Goal: Task Accomplishment & Management: Use online tool/utility

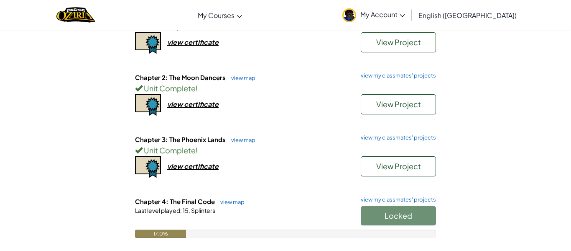
scroll to position [128, 0]
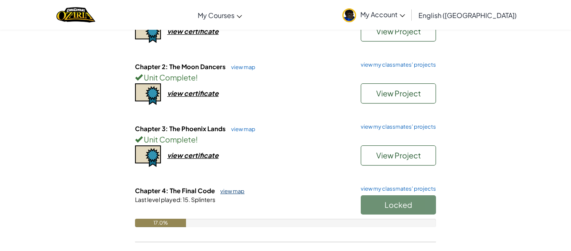
click at [240, 191] on link "view map" at bounding box center [230, 190] width 28 height 7
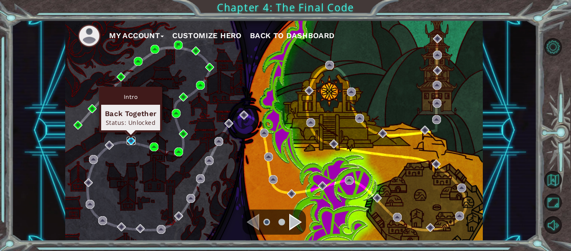
click at [130, 143] on img at bounding box center [131, 140] width 9 height 9
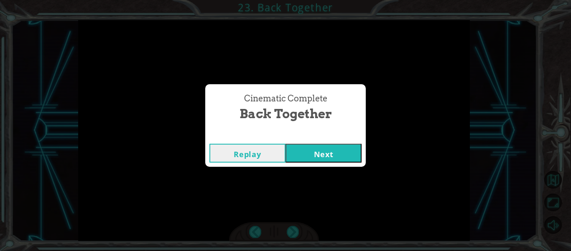
click at [307, 147] on button "Next" at bounding box center [324, 152] width 76 height 19
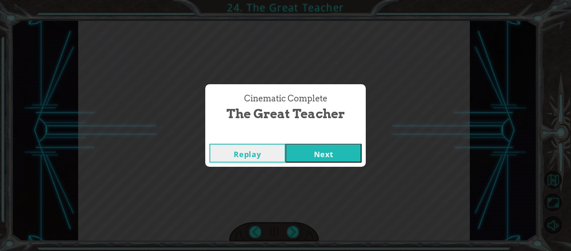
click at [329, 151] on button "Next" at bounding box center [324, 152] width 76 height 19
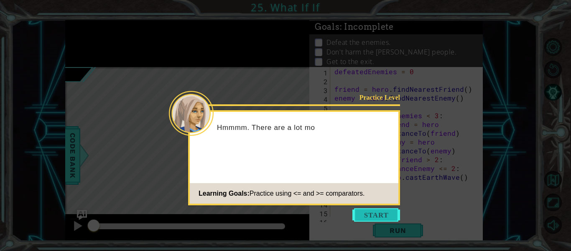
click at [370, 215] on button "Start" at bounding box center [377, 214] width 48 height 13
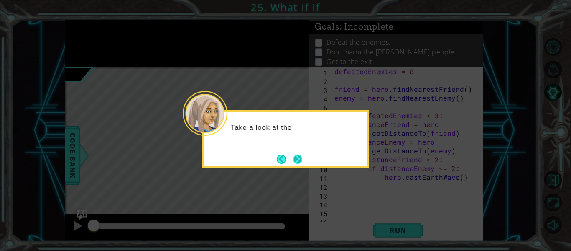
click at [301, 162] on button "Next" at bounding box center [297, 158] width 9 height 9
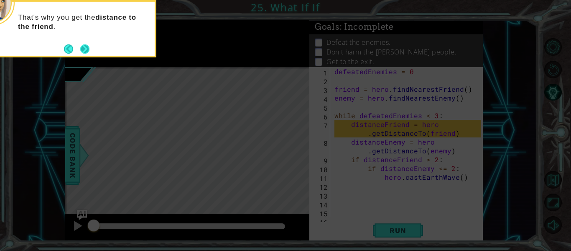
click at [87, 48] on button "Next" at bounding box center [84, 48] width 9 height 9
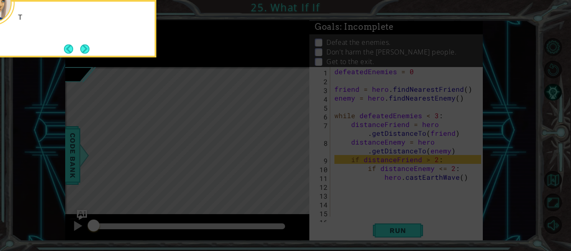
click at [87, 48] on button "Next" at bounding box center [84, 48] width 9 height 9
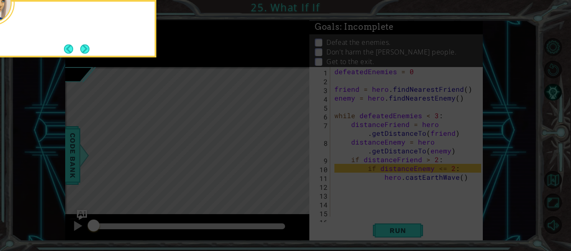
click at [87, 48] on button "Next" at bounding box center [84, 48] width 9 height 9
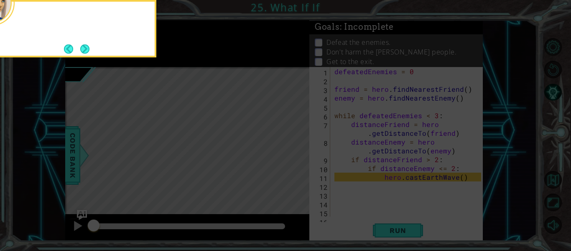
click at [87, 48] on button "Next" at bounding box center [85, 49] width 10 height 10
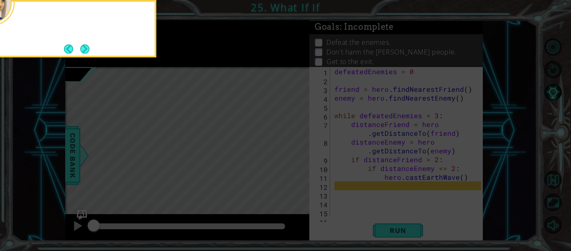
click at [87, 48] on button "Next" at bounding box center [84, 48] width 9 height 9
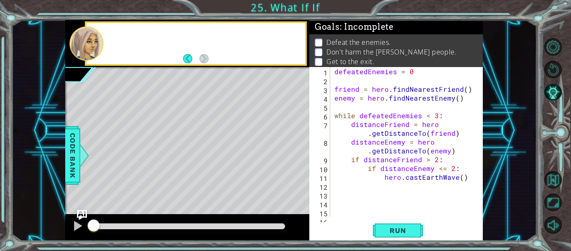
click at [87, 48] on div at bounding box center [86, 43] width 34 height 34
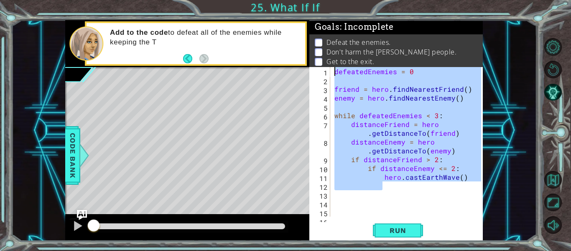
drag, startPoint x: 470, startPoint y: 184, endPoint x: 327, endPoint y: 61, distance: 188.3
click at [327, 61] on div "Goals : Incomplete Defeat the enemies. Don't harm the [PERSON_NAME] people. Get…" at bounding box center [396, 130] width 174 height 220
click at [409, 235] on button "Run" at bounding box center [398, 230] width 50 height 17
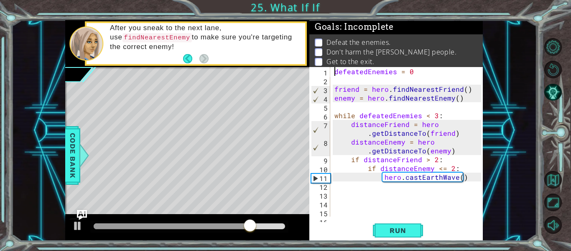
click at [470, 177] on div "defeatedEnemies = 0 friend = hero . findNearestFriend ( ) enemy = hero . findNe…" at bounding box center [409, 150] width 153 height 167
type textarea "hero.castEarthWave()"
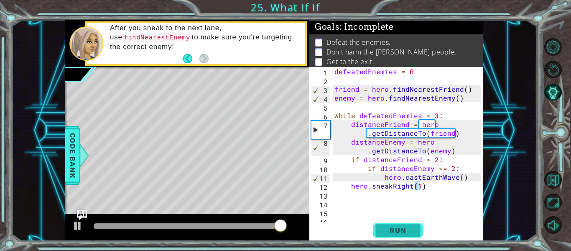
click at [394, 231] on span "Run" at bounding box center [397, 230] width 33 height 8
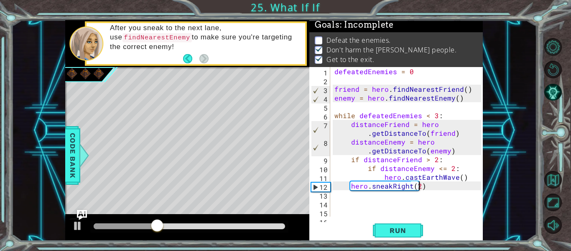
scroll to position [0, 5]
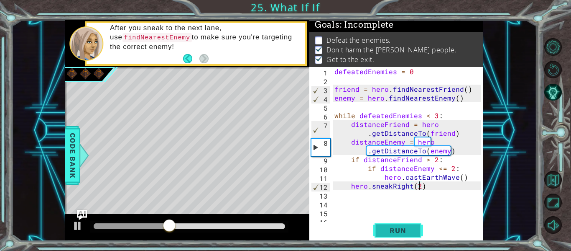
type textarea "hero.sneakRight(2)"
click at [414, 232] on button "Run" at bounding box center [398, 230] width 50 height 17
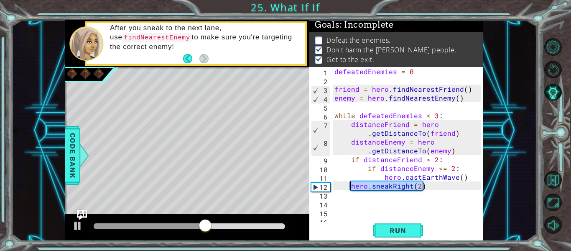
drag, startPoint x: 432, startPoint y: 186, endPoint x: 350, endPoint y: 184, distance: 82.0
click at [350, 184] on div "defeatedEnemies = 0 friend = hero . findNearestFriend ( ) enemy = hero . findNe…" at bounding box center [409, 150] width 153 height 167
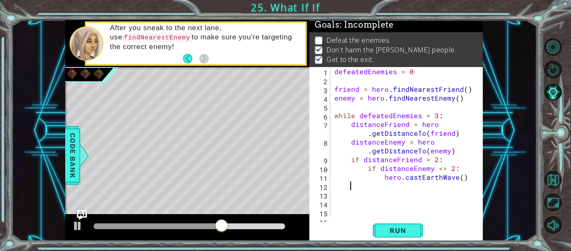
scroll to position [0, 0]
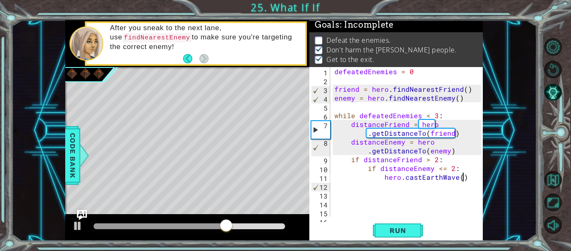
click at [468, 178] on div "defeatedEnemies = 0 friend = hero . findNearestFriend ( ) enemy = hero . findNe…" at bounding box center [409, 150] width 153 height 167
type textarea "hero.castEarthWave()"
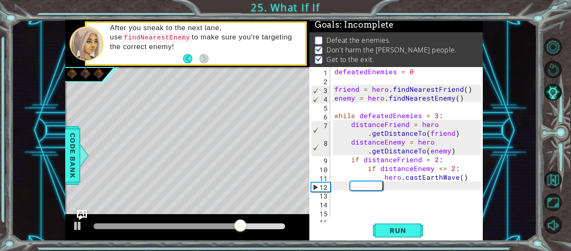
paste textarea "hero.sneakRight(2)"
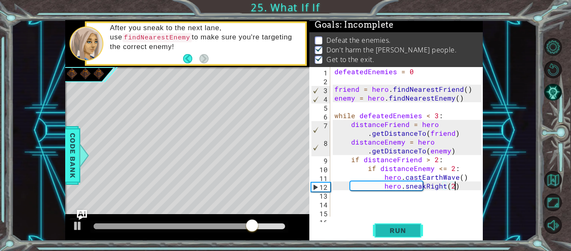
click at [414, 232] on button "Run" at bounding box center [398, 230] width 50 height 17
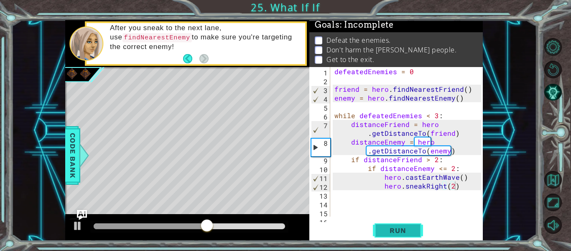
click at [404, 231] on span "Run" at bounding box center [397, 230] width 33 height 8
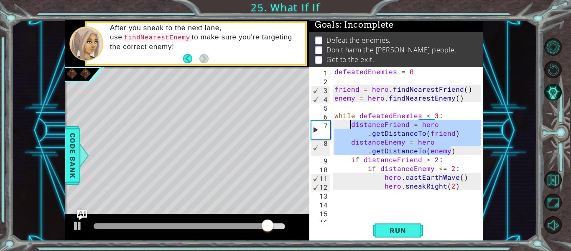
drag, startPoint x: 455, startPoint y: 151, endPoint x: 352, endPoint y: 127, distance: 105.7
click at [352, 127] on div "defeatedEnemies = 0 friend = hero . findNearestFriend ( ) enemy = hero . findNe…" at bounding box center [409, 150] width 153 height 167
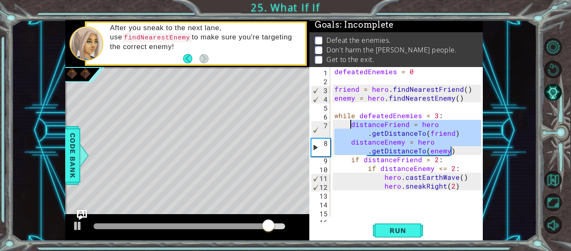
click at [352, 127] on div "defeatedEnemies = 0 friend = hero . findNearestFriend ( ) enemy = hero . findNe…" at bounding box center [407, 141] width 148 height 149
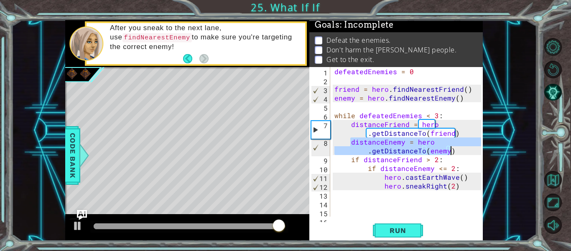
drag, startPoint x: 349, startPoint y: 143, endPoint x: 450, endPoint y: 147, distance: 101.3
click at [450, 147] on div "defeatedEnemies = 0 friend = hero . findNearestFriend ( ) enemy = hero . findNe…" at bounding box center [409, 150] width 153 height 167
click at [462, 184] on div "defeatedEnemies = 0 friend = hero . findNearestFriend ( ) enemy = hero . findNe…" at bounding box center [409, 150] width 153 height 167
type textarea "hero.sneakRight(2)"
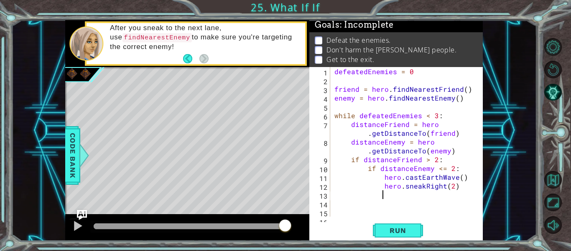
paste textarea "distanceEnemy = hero.getDistanceTo(enemy)"
type textarea "distanceEnemy = hero.getDistanceTo(enemy)"
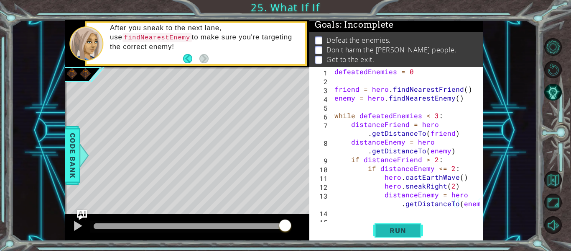
click at [389, 230] on span "Run" at bounding box center [397, 230] width 33 height 8
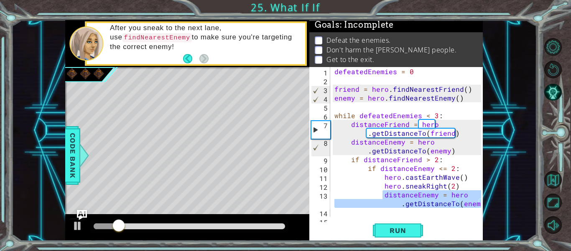
drag, startPoint x: 382, startPoint y: 195, endPoint x: 483, endPoint y: 205, distance: 101.2
click at [483, 205] on div "1 ההההההההההההההההההההההההההההההההההההההההההההההההההההההההההההההההההההההההההההה…" at bounding box center [274, 130] width 526 height 220
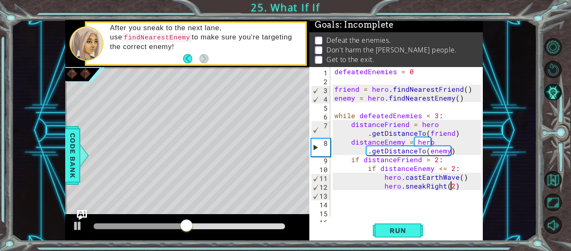
click at [450, 183] on div "defeatedEnemies = 0 friend = hero . findNearestFriend ( ) enemy = hero . findNe…" at bounding box center [409, 150] width 153 height 167
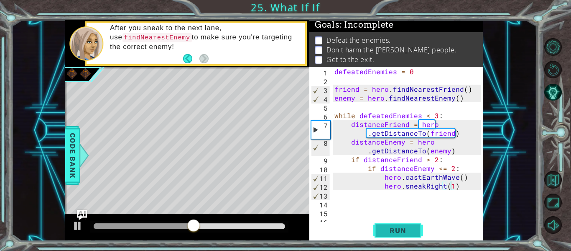
click at [396, 230] on span "Run" at bounding box center [397, 230] width 33 height 8
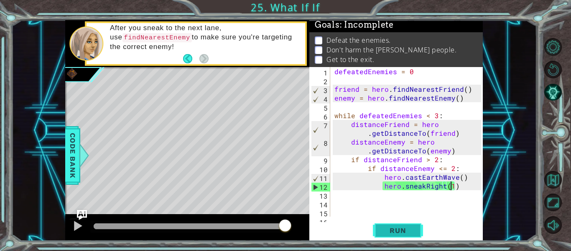
click at [392, 232] on span "Run" at bounding box center [397, 230] width 33 height 8
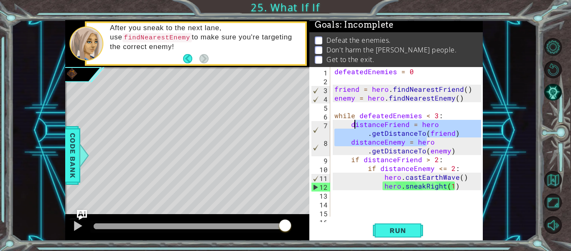
drag, startPoint x: 434, startPoint y: 144, endPoint x: 353, endPoint y: 127, distance: 82.6
click at [353, 127] on div "defeatedEnemies = 0 friend = hero . findNearestFriend ( ) enemy = hero . findNe…" at bounding box center [409, 150] width 153 height 167
click at [353, 127] on div "defeatedEnemies = 0 friend = hero . findNearestFriend ( ) enemy = hero . findNe…" at bounding box center [407, 141] width 148 height 149
drag, startPoint x: 349, startPoint y: 127, endPoint x: 440, endPoint y: 143, distance: 91.7
click at [440, 143] on div "defeatedEnemies = 0 friend = hero . findNearestFriend ( ) enemy = hero . findNe…" at bounding box center [409, 150] width 153 height 167
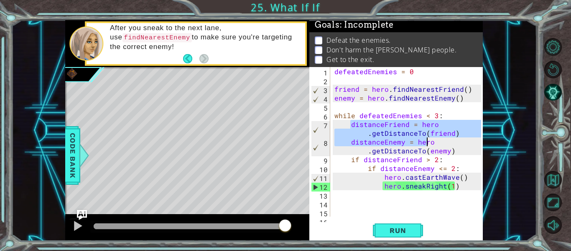
click at [439, 144] on div "defeatedEnemies = 0 friend = hero . findNearestFriend ( ) enemy = hero . findNe…" at bounding box center [407, 141] width 148 height 149
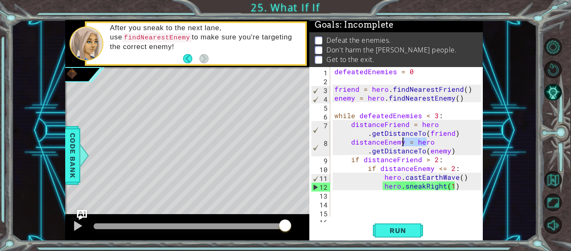
drag, startPoint x: 437, startPoint y: 143, endPoint x: 401, endPoint y: 138, distance: 36.9
click at [401, 138] on div "defeatedEnemies = 0 friend = hero . findNearestFriend ( ) enemy = hero . findNe…" at bounding box center [409, 150] width 153 height 167
click at [430, 138] on div "defeatedEnemies = 0 friend = hero . findNearestFriend ( ) enemy = hero . findNe…" at bounding box center [407, 141] width 148 height 149
drag, startPoint x: 452, startPoint y: 142, endPoint x: 399, endPoint y: 134, distance: 54.1
click at [399, 134] on div "defeatedEnemies = 0 friend = hero . findNearestFriend ( ) enemy = hero . findNe…" at bounding box center [409, 150] width 153 height 167
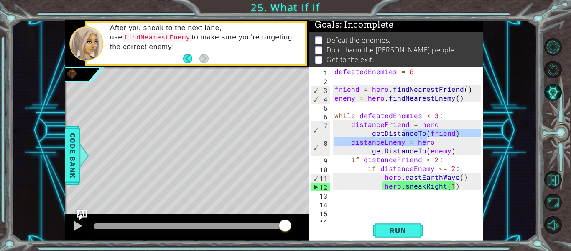
click at [399, 134] on div "defeatedEnemies = 0 friend = hero . findNearestFriend ( ) enemy = hero . findNe…" at bounding box center [407, 141] width 148 height 149
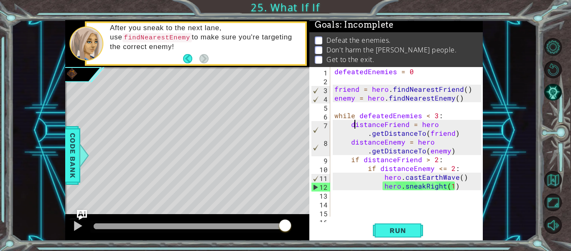
click at [353, 124] on div "defeatedEnemies = 0 friend = hero . findNearestFriend ( ) enemy = hero . findNe…" at bounding box center [409, 150] width 153 height 167
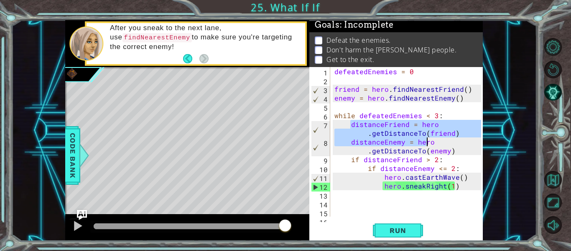
drag, startPoint x: 352, startPoint y: 124, endPoint x: 440, endPoint y: 138, distance: 89.8
click at [440, 138] on div "defeatedEnemies = 0 friend = hero . findNearestFriend ( ) enemy = hero . findNe…" at bounding box center [409, 150] width 153 height 167
click at [463, 189] on div "defeatedEnemies = 0 friend = hero . findNearestFriend ( ) enemy = hero . findNe…" at bounding box center [409, 150] width 153 height 167
type textarea "hero.sneakRight(1)"
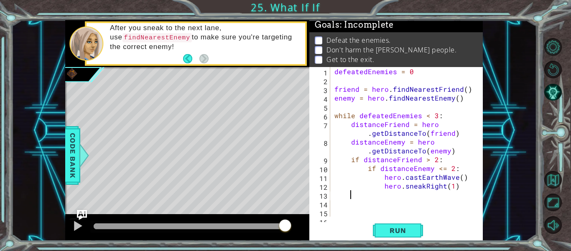
scroll to position [0, 0]
paste textarea "distanceEnemy = her"
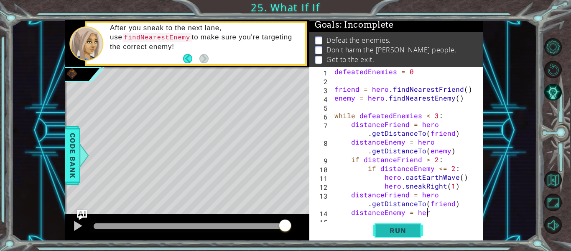
scroll to position [0, 5]
click at [416, 227] on button "Run" at bounding box center [398, 230] width 50 height 17
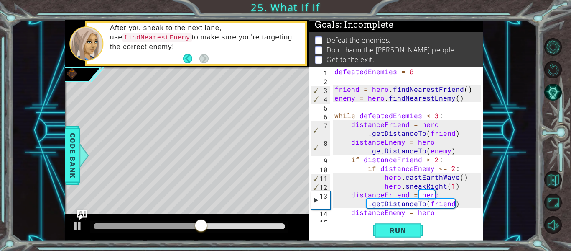
click at [451, 188] on div "defeatedEnemies = 0 friend = hero . findNearestFriend ( ) enemy = hero . findNe…" at bounding box center [409, 150] width 153 height 167
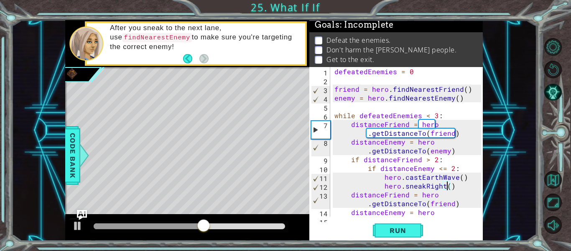
scroll to position [0, 7]
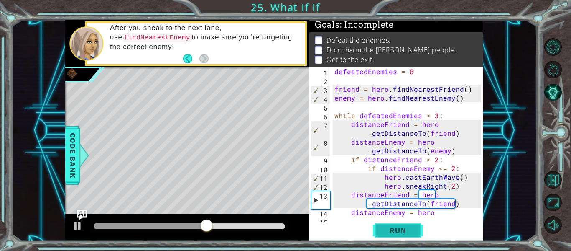
click at [395, 234] on button "Run" at bounding box center [398, 230] width 50 height 17
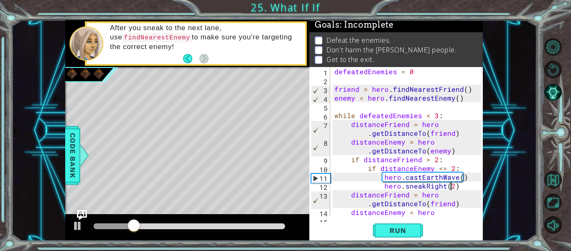
scroll to position [70, 0]
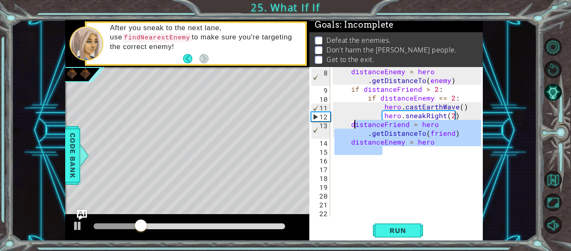
drag, startPoint x: 435, startPoint y: 148, endPoint x: 353, endPoint y: 123, distance: 85.7
click at [353, 123] on div "distanceEnemy = hero . getDistanceTo ( enemy ) if distanceFriend > 2 : if dista…" at bounding box center [409, 155] width 153 height 176
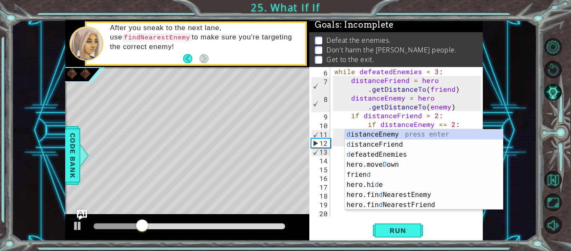
scroll to position [44, 0]
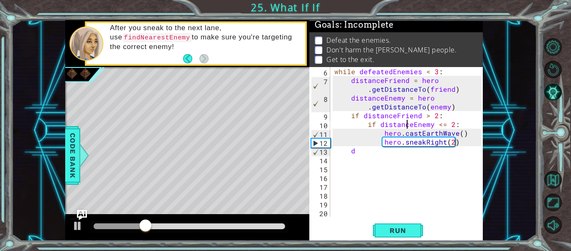
click at [406, 122] on div "while defeatedEnemies < 3 : distanceFriend = hero . getDistanceTo ( friend ) di…" at bounding box center [409, 150] width 153 height 167
click at [369, 153] on div "while defeatedEnemies < 3 : distanceFriend = hero . getDistanceTo ( friend ) di…" at bounding box center [409, 150] width 153 height 167
type textarea "d"
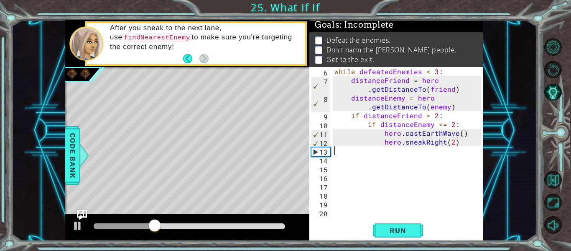
scroll to position [35, 0]
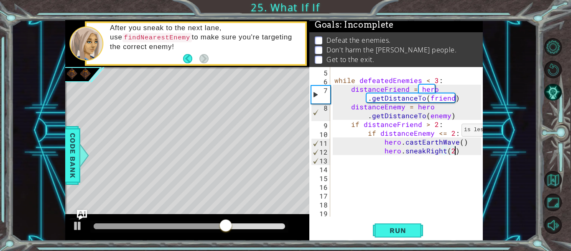
click at [452, 132] on div "while defeatedEnemies < 3 : distanceFriend = hero . getDistanceTo ( friend ) di…" at bounding box center [409, 150] width 153 height 167
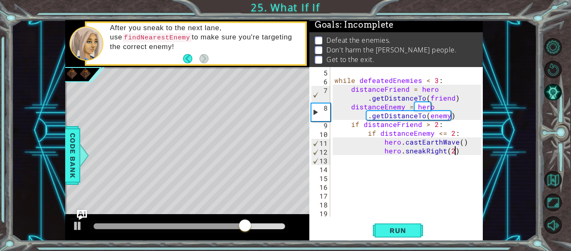
click at [460, 147] on div "while defeatedEnemies < 3 : distanceFriend = hero . getDistanceTo ( friend ) di…" at bounding box center [409, 150] width 153 height 167
type textarea "hero.sneakRight(2)"
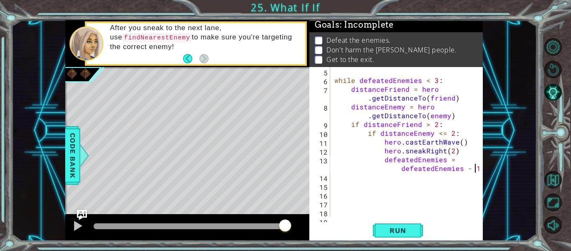
scroll to position [0, 12]
type textarea "defeatedEnemies = defeatedEnemies - 1"
click at [408, 226] on span "Run" at bounding box center [397, 230] width 33 height 8
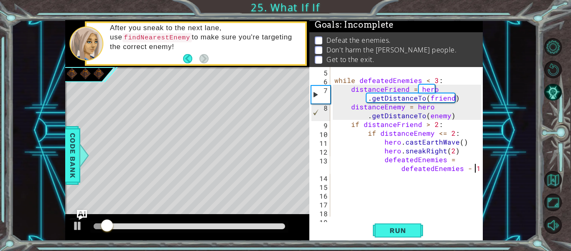
scroll to position [0, 3]
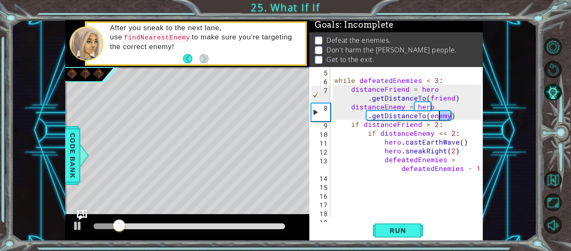
drag, startPoint x: 453, startPoint y: 115, endPoint x: 440, endPoint y: 113, distance: 13.5
click at [440, 113] on div "while defeatedEnemies < 3 : distanceFriend = hero . getDistanceTo ( friend ) di…" at bounding box center [409, 150] width 153 height 167
click at [440, 113] on div "while defeatedEnemies < 3 : distanceFriend = hero . getDistanceTo ( friend ) di…" at bounding box center [407, 141] width 148 height 149
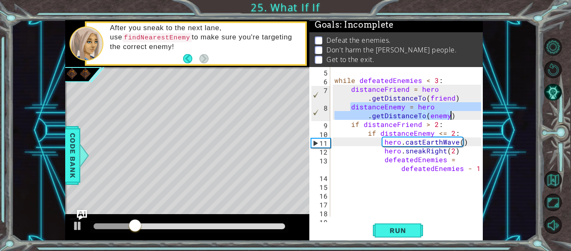
drag, startPoint x: 349, startPoint y: 104, endPoint x: 450, endPoint y: 113, distance: 101.2
click at [450, 113] on div "while defeatedEnemies < 3 : distanceFriend = hero . getDistanceTo ( friend ) di…" at bounding box center [409, 150] width 153 height 167
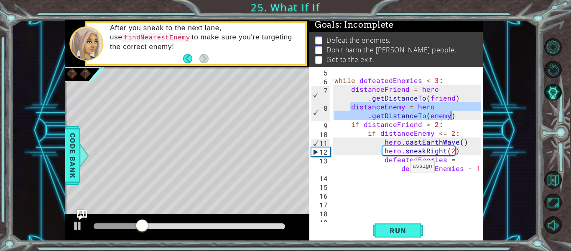
click at [400, 168] on div "while defeatedEnemies < 3 : distanceFriend = hero . getDistanceTo ( friend ) di…" at bounding box center [409, 150] width 153 height 167
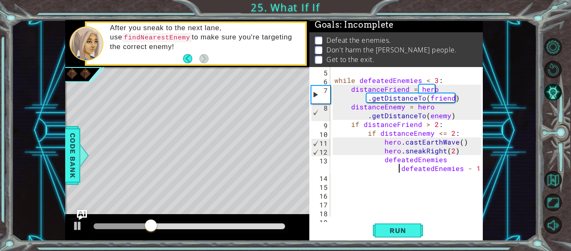
type textarea "defeatedEnemiesdefeatedEnemies - 1"
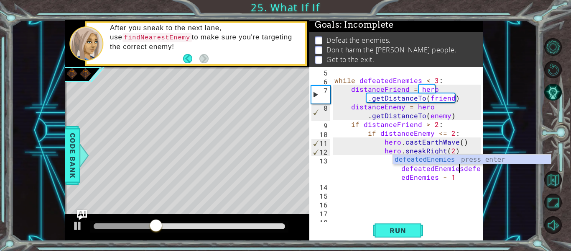
click at [453, 186] on div "while defeatedEnemies < 3 : distanceFriend = hero . getDistanceTo ( friend ) di…" at bounding box center [409, 150] width 153 height 167
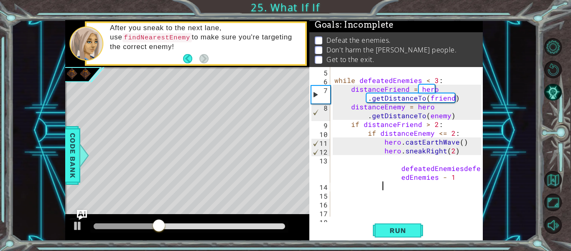
type textarea "defeatedEnemies = defeatedEnemies - 1"
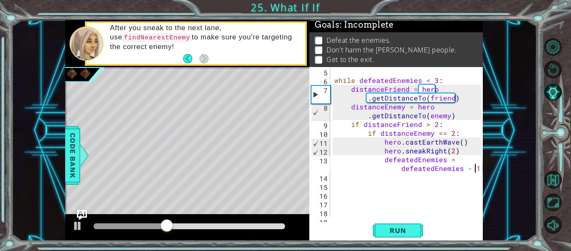
click at [474, 168] on div at bounding box center [477, 137] width 8 height 211
paste textarea "distanceEnemy = hero.getDistanceTo(enemy)"
type textarea "distanceEnemy = hero.getDistanceTo(enemy)"
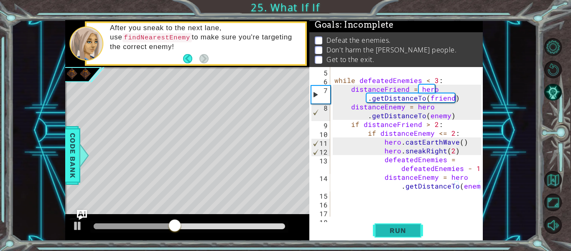
click at [403, 230] on span "Run" at bounding box center [397, 230] width 33 height 8
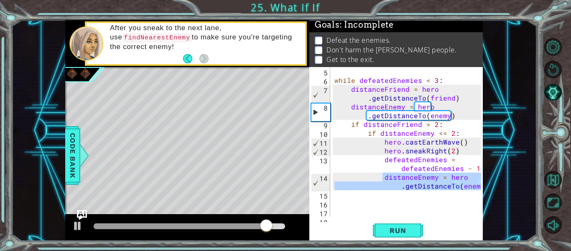
drag, startPoint x: 383, startPoint y: 178, endPoint x: 485, endPoint y: 187, distance: 102.0
click at [485, 187] on div "1 ההההההההההההההההההההההההההההההההההההההההההההההההההההההההההההההההההההההההההההה…" at bounding box center [274, 130] width 526 height 220
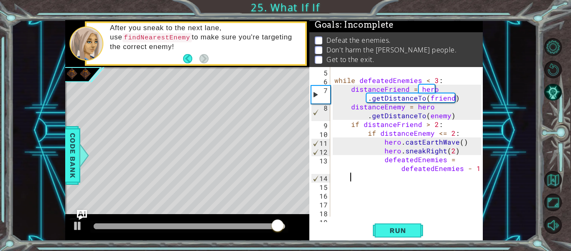
scroll to position [0, 0]
paste textarea "distanceEnemy = hero.getDistanceTo(enemy)"
type textarea "distanceEnemy = hero.getDistanceTo(enemy)"
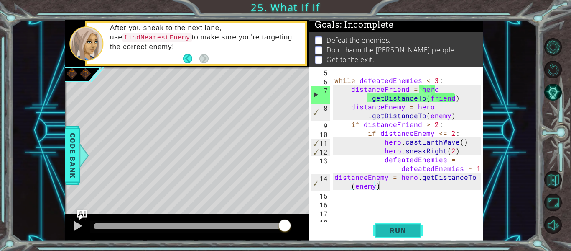
click at [412, 234] on span "Run" at bounding box center [397, 230] width 33 height 8
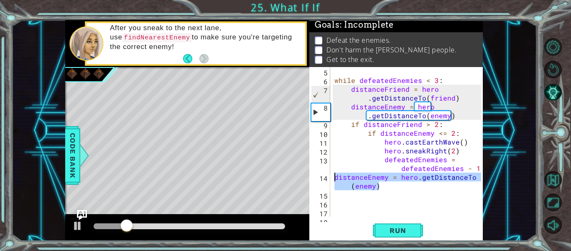
drag, startPoint x: 365, startPoint y: 180, endPoint x: 331, endPoint y: 174, distance: 34.4
click at [331, 174] on div "distanceEnemy = hero.getDistanceTo(enemy) 5 6 7 8 9 10 11 12 13 14 15 16 17 18 …" at bounding box center [395, 141] width 172 height 149
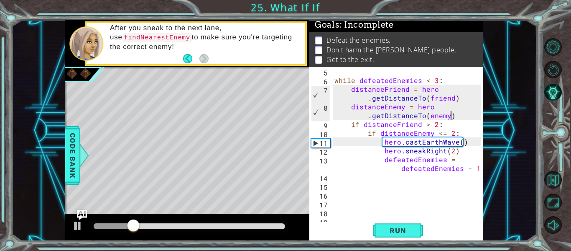
click at [457, 117] on div "while defeatedEnemies < 3 : distanceFriend = hero . getDistanceTo ( friend ) di…" at bounding box center [409, 150] width 153 height 167
type textarea "distanceEnemy = hero.getDistanceTo(enemy)"
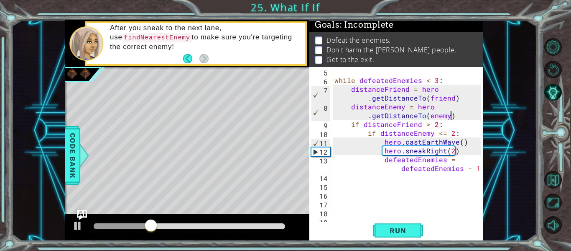
click at [353, 89] on div "while defeatedEnemies < 3 : distanceFriend = hero . getDistanceTo ( friend ) di…" at bounding box center [409, 150] width 153 height 167
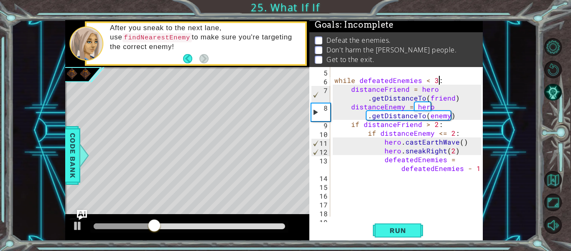
click at [440, 79] on div "while defeatedEnemies < 3 : distanceFriend = hero . getDistanceTo ( friend ) di…" at bounding box center [409, 150] width 153 height 167
type textarea "while defeatedEnemies < 3:"
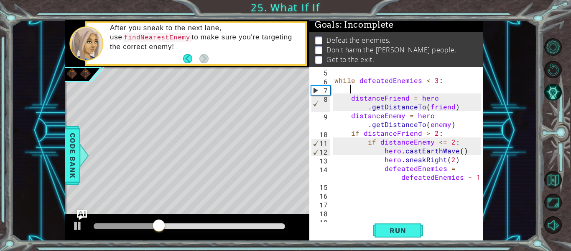
paste textarea "distanceEnemy = hero.getDistanceTo(enemy)"
type textarea "distanceEnemy = hero.getDistanceTo(enemy)"
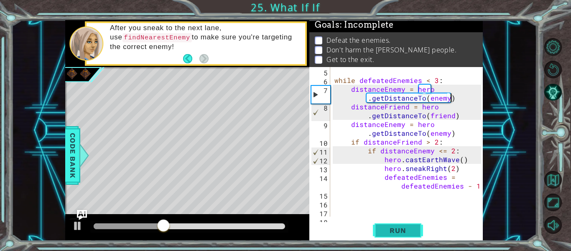
click at [408, 224] on button "Run" at bounding box center [398, 230] width 50 height 17
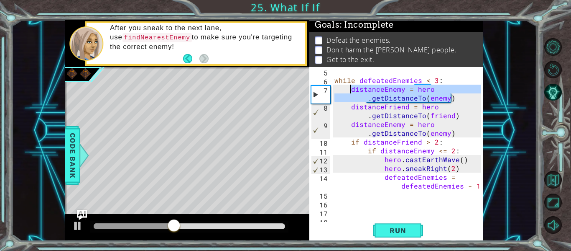
drag, startPoint x: 451, startPoint y: 95, endPoint x: 351, endPoint y: 92, distance: 100.0
click at [351, 92] on div "while defeatedEnemies < 3 : distanceEnemy = hero . getDistanceTo ( enemy ) dist…" at bounding box center [409, 150] width 153 height 167
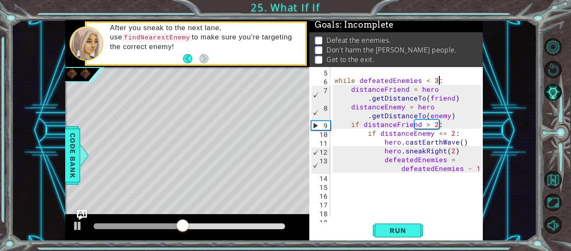
click at [475, 169] on div at bounding box center [477, 142] width 8 height 220
type textarea "defeatedEnemies = defeatedEnemies - 1"
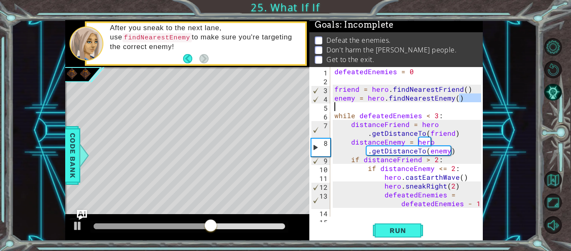
drag, startPoint x: 461, startPoint y: 98, endPoint x: 332, endPoint y: 109, distance: 130.1
click at [332, 109] on div "1 2 3 4 5 6 7 8 9 10 11 12 13 14 15 defeatedEnemies = 0 friend = hero . findNea…" at bounding box center [395, 141] width 172 height 149
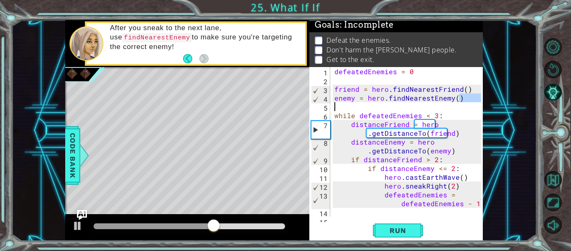
drag, startPoint x: 385, startPoint y: 90, endPoint x: 433, endPoint y: 104, distance: 50.0
click at [385, 90] on div "defeatedEnemies = 0 friend = hero . findNearestFriend ( ) enemy = hero . findNe…" at bounding box center [409, 150] width 153 height 167
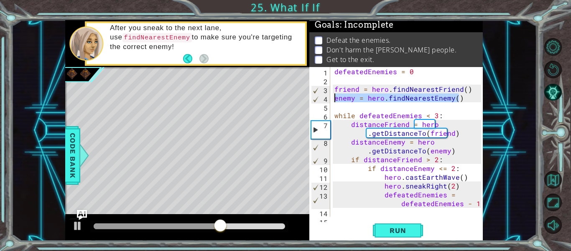
drag, startPoint x: 460, startPoint y: 98, endPoint x: 335, endPoint y: 100, distance: 125.1
click at [335, 100] on div "defeatedEnemies = 0 friend = hero . findNearestFriend ( ) enemy = hero . findNe…" at bounding box center [409, 150] width 153 height 167
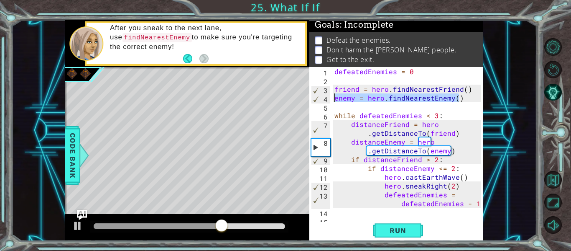
paste textarea "distanceEnemy = hero.getDistanceTo(enemy"
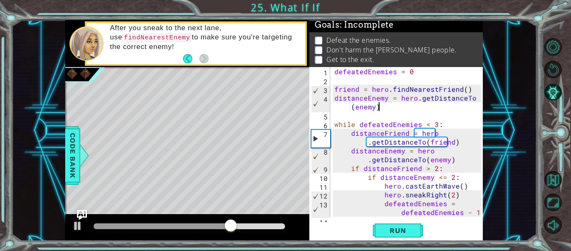
click at [421, 98] on div "defeatedEnemies = 0 friend = hero . findNearestFriend ( ) distanceEnemy = hero …" at bounding box center [409, 150] width 153 height 167
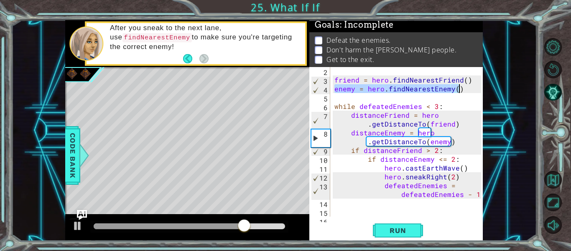
scroll to position [9, 0]
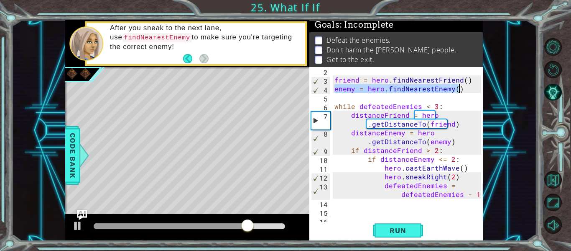
click at [473, 191] on div at bounding box center [477, 172] width 8 height 228
type textarea "defeatedEnemies = defeatedEnemies - 1"
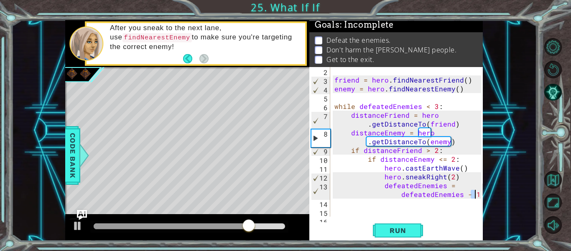
click at [474, 192] on div "defeatedEnemies = defeatedEnemies - 1 2 3 4 5 6 7 8 9 10 11 12 13 14 15 16 17 f…" at bounding box center [395, 141] width 172 height 149
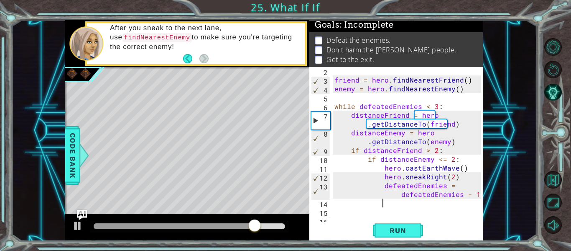
paste textarea "enemy = hero.findNearestEnemy()"
type textarea "enemy = hero.findNearestEnemy()"
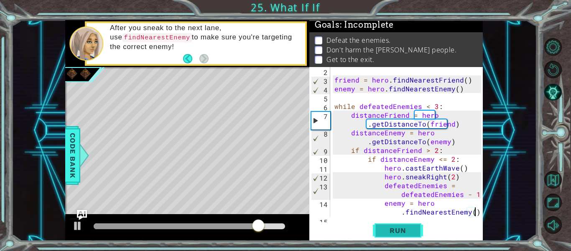
click at [415, 226] on button "Run" at bounding box center [398, 230] width 50 height 17
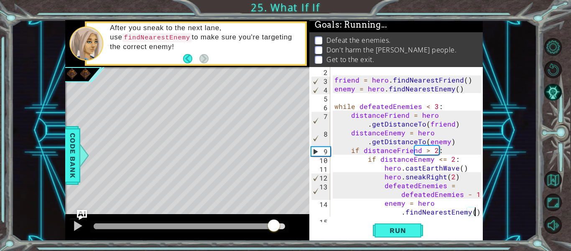
drag, startPoint x: 262, startPoint y: 226, endPoint x: 362, endPoint y: 233, distance: 100.2
click at [362, 233] on div "1 ההההההההההההההההההההההההההההההההההההההההההההההההההההההההההההההההההההההההההההה…" at bounding box center [274, 130] width 418 height 220
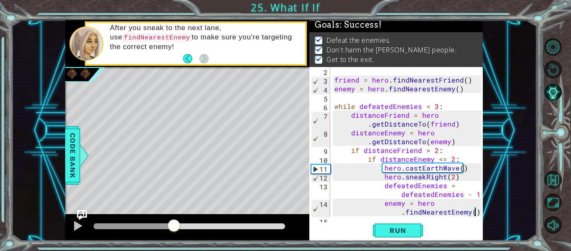
drag, startPoint x: 268, startPoint y: 224, endPoint x: 324, endPoint y: 225, distance: 55.6
click at [324, 225] on div "1 ההההההההההההההההההההההההההההההההההההההההההההההההההההההההההההההההההההההההההההה…" at bounding box center [274, 130] width 418 height 220
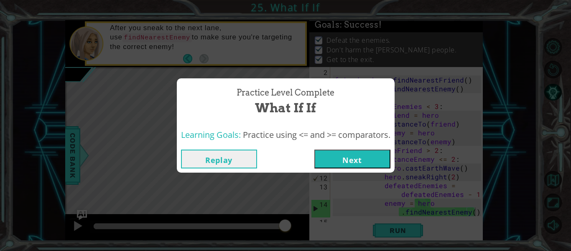
click at [339, 161] on button "Next" at bounding box center [352, 158] width 76 height 19
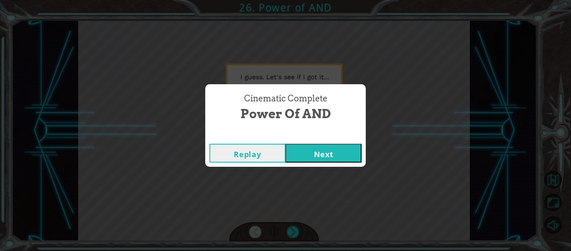
click at [335, 146] on button "Next" at bounding box center [324, 152] width 76 height 19
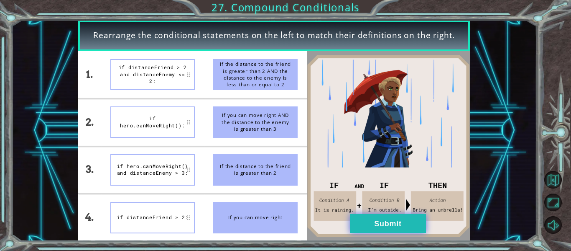
click at [351, 215] on button "Submit" at bounding box center [388, 223] width 76 height 19
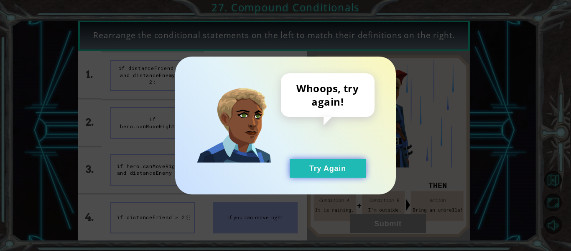
click at [343, 171] on button "Try Again" at bounding box center [328, 168] width 76 height 19
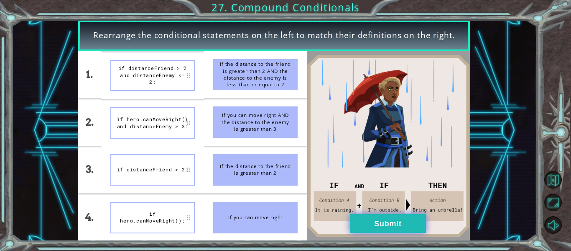
click at [406, 222] on button "Submit" at bounding box center [388, 223] width 76 height 19
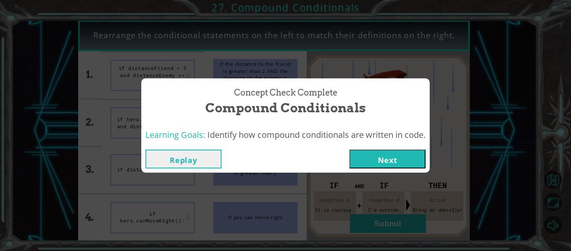
click at [376, 161] on button "Next" at bounding box center [388, 158] width 76 height 19
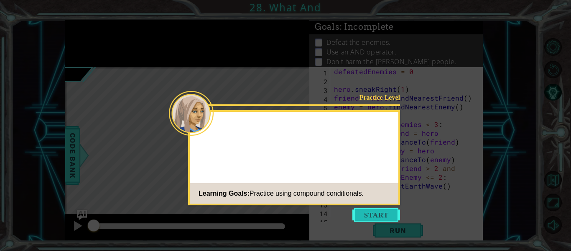
click at [394, 212] on button "Start" at bounding box center [377, 214] width 48 height 13
click at [394, 212] on icon at bounding box center [285, 125] width 571 height 251
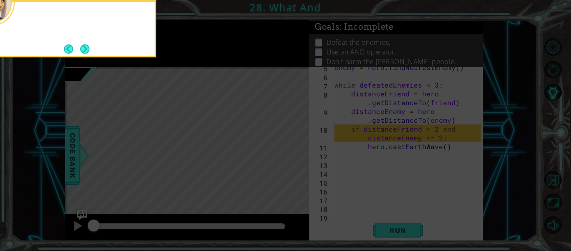
click at [17, 17] on div at bounding box center [73, 17] width 164 height 24
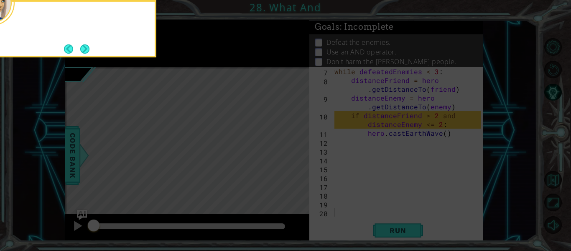
scroll to position [53, 0]
click at [84, 41] on div "Now, with just" at bounding box center [72, 28] width 167 height 57
click at [83, 45] on button "Next" at bounding box center [84, 48] width 9 height 9
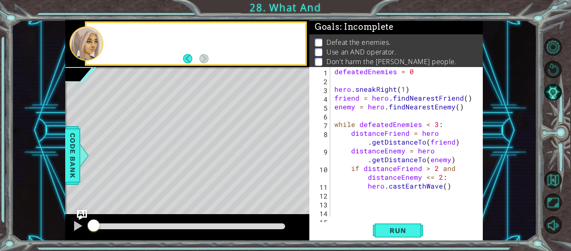
scroll to position [0, 0]
click at [83, 45] on div at bounding box center [86, 43] width 34 height 34
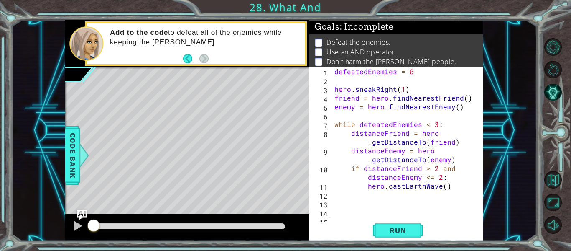
click at [454, 188] on div "defeatedEnemies = 0 hero . sneakRight ( 1 ) friend = hero . findNearestFriend (…" at bounding box center [409, 150] width 153 height 167
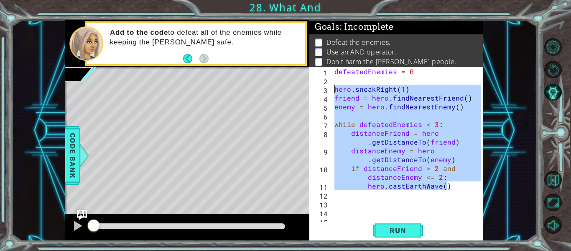
drag, startPoint x: 454, startPoint y: 188, endPoint x: 329, endPoint y: 89, distance: 159.0
click at [329, 89] on div "hero.[PERSON_NAME]() 1 2 3 4 5 6 7 8 9 10 11 12 13 14 15 defeatedEnemies = 0 he…" at bounding box center [395, 141] width 172 height 149
click at [449, 186] on div "defeatedEnemies = 0 hero . sneakRight ( 1 ) friend = hero . findNearestFriend (…" at bounding box center [407, 141] width 148 height 149
type textarea "hero.castEarthWave()"
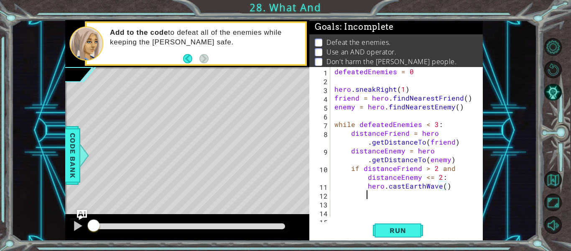
type textarea "d"
type textarea "hero.sneakRight(2)"
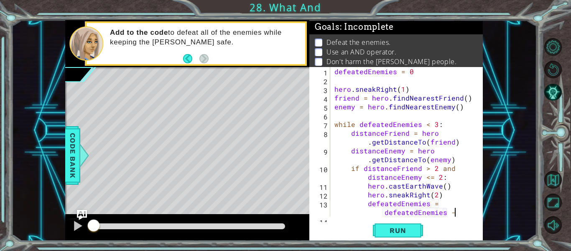
scroll to position [0, 11]
drag, startPoint x: 463, startPoint y: 110, endPoint x: 334, endPoint y: 108, distance: 128.8
click at [334, 108] on div "defeatedEnemies = 0 hero . sneakRight ( 1 ) friend = hero . findNearestFriend (…" at bounding box center [409, 150] width 153 height 167
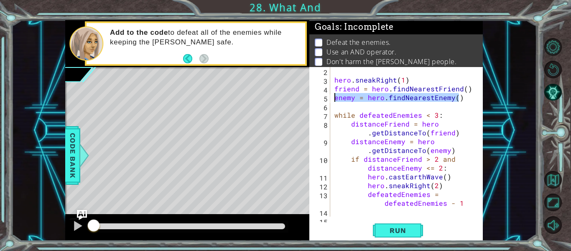
click at [461, 201] on div "hero . sneakRight ( 1 ) friend = hero . findNearestFriend ( ) enemy = hero . fi…" at bounding box center [409, 149] width 153 height 167
type textarea "defeatedEnemies = defeatedEnemies - 1"
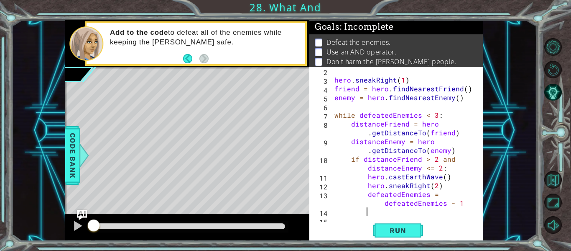
scroll to position [0, 2]
paste textarea "enemy = hero.findNearestEnemy()"
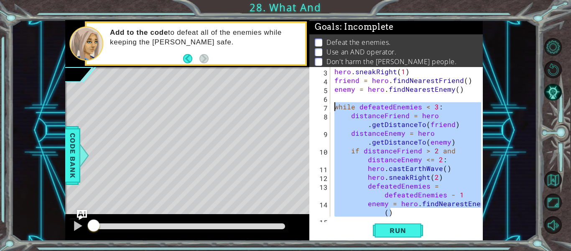
drag, startPoint x: 435, startPoint y: 213, endPoint x: 331, endPoint y: 103, distance: 151.8
click at [331, 103] on div "enemy = hero.findNearestEnemy() 3 4 5 6 7 8 9 10 11 12 13 14 15 hero . sneakRig…" at bounding box center [395, 141] width 172 height 149
click at [411, 227] on span "Run" at bounding box center [397, 230] width 33 height 8
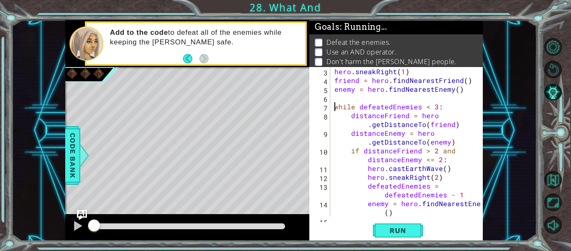
type textarea "while defeatedEnemies < 3:"
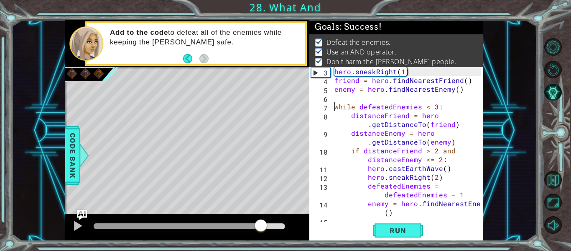
drag, startPoint x: 261, startPoint y: 224, endPoint x: 341, endPoint y: 175, distance: 93.9
click at [322, 224] on div "1 ההההההההההההההההההההההההההההההההההההההההההההההההההההההההההההההההההההההההההההה…" at bounding box center [274, 130] width 418 height 220
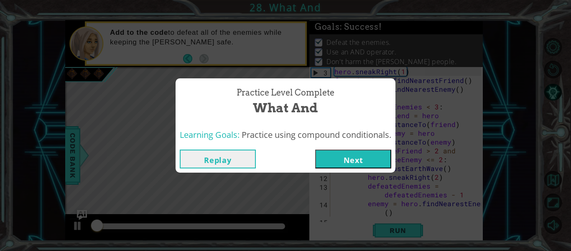
click at [341, 169] on div "Replay Next" at bounding box center [286, 158] width 220 height 27
click at [343, 161] on button "Next" at bounding box center [353, 158] width 76 height 19
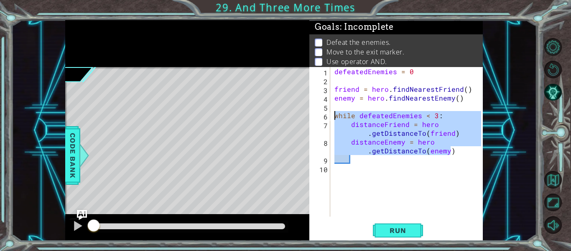
drag, startPoint x: 454, startPoint y: 154, endPoint x: 335, endPoint y: 115, distance: 125.2
click at [335, 115] on div "defeatedEnemies = 0 friend = hero . findNearestFriend ( ) enemy = hero . findNe…" at bounding box center [409, 150] width 153 height 167
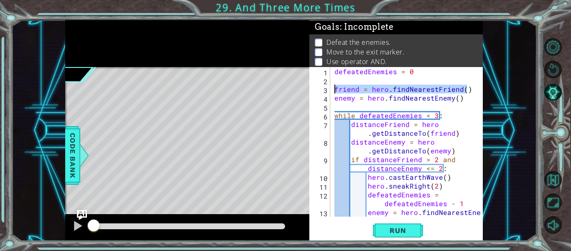
drag, startPoint x: 469, startPoint y: 89, endPoint x: 335, endPoint y: 92, distance: 133.9
click at [335, 92] on div "defeatedEnemies = 0 friend = hero . findNearestFriend ( ) enemy = hero . findNe…" at bounding box center [409, 155] width 153 height 176
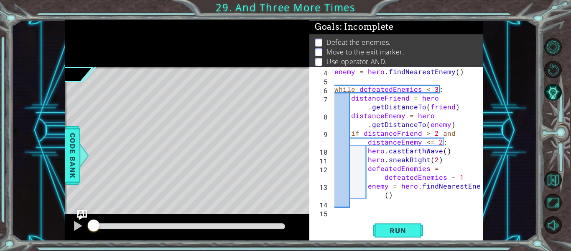
click at [400, 191] on div "enemy = hero . findNearestEnemy ( ) while defeatedEnemies < 3 : distanceFriend …" at bounding box center [409, 150] width 153 height 167
type textarea "enemy = hero.findNearestEnemy()"
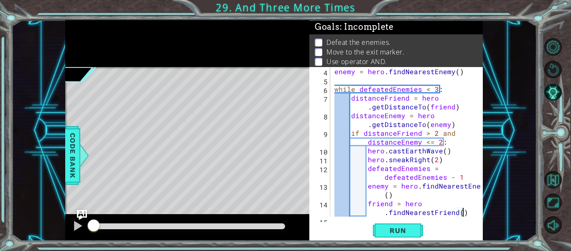
scroll to position [31, 0]
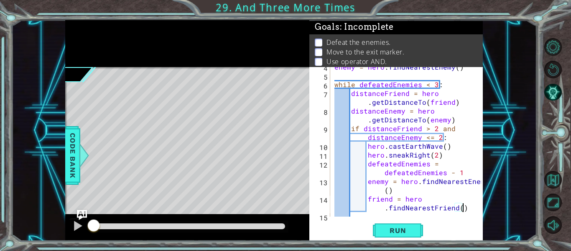
click at [427, 156] on div "enemy = hero . findNearestEnemy ( ) while defeatedEnemies < 3 : distanceFriend …" at bounding box center [409, 145] width 153 height 167
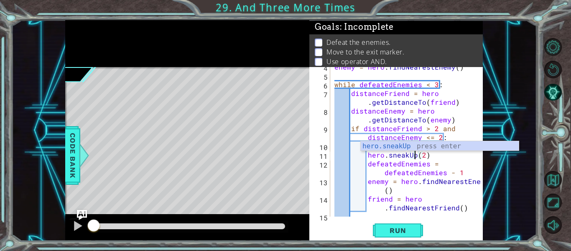
scroll to position [0, 5]
type textarea "hero.sneakUp(2)"
click at [412, 235] on button "Run" at bounding box center [398, 230] width 50 height 17
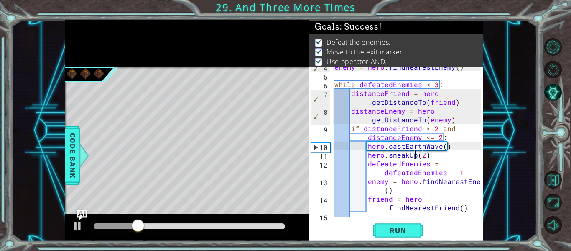
drag, startPoint x: 257, startPoint y: 226, endPoint x: 361, endPoint y: 225, distance: 104.6
click at [361, 225] on div "1 ההההההההההההההההההההההההההההההההההההההההההההההההההההההההההההההההההההההההההההה…" at bounding box center [274, 130] width 418 height 220
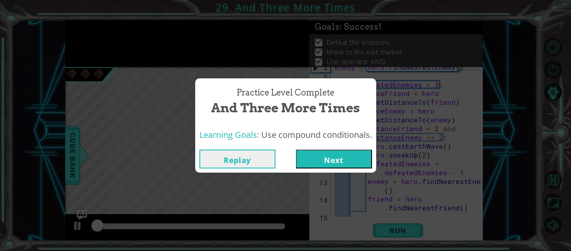
click at [346, 163] on button "Next" at bounding box center [334, 158] width 76 height 19
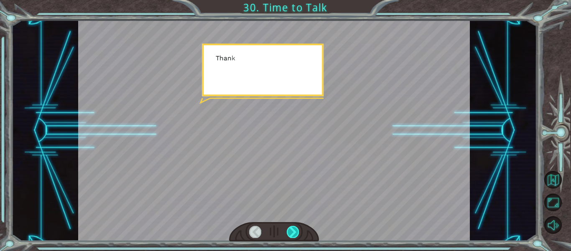
click at [291, 228] on div at bounding box center [293, 231] width 12 height 12
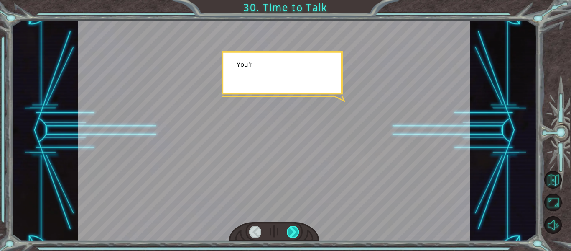
click at [291, 228] on div at bounding box center [293, 231] width 12 height 12
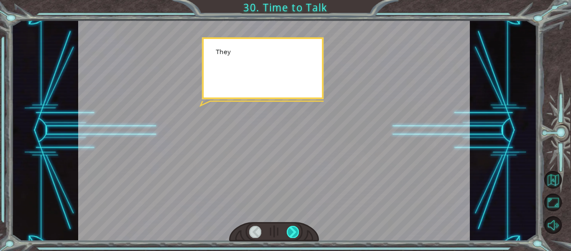
click at [291, 228] on div at bounding box center [293, 231] width 12 height 12
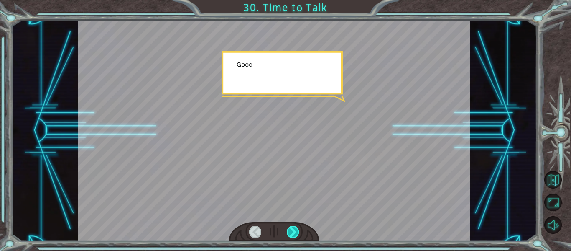
click at [291, 228] on div at bounding box center [293, 231] width 12 height 12
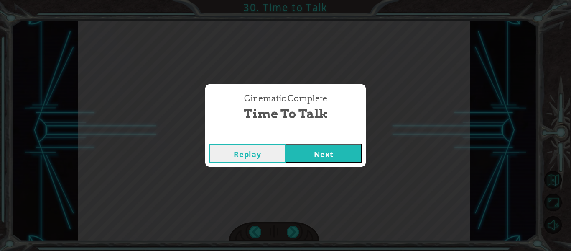
click at [304, 151] on button "Next" at bounding box center [324, 152] width 76 height 19
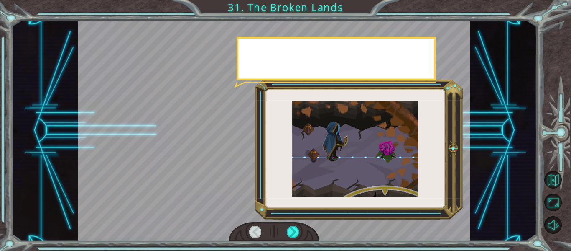
click at [316, 195] on div at bounding box center [274, 130] width 392 height 220
click at [316, 194] on div at bounding box center [274, 130] width 392 height 220
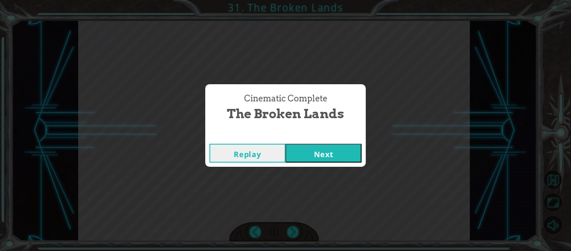
click at [318, 152] on button "Next" at bounding box center [324, 152] width 76 height 19
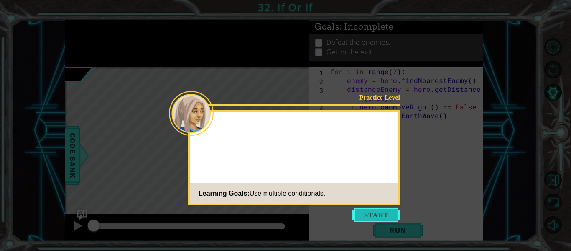
click at [366, 209] on button "Start" at bounding box center [377, 214] width 48 height 13
click at [366, 209] on icon at bounding box center [285, 125] width 571 height 251
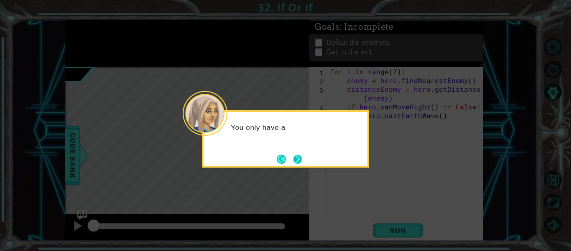
click at [302, 153] on footer at bounding box center [290, 159] width 26 height 13
click at [302, 161] on button "Next" at bounding box center [297, 158] width 9 height 9
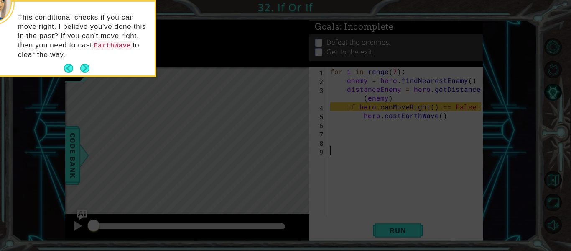
click at [91, 65] on button "Next" at bounding box center [85, 68] width 14 height 14
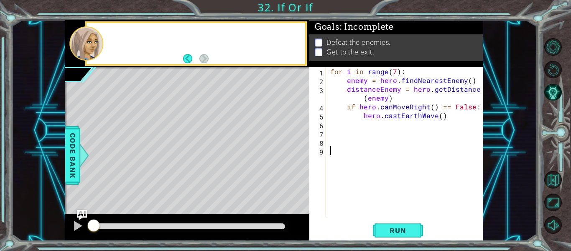
click at [87, 68] on div at bounding box center [77, 74] width 40 height 21
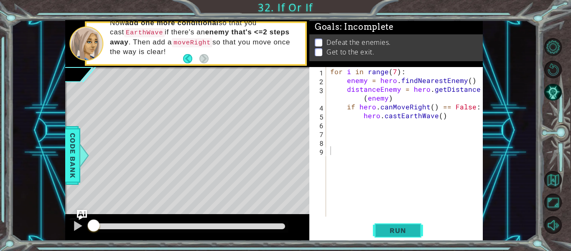
click at [396, 224] on button "Run" at bounding box center [398, 230] width 50 height 17
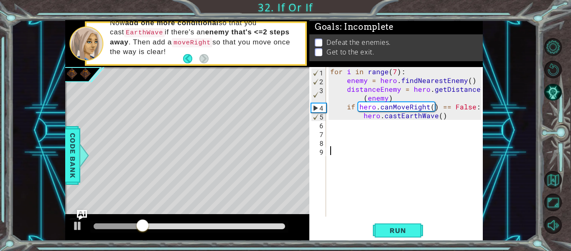
click at [449, 120] on div "for i in range ( 7 ) : enemy = hero . findNearestEnemy ( ) distanceEnemy = hero…" at bounding box center [407, 150] width 157 height 167
click at [449, 116] on div "for i in range ( 7 ) : enemy = hero . findNearestEnemy ( ) distanceEnemy = hero…" at bounding box center [407, 150] width 157 height 167
type textarea "hero.castEarthWave()"
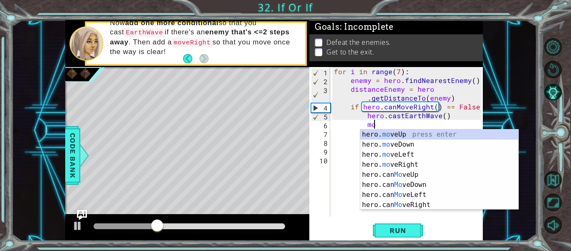
scroll to position [0, 3]
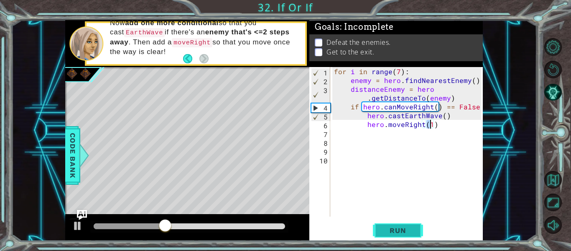
type textarea "hero.moveRight(1)"
click at [405, 230] on span "Run" at bounding box center [397, 230] width 33 height 8
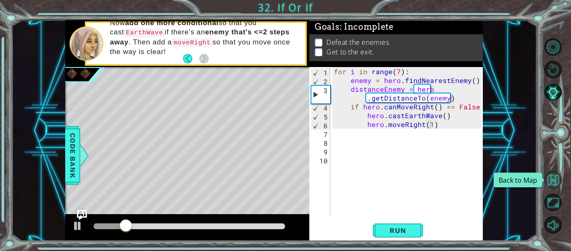
click at [555, 180] on button "Back to Map" at bounding box center [554, 180] width 18 height 18
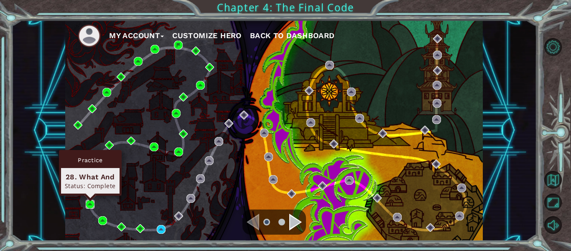
click at [91, 200] on img at bounding box center [90, 203] width 9 height 9
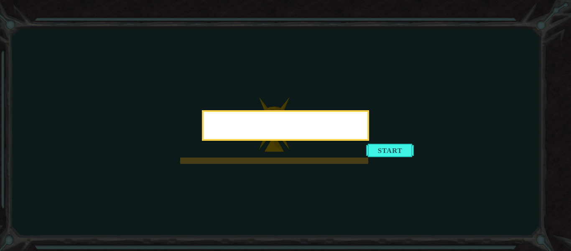
click at [402, 156] on icon at bounding box center [285, 125] width 571 height 251
click at [401, 153] on icon at bounding box center [285, 125] width 571 height 251
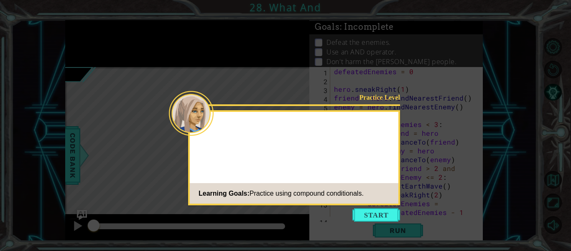
click at [382, 209] on button "Start" at bounding box center [377, 214] width 48 height 13
click at [382, 210] on icon at bounding box center [285, 125] width 571 height 251
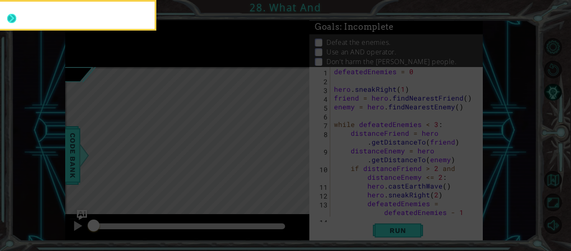
click at [15, 17] on button "Next" at bounding box center [11, 18] width 9 height 9
click at [15, 17] on icon at bounding box center [285, 37] width 571 height 426
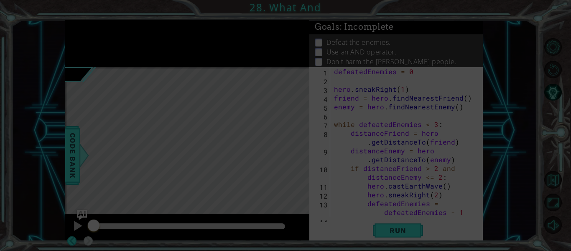
click at [15, 17] on icon at bounding box center [285, 125] width 571 height 251
click at [421, 149] on icon at bounding box center [285, 125] width 571 height 251
click at [263, 144] on icon at bounding box center [285, 125] width 571 height 251
click at [314, 141] on div "8" at bounding box center [320, 139] width 19 height 18
click at [386, 149] on div "defeatedEnemies = 0 hero . sneakRight ( 1 ) friend = hero . findNearestFriend (…" at bounding box center [408, 155] width 153 height 176
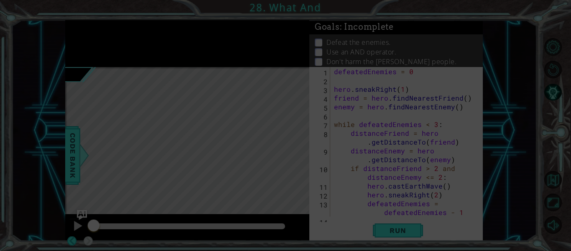
type textarea "distanceEnemy = hero.getDistanceTo(enemy)"
click at [412, 153] on div "defeatedEnemies = 0 hero . sneakRight ( 1 ) friend = hero . findNearestFriend (…" at bounding box center [408, 155] width 153 height 176
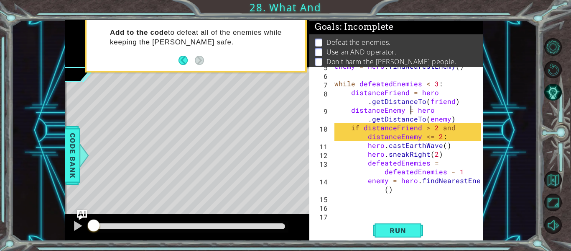
scroll to position [41, 0]
click at [416, 230] on button "Run" at bounding box center [398, 230] width 50 height 17
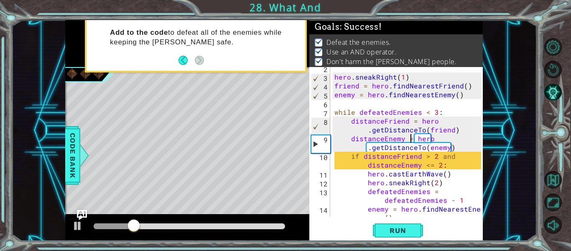
scroll to position [0, 0]
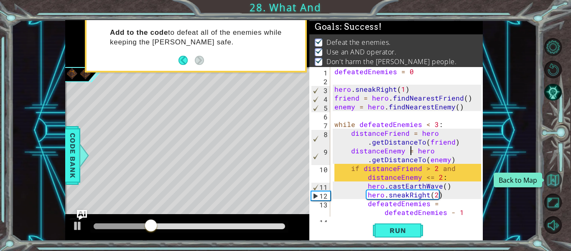
click at [555, 176] on button "Back to Map" at bounding box center [554, 180] width 18 height 18
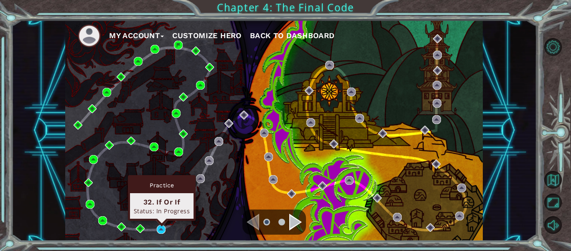
click at [160, 220] on div "Practice 32. If Or If Status: In Progress" at bounding box center [162, 198] width 68 height 46
click at [160, 229] on img at bounding box center [161, 229] width 9 height 9
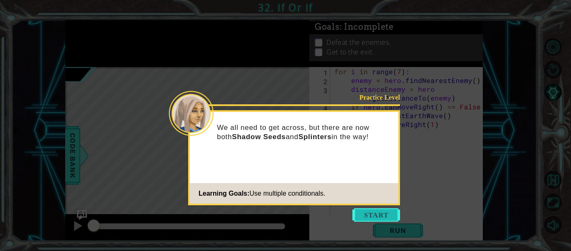
click at [378, 212] on button "Start" at bounding box center [377, 214] width 48 height 13
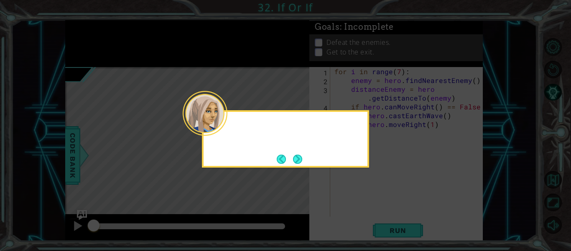
click at [378, 214] on icon at bounding box center [285, 125] width 571 height 251
click at [298, 159] on button "Next" at bounding box center [297, 158] width 9 height 9
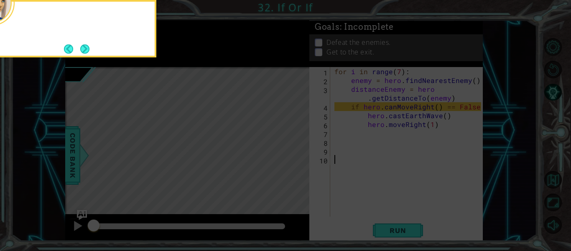
click at [298, 159] on icon at bounding box center [285, 37] width 571 height 426
click at [80, 51] on button "Next" at bounding box center [84, 48] width 9 height 9
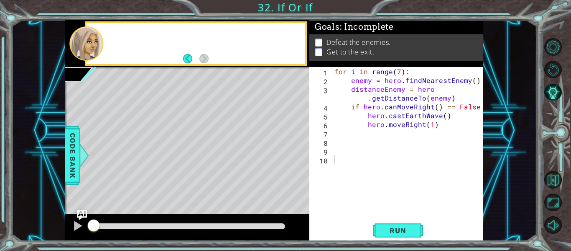
click at [79, 51] on div at bounding box center [86, 43] width 34 height 34
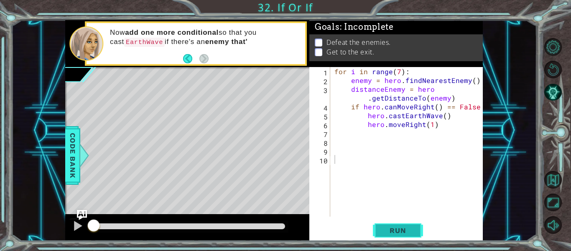
click at [396, 235] on button "Run" at bounding box center [398, 230] width 50 height 17
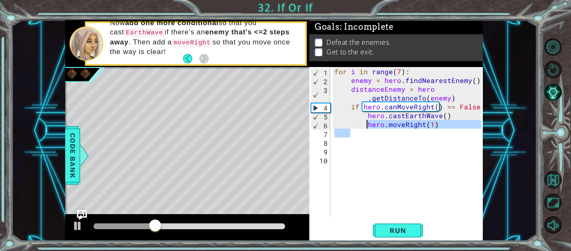
drag, startPoint x: 435, startPoint y: 129, endPoint x: 367, endPoint y: 124, distance: 68.3
click at [367, 124] on div "for i in range ( 7 ) : enemy = hero . findNearestEnemy ( ) distanceEnemy = hero…" at bounding box center [409, 150] width 153 height 167
type textarea "\"
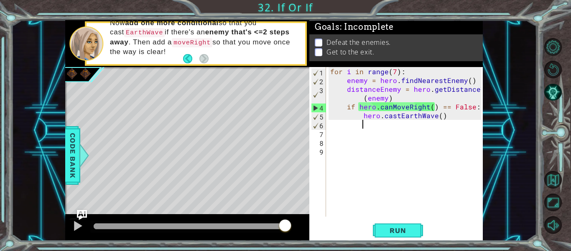
drag, startPoint x: 223, startPoint y: 224, endPoint x: 327, endPoint y: 228, distance: 103.8
click at [327, 228] on div "1 ההההההההההההההההההההההההההההההההההההההההההההההההההההההההההההההההההההההההההההה…" at bounding box center [274, 130] width 418 height 220
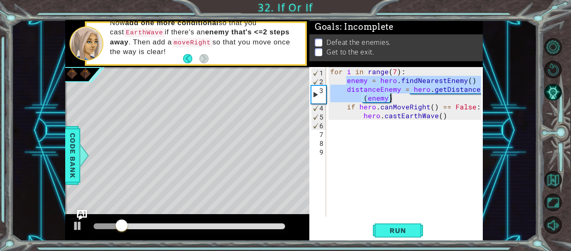
drag, startPoint x: 346, startPoint y: 80, endPoint x: 452, endPoint y: 95, distance: 106.8
click at [452, 95] on div "for i in range ( 7 ) : enemy = hero . findNearestEnemy ( ) distanceEnemy = hero…" at bounding box center [407, 150] width 157 height 167
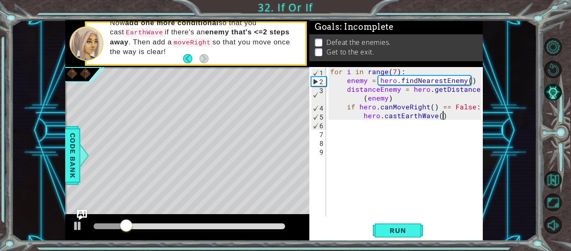
click at [463, 118] on div "for i in range ( 7 ) : enemy = hero . findNearestEnemy ( ) distanceEnemy = hero…" at bounding box center [407, 150] width 157 height 167
type textarea "hero.castEarthWave()"
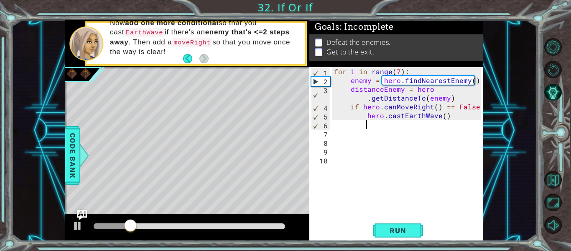
paste textarea "distanceEnemy = hero.getDistanceTo(enemy)"
type textarea "distanceEnemy = hero.getDistanceTo(enemy)"
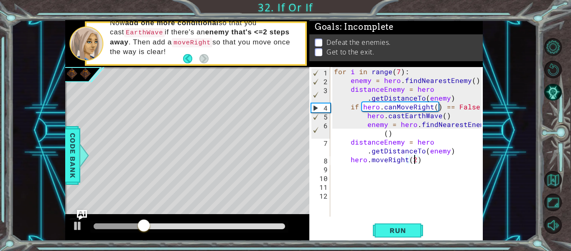
scroll to position [0, 5]
click at [408, 226] on span "Run" at bounding box center [397, 230] width 33 height 8
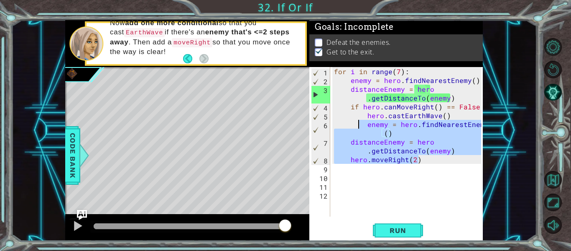
type textarea "hero.castEarthWave()"
drag, startPoint x: 419, startPoint y: 158, endPoint x: 366, endPoint y: 123, distance: 64.0
click at [366, 123] on div "for i in range ( 7 ) : enemy = hero . findNearestEnemy ( ) distanceEnemy = hero…" at bounding box center [408, 150] width 153 height 167
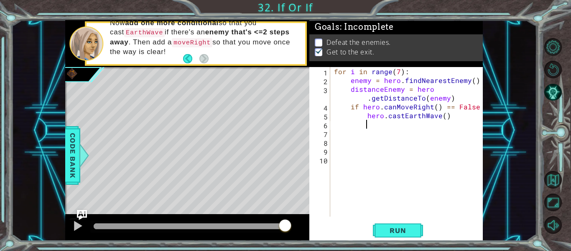
scroll to position [0, 2]
click at [446, 118] on div "for i in range ( 7 ) : enemy = hero . findNearestEnemy ( ) distanceEnemy = hero…" at bounding box center [408, 150] width 153 height 167
type textarea "hero.castEarthWave()"
type textarea "i"
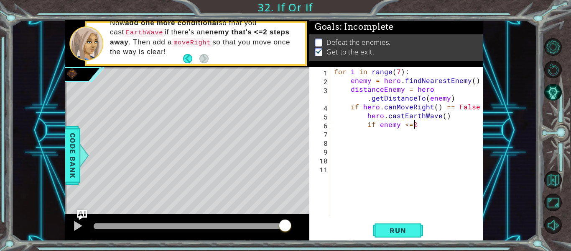
type textarea "if enemy <=2"
click at [552, 175] on button "Back to Map" at bounding box center [554, 180] width 18 height 18
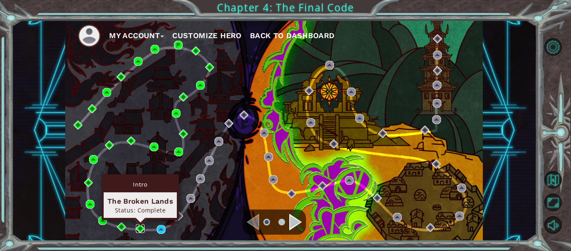
click at [143, 229] on img at bounding box center [140, 228] width 9 height 9
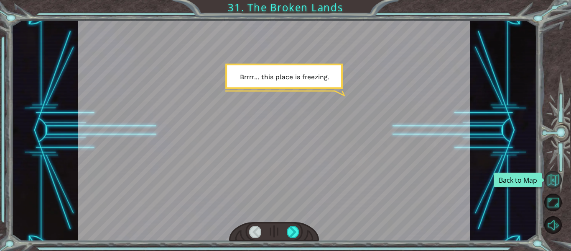
click at [552, 176] on button "Back to Map" at bounding box center [554, 180] width 18 height 18
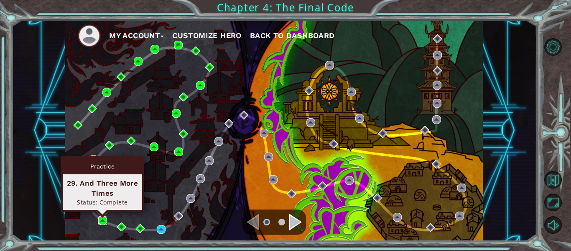
click at [104, 220] on img at bounding box center [102, 220] width 9 height 9
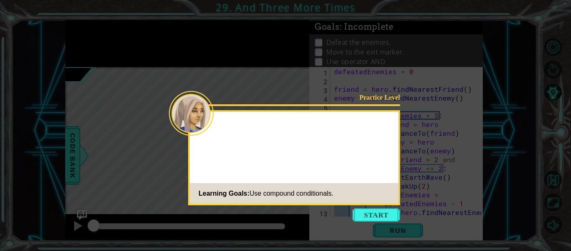
click at [378, 210] on button "Start" at bounding box center [377, 214] width 48 height 13
click at [375, 219] on icon at bounding box center [285, 125] width 571 height 251
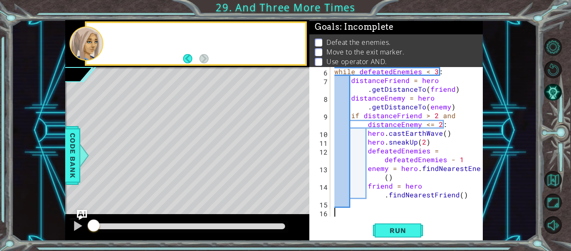
scroll to position [44, 0]
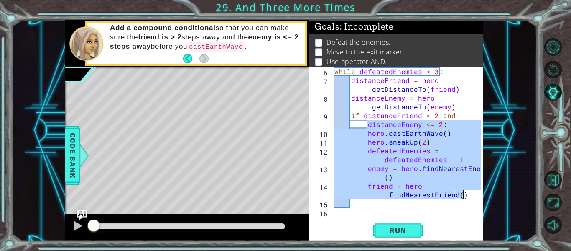
drag, startPoint x: 364, startPoint y: 122, endPoint x: 473, endPoint y: 192, distance: 129.1
click at [473, 192] on div "6 7 8 9 10 11 12 13 14 15 16 while defeatedEnemies < 3 : distanceFriend = hero …" at bounding box center [395, 141] width 172 height 149
type textarea "enemy = hero.findNearestEnemy() friend = hero.findNearestFriend()"
click at [555, 179] on button "Back to Map" at bounding box center [554, 180] width 18 height 18
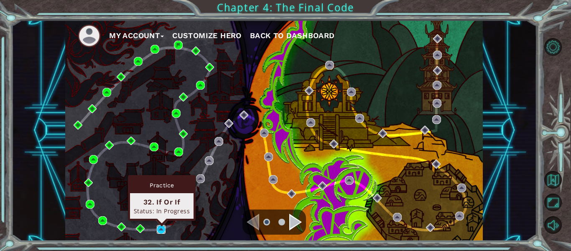
click at [162, 225] on img at bounding box center [161, 229] width 9 height 9
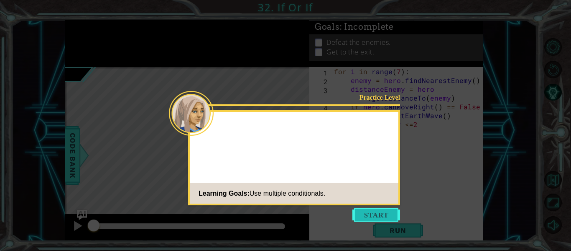
click at [359, 216] on button "Start" at bounding box center [377, 214] width 48 height 13
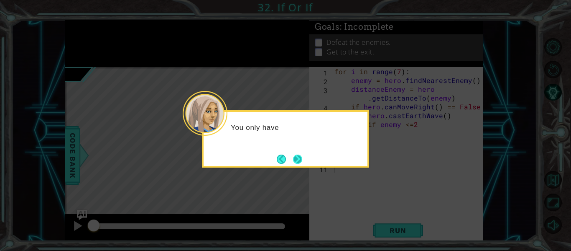
click at [297, 161] on button "Next" at bounding box center [297, 158] width 9 height 9
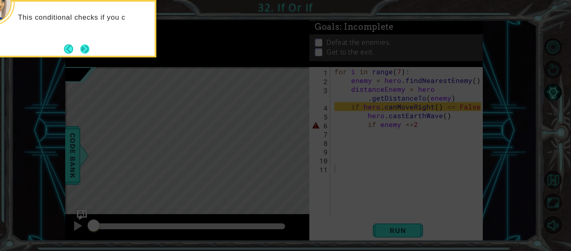
click at [86, 44] on button "Next" at bounding box center [84, 48] width 9 height 9
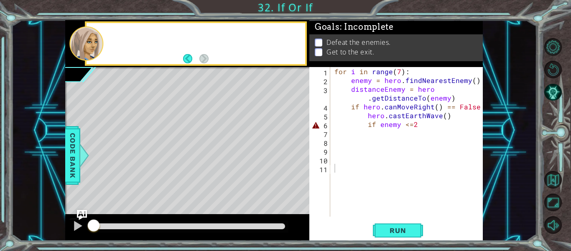
click at [86, 43] on div at bounding box center [86, 43] width 34 height 34
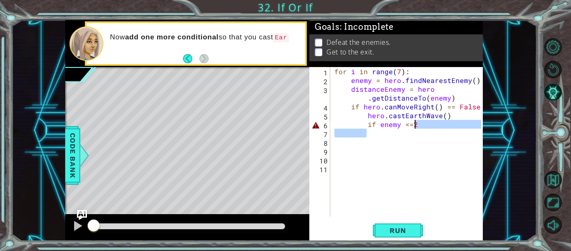
drag, startPoint x: 424, startPoint y: 130, endPoint x: 422, endPoint y: 125, distance: 5.8
click at [422, 125] on div "for i in range ( 7 ) : enemy = hero . findNearestEnemy ( ) distanceEnemy = hero…" at bounding box center [409, 150] width 153 height 167
type textarea "if enemy <=2"
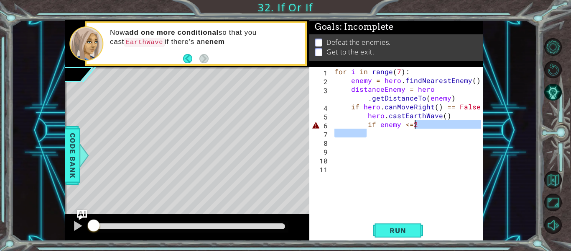
click at [423, 131] on div "for i in range ( 7 ) : enemy = hero . findNearestEnemy ( ) distanceEnemy = hero…" at bounding box center [407, 141] width 148 height 149
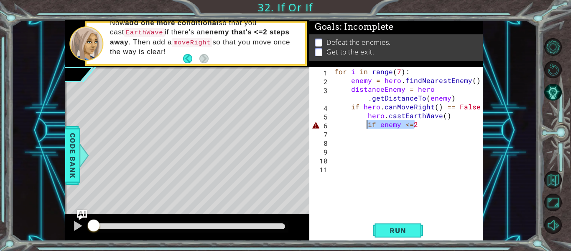
drag, startPoint x: 422, startPoint y: 124, endPoint x: 366, endPoint y: 122, distance: 56.1
click at [366, 122] on div "for i in range ( 7 ) : enemy = hero . findNearestEnemy ( ) distanceEnemy = hero…" at bounding box center [409, 150] width 153 height 167
paste textarea "friend = hero.findNearestFriend()"
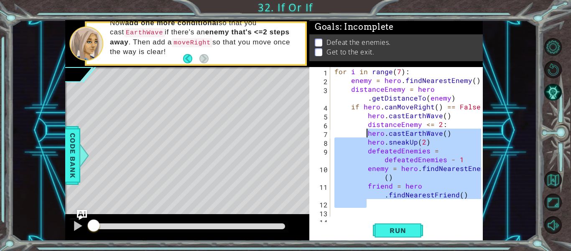
drag, startPoint x: 467, startPoint y: 199, endPoint x: 365, endPoint y: 133, distance: 121.3
click at [365, 133] on div "for i in range ( 7 ) : enemy = hero . findNearestEnemy ( ) distanceEnemy = hero…" at bounding box center [409, 150] width 153 height 167
type textarea "hero.castEarthWave() hero.sneakUp(2)"
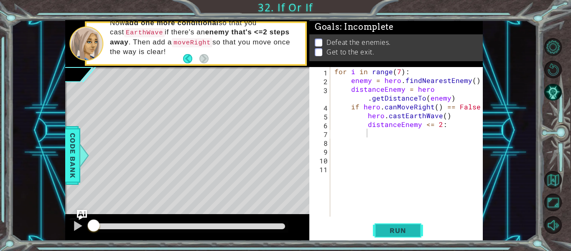
click at [418, 228] on button "Run" at bounding box center [398, 230] width 50 height 17
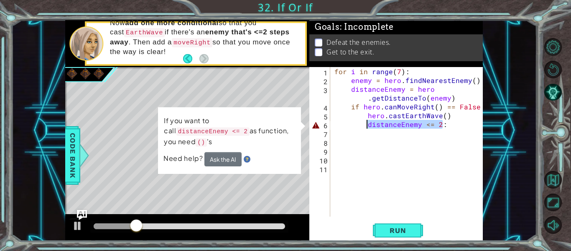
drag, startPoint x: 445, startPoint y: 127, endPoint x: 366, endPoint y: 126, distance: 79.5
click at [366, 126] on div "for i in range ( 7 ) : enemy = hero . findNearestEnemy ( ) distanceEnemy = hero…" at bounding box center [409, 150] width 153 height 167
type textarea "distanceEnemy <= 2:"
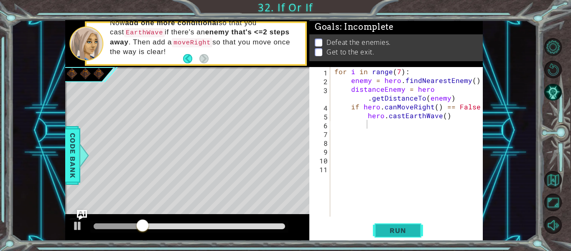
click at [395, 227] on span "Run" at bounding box center [397, 230] width 33 height 8
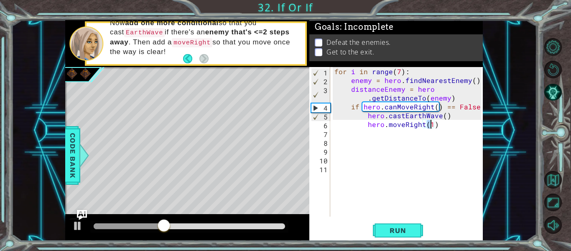
scroll to position [0, 6]
click at [415, 235] on button "Run" at bounding box center [398, 230] width 50 height 17
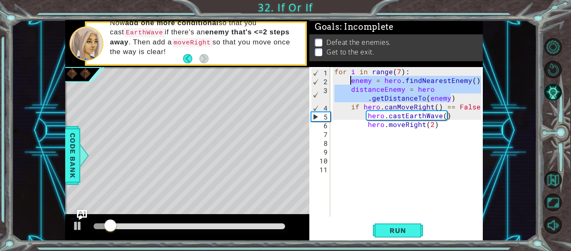
drag, startPoint x: 453, startPoint y: 98, endPoint x: 352, endPoint y: 81, distance: 101.8
click at [352, 81] on div "for i in range ( 7 ) : enemy = hero . findNearestEnemy ( ) distanceEnemy = hero…" at bounding box center [409, 150] width 153 height 167
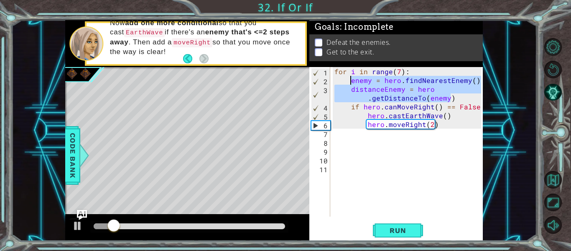
click at [440, 122] on div "for i in range ( 7 ) : enemy = hero . findNearestEnemy ( ) distanceEnemy = hero…" at bounding box center [409, 150] width 153 height 167
type textarea "hero.moveRight(2)"
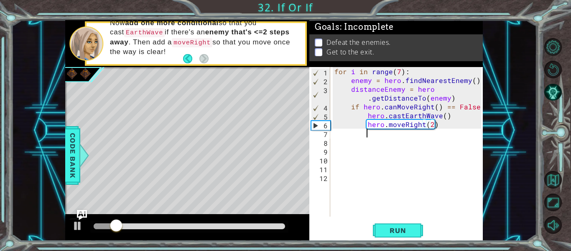
scroll to position [0, 2]
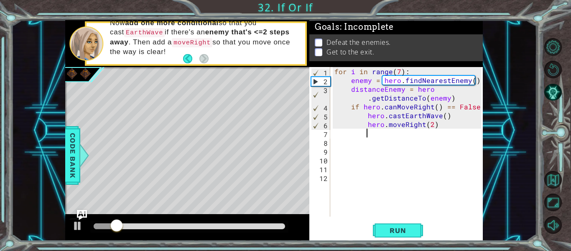
paste textarea "distanceEnemy = hero.getDistanceTo(enemy)"
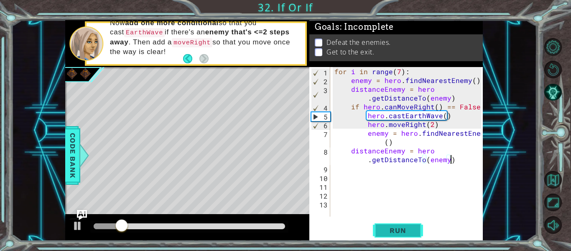
click at [386, 224] on button "Run" at bounding box center [398, 230] width 50 height 17
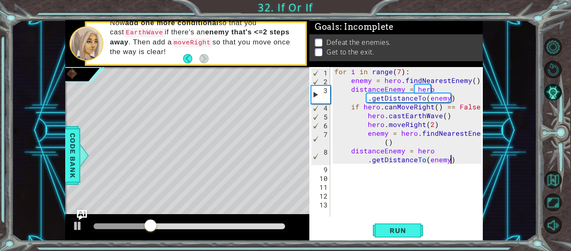
click at [430, 122] on div "for i in range ( 7 ) : enemy = hero . findNearestEnemy ( ) distanceEnemy = hero…" at bounding box center [409, 150] width 153 height 167
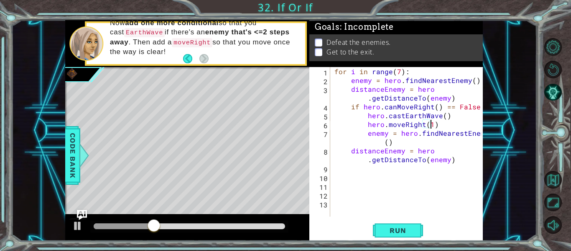
scroll to position [0, 6]
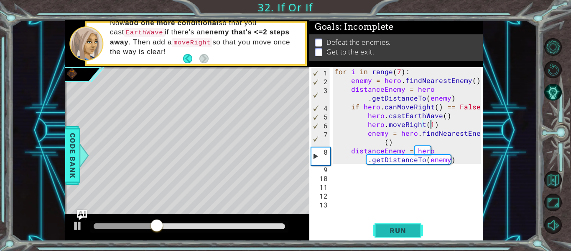
click at [407, 232] on span "Run" at bounding box center [397, 230] width 33 height 8
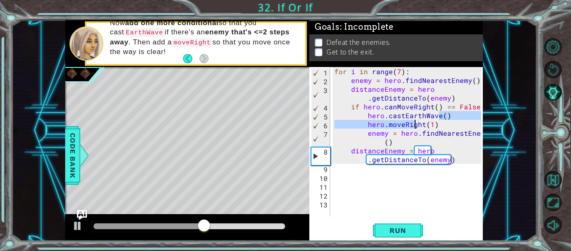
drag, startPoint x: 440, startPoint y: 120, endPoint x: 423, endPoint y: 121, distance: 16.8
click at [421, 121] on div "for i in range ( 7 ) : enemy = hero . findNearestEnemy ( ) distanceEnemy = hero…" at bounding box center [409, 150] width 153 height 167
click at [435, 122] on div "for i in range ( 7 ) : enemy = hero . findNearestEnemy ( ) distanceEnemy = hero…" at bounding box center [409, 150] width 153 height 167
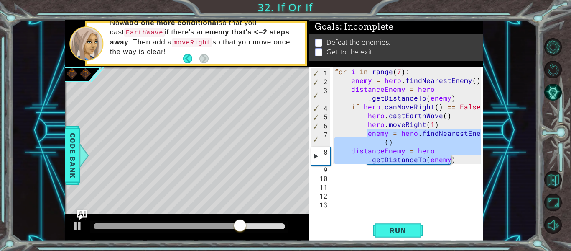
drag, startPoint x: 459, startPoint y: 160, endPoint x: 366, endPoint y: 130, distance: 98.0
click at [366, 130] on div "for i in range ( 7 ) : enemy = hero . findNearestEnemy ( ) distanceEnemy = hero…" at bounding box center [409, 150] width 153 height 167
type textarea "enemy = hero.findNearestEnemy() distanceEnemy = hero.getDistanceTo(enemy)"
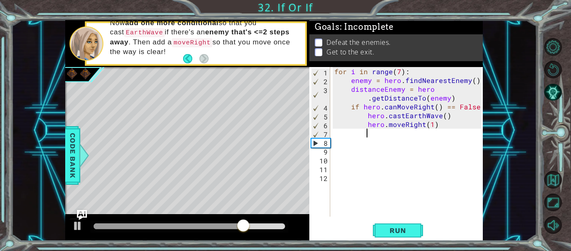
click at [429, 120] on div "for i in range ( 7 ) : enemy = hero . findNearestEnemy ( ) distanceEnemy = hero…" at bounding box center [409, 150] width 153 height 167
type textarea "hero.moveRight(2)"
click at [404, 136] on div "for i in range ( 7 ) : enemy = hero . findNearestEnemy ( ) distanceEnemy = hero…" at bounding box center [409, 150] width 153 height 167
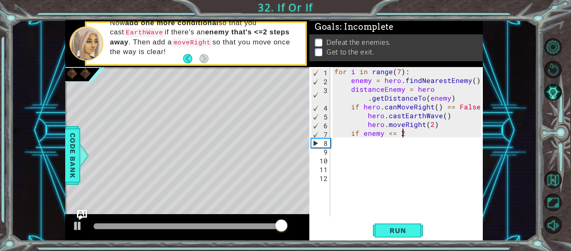
type textarea "if enemy <= 2:"
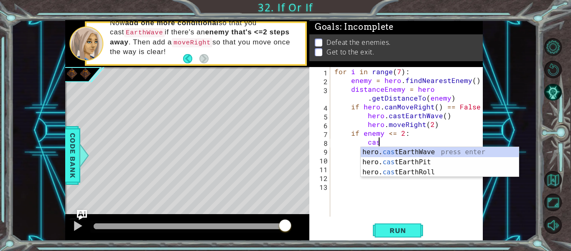
type textarea "cast"
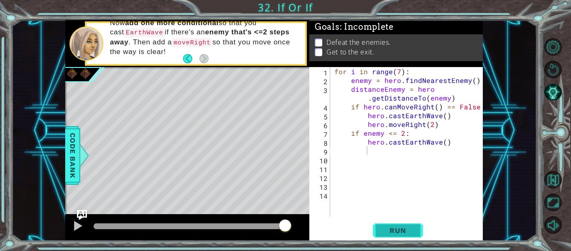
click at [395, 227] on span "Run" at bounding box center [397, 230] width 33 height 8
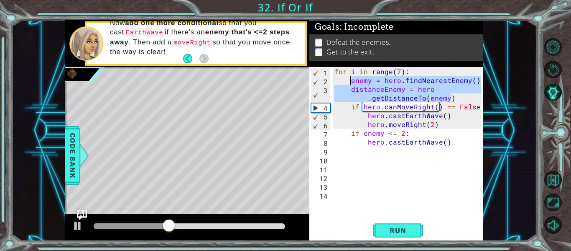
drag, startPoint x: 454, startPoint y: 96, endPoint x: 350, endPoint y: 80, distance: 105.4
click at [350, 80] on div "for i in range ( 7 ) : enemy = hero . findNearestEnemy ( ) distanceEnemy = hero…" at bounding box center [409, 150] width 153 height 167
click at [446, 126] on div "for i in range ( 7 ) : enemy = hero . findNearestEnemy ( ) distanceEnemy = hero…" at bounding box center [409, 150] width 153 height 167
type textarea "hero.moveRight(2)"
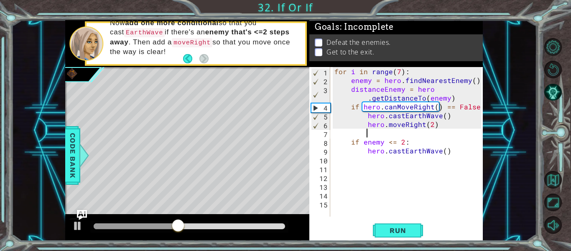
paste textarea "distanceEnemy = hero.getDistanceTo(enemy)"
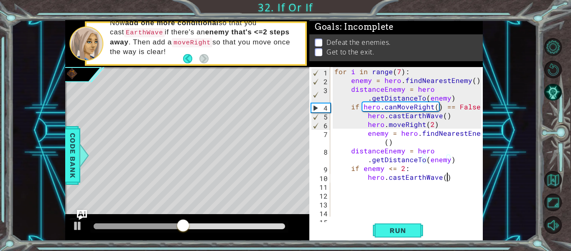
click at [455, 179] on div "for i in range ( 7 ) : enemy = hero . findNearestEnemy ( ) distanceEnemy = hero…" at bounding box center [409, 150] width 153 height 167
type textarea "hero.castEarthWave()"
drag, startPoint x: 414, startPoint y: 215, endPoint x: 412, endPoint y: 221, distance: 6.2
click at [412, 218] on div "hero.castEarthWave() 1 2 3 4 5 6 7 8 9 10 11 12 13 14 15 for i in range ( 7 ) :…" at bounding box center [396, 154] width 174 height 174
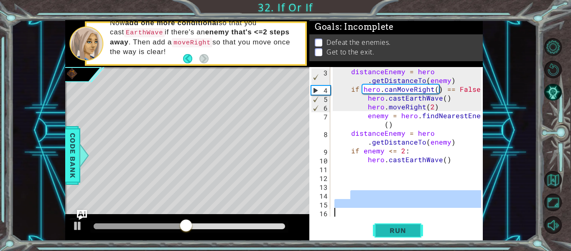
click at [412, 222] on button "Run" at bounding box center [398, 230] width 50 height 17
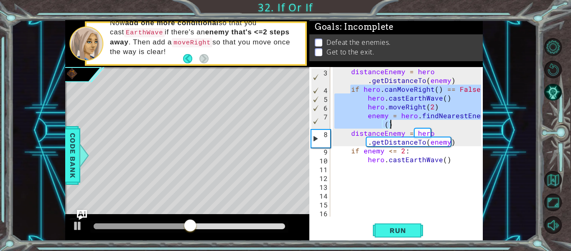
drag, startPoint x: 351, startPoint y: 87, endPoint x: 434, endPoint y: 126, distance: 91.7
click at [434, 126] on div "distanceEnemy = hero . getDistanceTo ( enemy ) if hero . canMoveRight ( ) == Fa…" at bounding box center [409, 155] width 153 height 176
click at [432, 123] on div "distanceEnemy = hero . getDistanceTo ( enemy ) if hero . canMoveRight ( ) == Fa…" at bounding box center [407, 141] width 148 height 149
type textarea "enemy = hero.findNearestEnemy()"
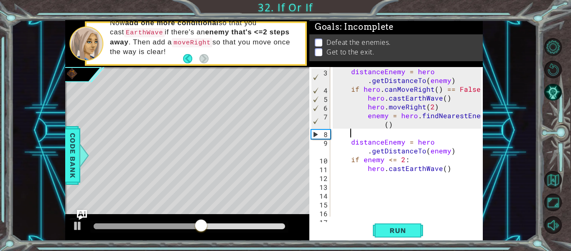
paste textarea "enemy = hero.findNearestEnemy()"
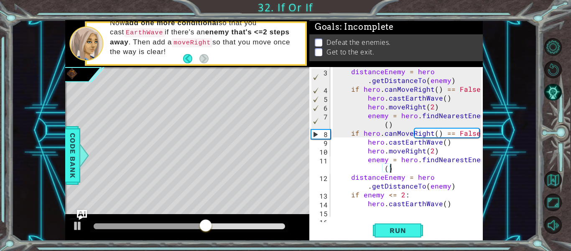
click at [475, 135] on div at bounding box center [477, 154] width 8 height 211
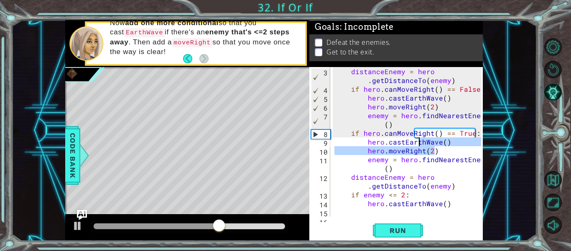
drag, startPoint x: 456, startPoint y: 145, endPoint x: 421, endPoint y: 142, distance: 35.3
click at [421, 142] on div "distanceEnemy = hero . getDistanceTo ( enemy ) if hero . canMoveRight ( ) == Fa…" at bounding box center [409, 155] width 153 height 176
click at [427, 142] on div "distanceEnemy = hero . getDistanceTo ( enemy ) if hero . canMoveRight ( ) == Fa…" at bounding box center [407, 141] width 148 height 149
type textarea "hero.castEarthWave()"
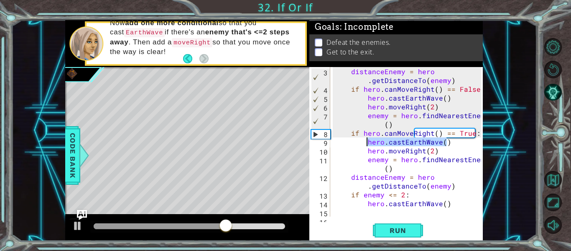
drag, startPoint x: 451, startPoint y: 143, endPoint x: 367, endPoint y: 146, distance: 83.7
click at [367, 146] on div "distanceEnemy = hero . getDistanceTo ( enemy ) if hero . canMoveRight ( ) == Fa…" at bounding box center [409, 155] width 153 height 176
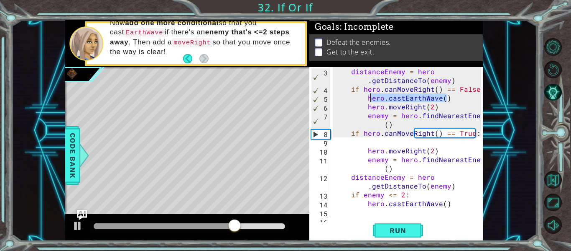
drag, startPoint x: 446, startPoint y: 96, endPoint x: 370, endPoint y: 99, distance: 76.6
click at [370, 99] on div "distanceEnemy = hero . getDistanceTo ( enemy ) if hero . canMoveRight ( ) == Fa…" at bounding box center [409, 155] width 153 height 176
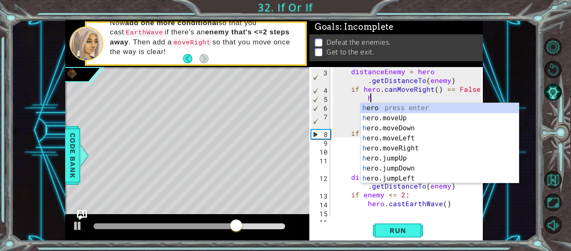
type textarea "h"
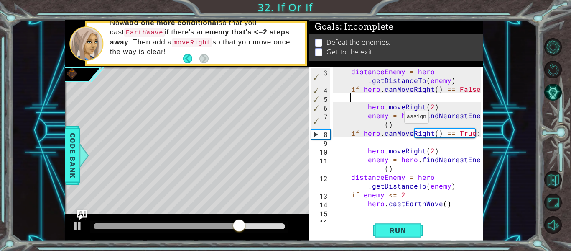
scroll to position [0, 0]
type textarea "if hero.canMoveRight() == False:"
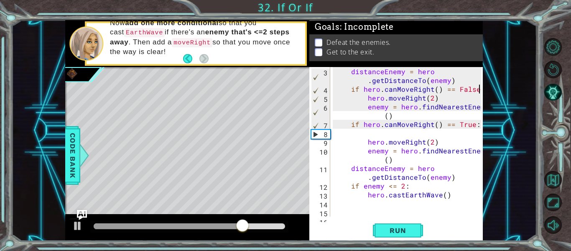
click at [409, 134] on div "distanceEnemy = hero . getDistanceTo ( enemy ) if hero . canMoveRight ( ) == Fa…" at bounding box center [409, 155] width 153 height 176
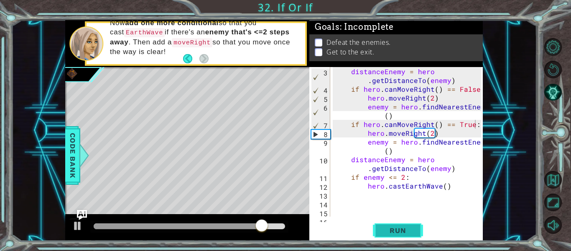
click at [412, 226] on span "Run" at bounding box center [397, 230] width 33 height 8
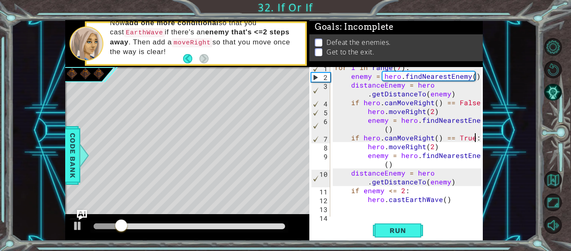
scroll to position [4, 0]
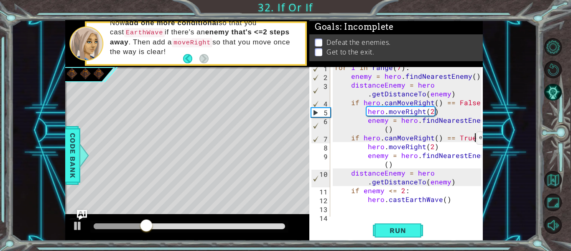
click at [479, 99] on div at bounding box center [477, 159] width 8 height 193
type textarea "if hero.canMoveRight() == False:"
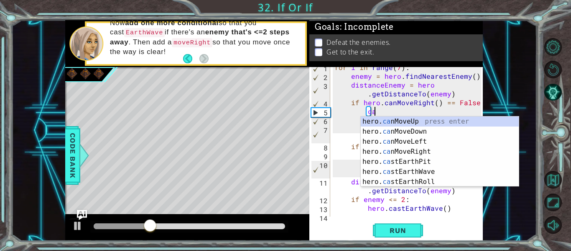
type textarea "cat"
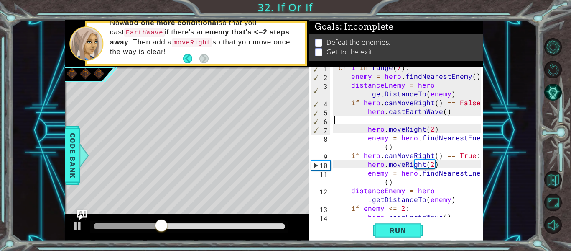
scroll to position [0, 0]
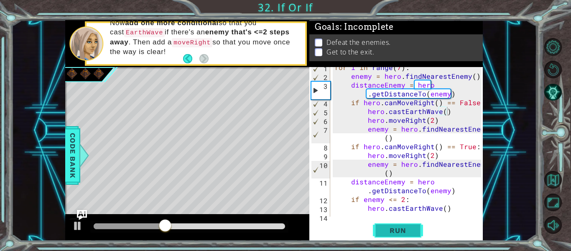
click at [401, 235] on button "Run" at bounding box center [398, 230] width 50 height 17
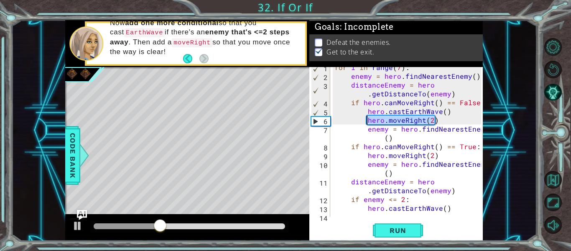
drag, startPoint x: 438, startPoint y: 123, endPoint x: 368, endPoint y: 119, distance: 69.9
click at [368, 119] on div "for i in range ( 7 ) : enemy = hero . findNearestEnemy ( ) distanceEnemy = hero…" at bounding box center [409, 146] width 153 height 167
type textarea "hero.moveRight(2)"
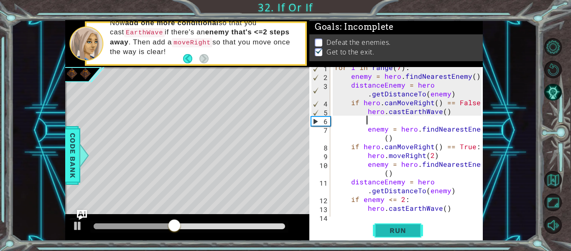
click at [396, 230] on span "Run" at bounding box center [397, 230] width 33 height 8
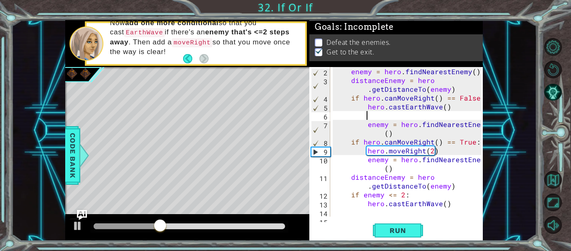
scroll to position [13, 0]
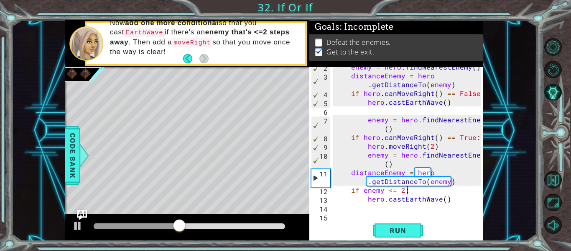
click at [446, 194] on div "enemy = hero . findNearestEnemy ( ) distanceEnemy = hero . getDistanceTo ( enem…" at bounding box center [409, 145] width 153 height 167
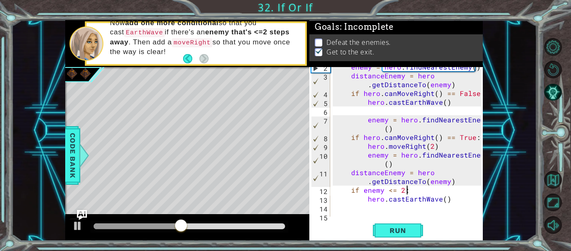
click at [446, 195] on div "enemy = hero . findNearestEnemy ( ) distanceEnemy = hero . getDistanceTo ( enem…" at bounding box center [409, 145] width 153 height 167
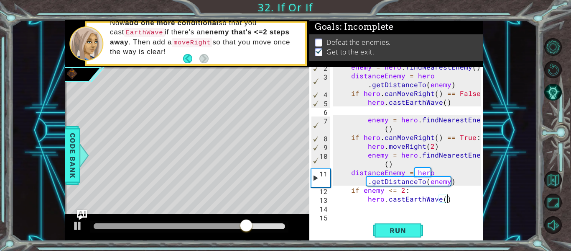
click at [430, 147] on div "enemy = hero . findNearestEnemy ( ) distanceEnemy = hero . getDistanceTo ( enem…" at bounding box center [409, 145] width 153 height 167
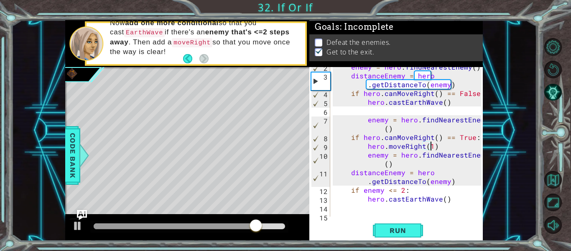
scroll to position [0, 6]
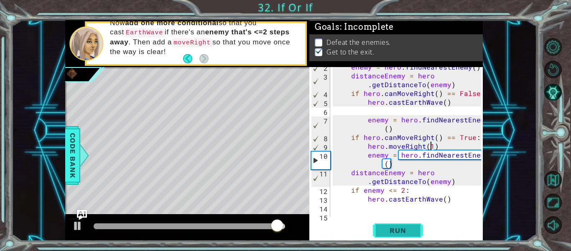
click at [405, 225] on button "Run" at bounding box center [398, 230] width 50 height 17
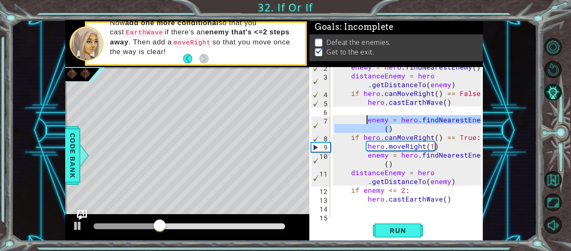
drag, startPoint x: 408, startPoint y: 130, endPoint x: 367, endPoint y: 116, distance: 43.1
click at [367, 116] on div "enemy = hero . findNearestEnemy ( ) distanceEnemy = hero . getDistanceTo ( enem…" at bounding box center [409, 145] width 153 height 167
type textarea "enemy = hero.findNearestEnemy()"
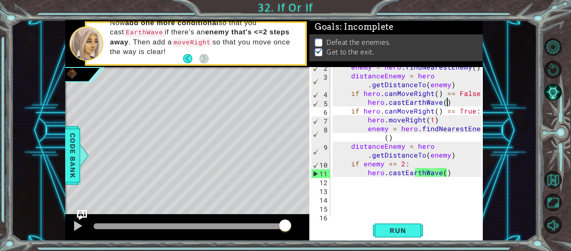
scroll to position [4, 0]
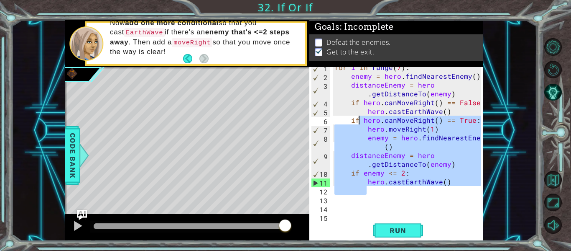
drag, startPoint x: 458, startPoint y: 187, endPoint x: 357, endPoint y: 115, distance: 123.2
click at [357, 115] on div "for i in range ( 7 ) : enemy = hero . findNearestEnemy ( ) distanceEnemy = hero…" at bounding box center [409, 146] width 153 height 167
type textarea "hero.castEarthWave() if hero.canMoveRight() == True:"
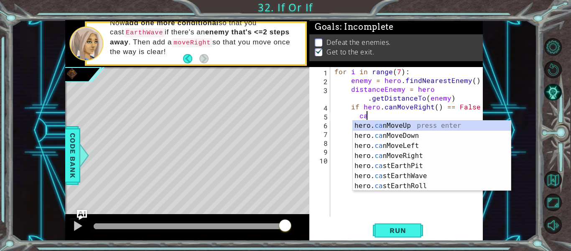
type textarea "cast"
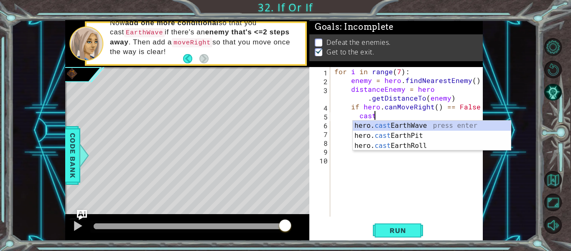
scroll to position [0, 1]
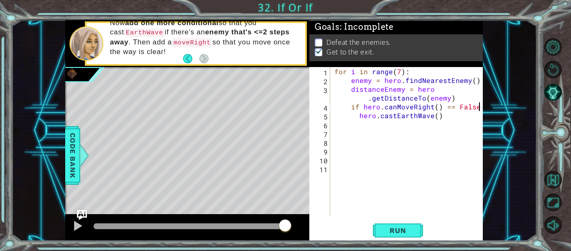
click at [480, 107] on div "for i in range ( 7 ) : enemy = hero . findNearestEnemy ( ) distanceEnemy = hero…" at bounding box center [409, 150] width 153 height 167
click at [460, 126] on div "for i in range ( 7 ) : enemy = hero . findNearestEnemy ( ) distanceEnemy = hero…" at bounding box center [409, 150] width 153 height 167
type textarea "hero.castEarthWave()"
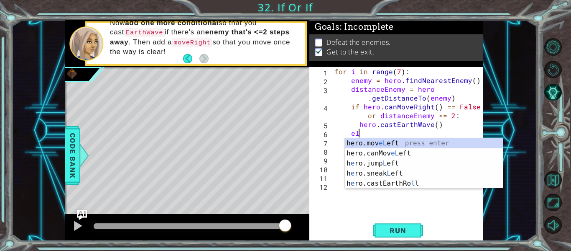
type textarea "e"
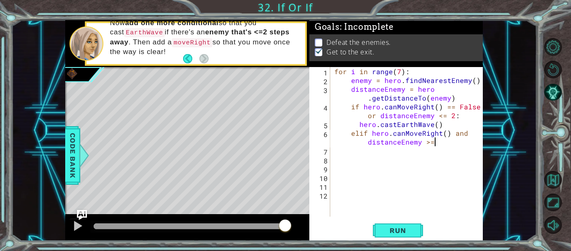
scroll to position [0, 13]
type textarea "elif hero.canMoveRight() and distanceEnemy >= 3:"
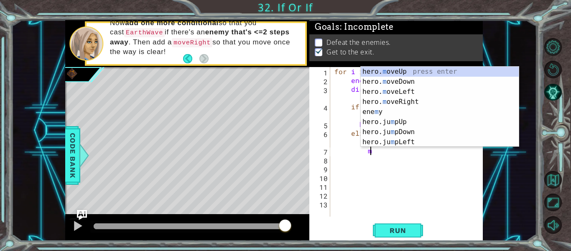
scroll to position [0, 2]
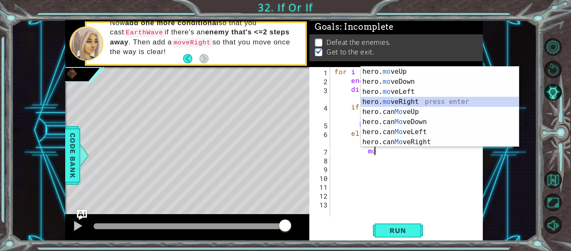
type textarea "hero.moveRight(1)"
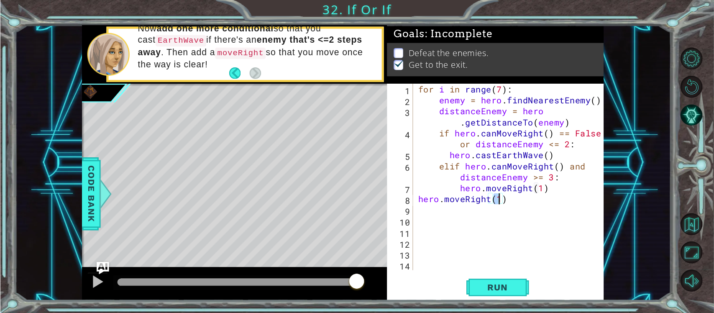
scroll to position [0, 4]
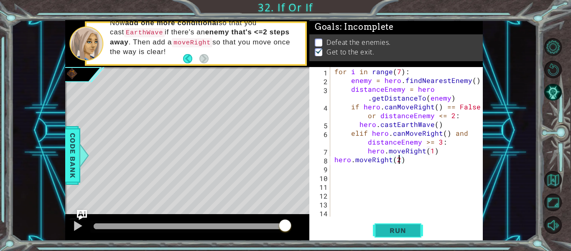
type textarea "hero.moveRight(2)"
click at [412, 226] on span "Run" at bounding box center [397, 230] width 33 height 8
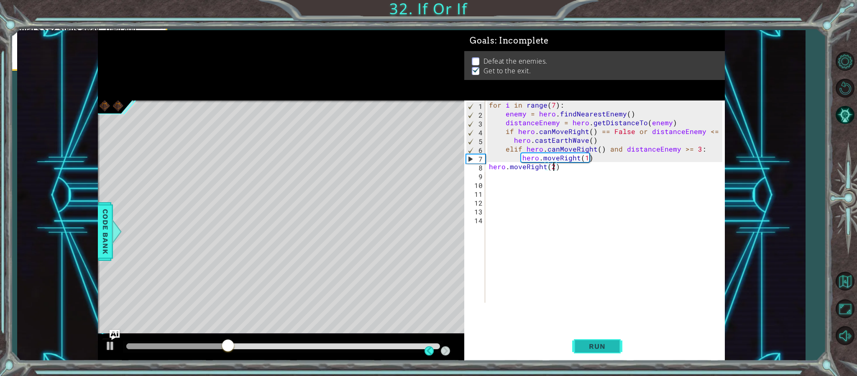
scroll to position [0, 3]
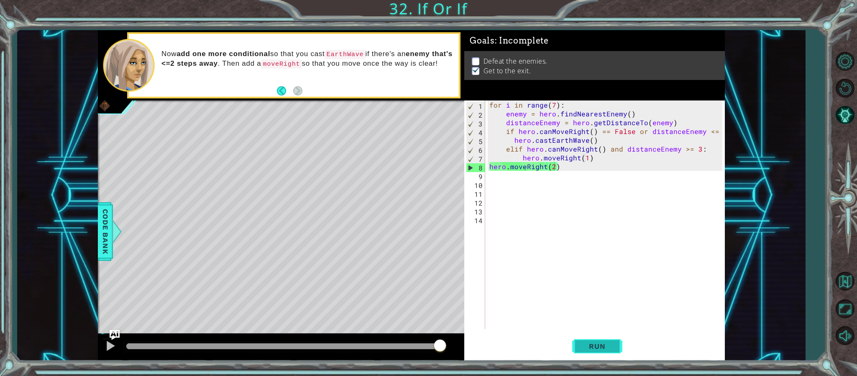
click at [571, 250] on button "Run" at bounding box center [597, 346] width 50 height 26
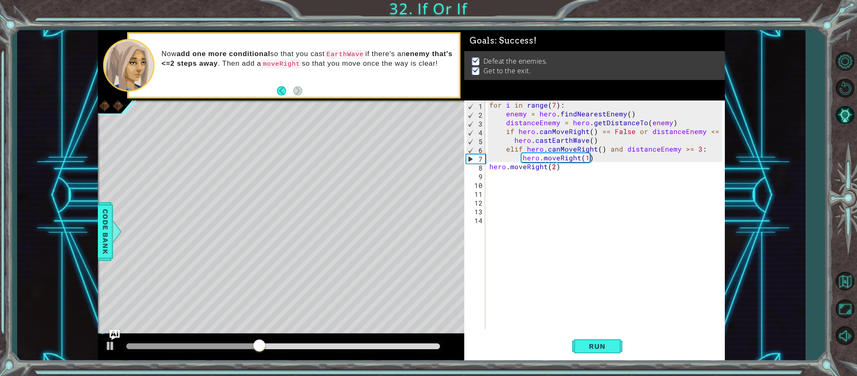
drag, startPoint x: 385, startPoint y: 348, endPoint x: 550, endPoint y: 330, distance: 166.2
click at [550, 250] on div "1 ההההההההההההההההההההההההההההההההההההההההההההההההההההההההההההההההההההההההההההה…" at bounding box center [411, 195] width 627 height 330
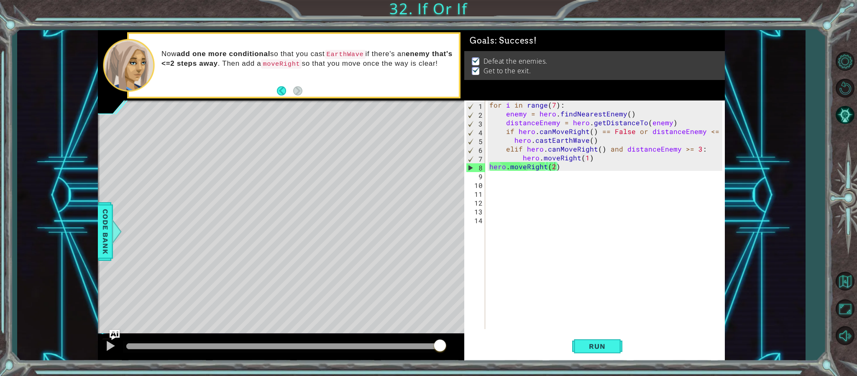
drag, startPoint x: 360, startPoint y: 348, endPoint x: 570, endPoint y: 351, distance: 210.8
click at [560, 250] on body "1 ההההההההההההההההההההההההההההההההההההההההההההההההההההההההההההההההההההההההההההה…" at bounding box center [428, 188] width 857 height 376
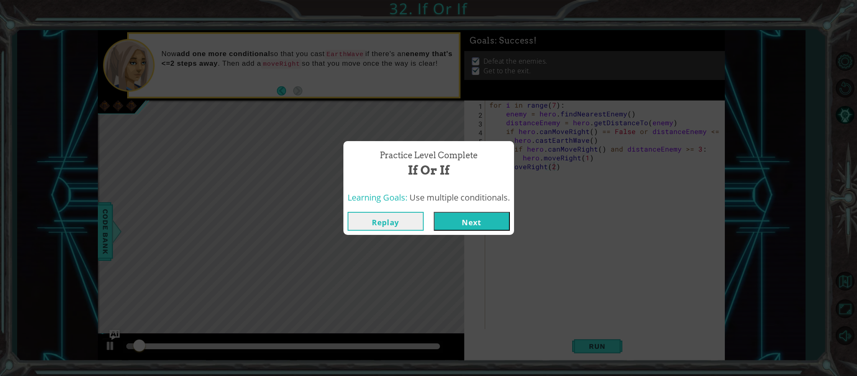
click at [498, 220] on button "Next" at bounding box center [472, 221] width 76 height 19
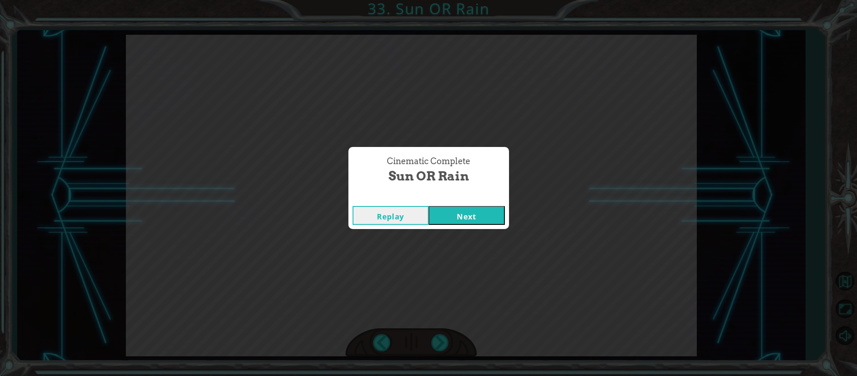
click at [493, 219] on button "Next" at bounding box center [467, 215] width 76 height 19
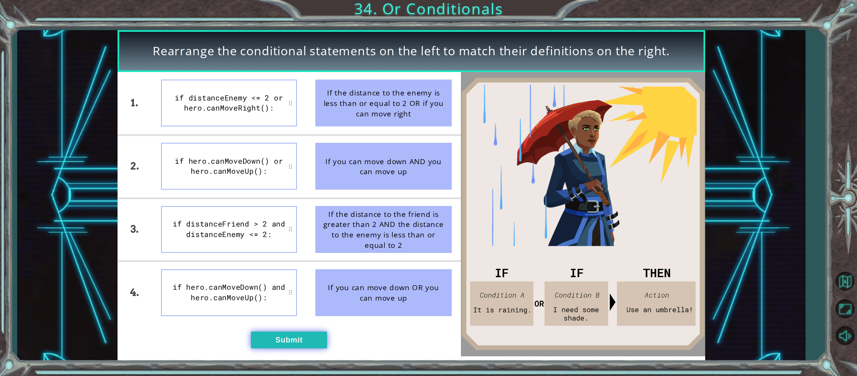
click at [289, 250] on button "Submit" at bounding box center [289, 339] width 76 height 17
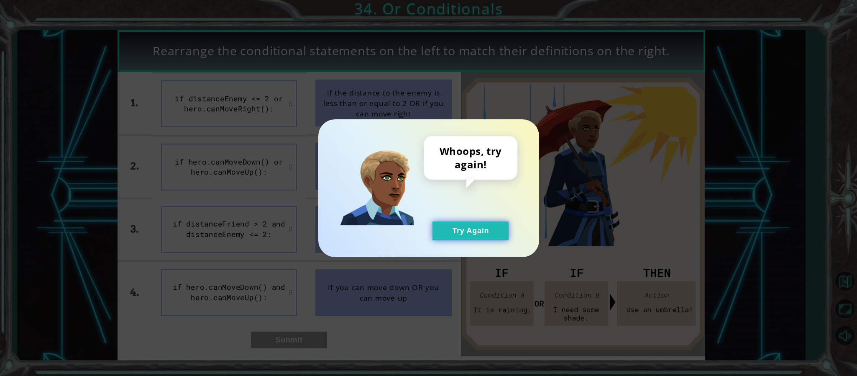
click at [475, 227] on button "Try Again" at bounding box center [470, 230] width 76 height 19
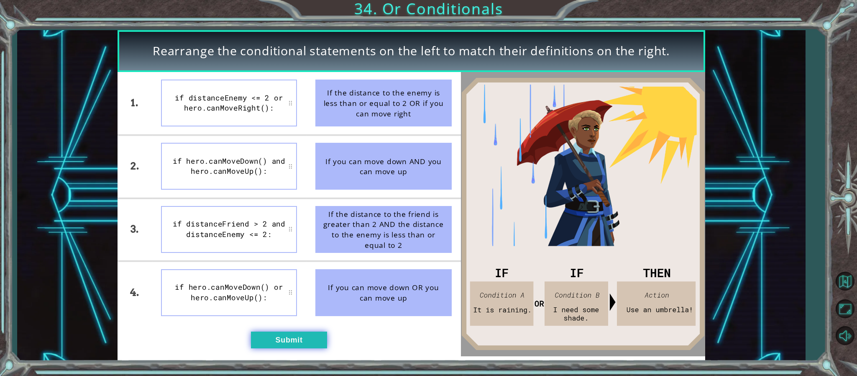
click at [287, 250] on button "Submit" at bounding box center [289, 339] width 76 height 17
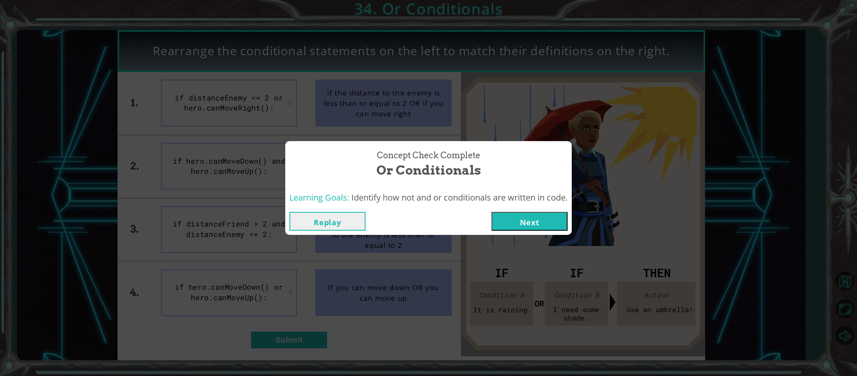
click at [508, 221] on button "Next" at bounding box center [529, 221] width 76 height 19
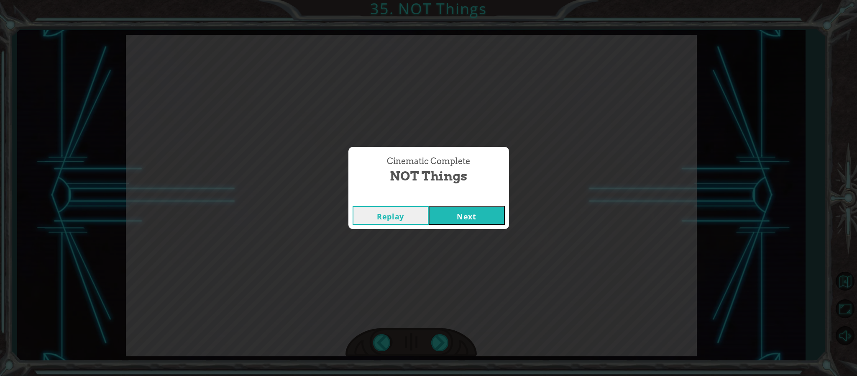
click at [485, 223] on button "Next" at bounding box center [467, 215] width 76 height 19
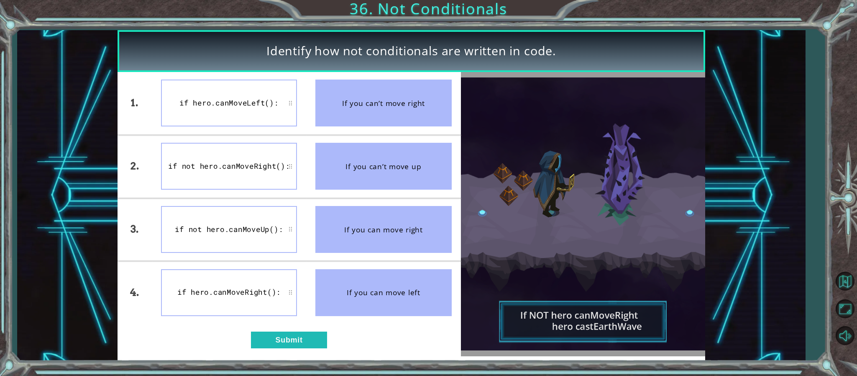
click at [480, 216] on button "Next" at bounding box center [467, 215] width 76 height 19
click at [299, 250] on button "Submit" at bounding box center [289, 339] width 76 height 17
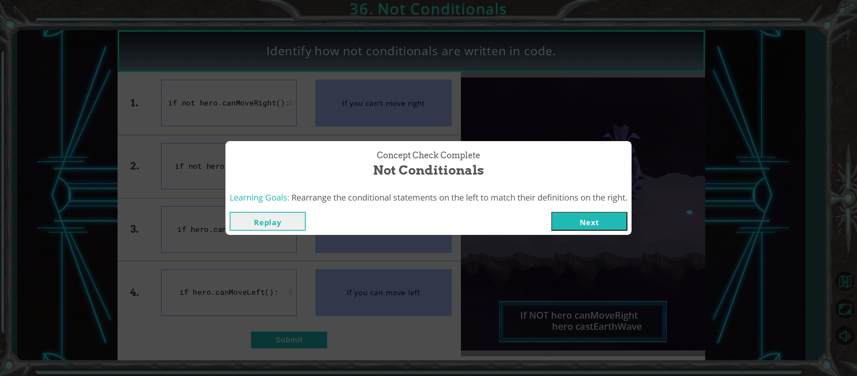
click at [564, 223] on button "Next" at bounding box center [589, 221] width 76 height 19
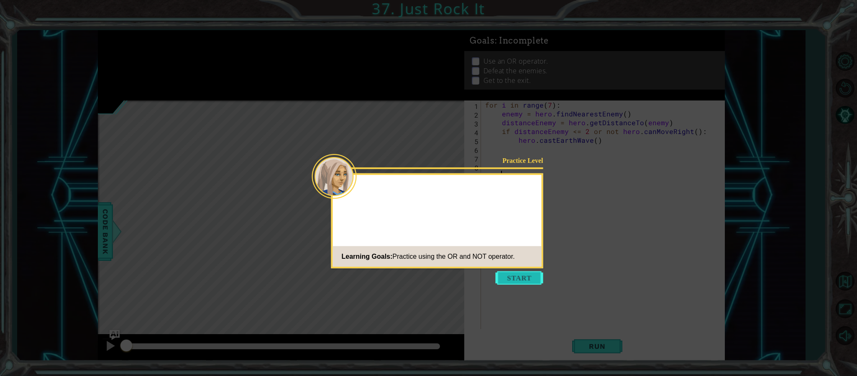
click at [521, 250] on button "Start" at bounding box center [520, 277] width 48 height 13
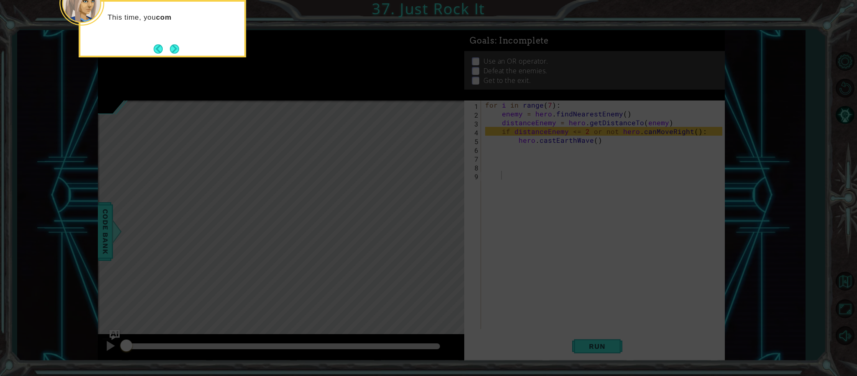
click at [182, 39] on div "This time, you com" at bounding box center [162, 28] width 167 height 57
click at [176, 44] on button "Next" at bounding box center [174, 48] width 9 height 9
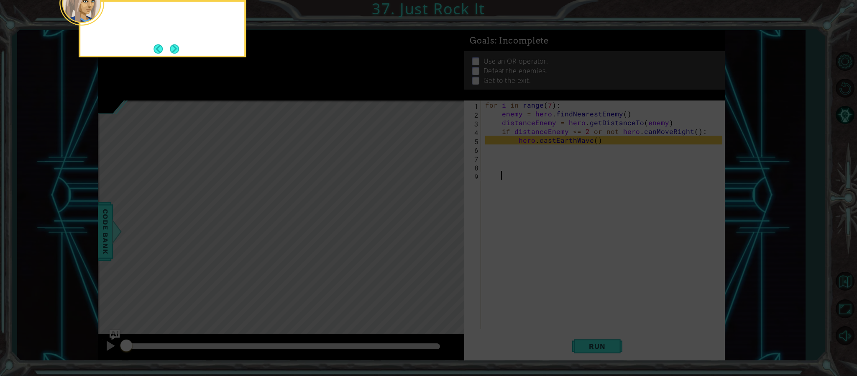
click at [176, 43] on footer at bounding box center [166, 49] width 26 height 13
click at [176, 44] on button "Next" at bounding box center [174, 48] width 9 height 9
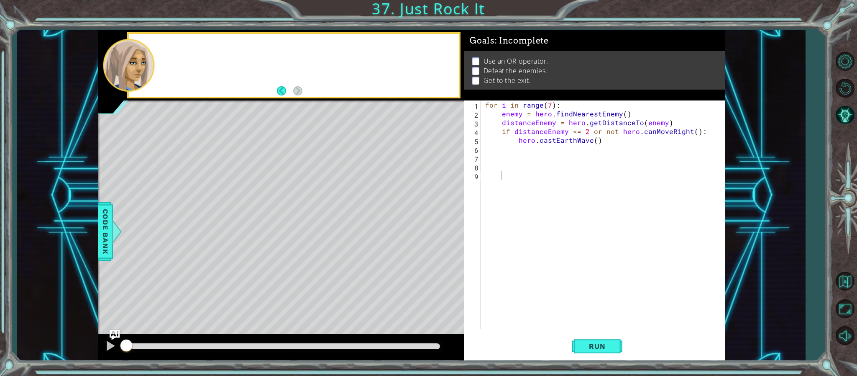
click at [176, 43] on div at bounding box center [294, 65] width 330 height 63
click at [571, 160] on div "for i in range ( 7 ) : enemy = hero . findNearestEnemy ( ) distanceEnemy = hero…" at bounding box center [604, 223] width 243 height 246
click at [571, 250] on button "Run" at bounding box center [597, 346] width 50 height 26
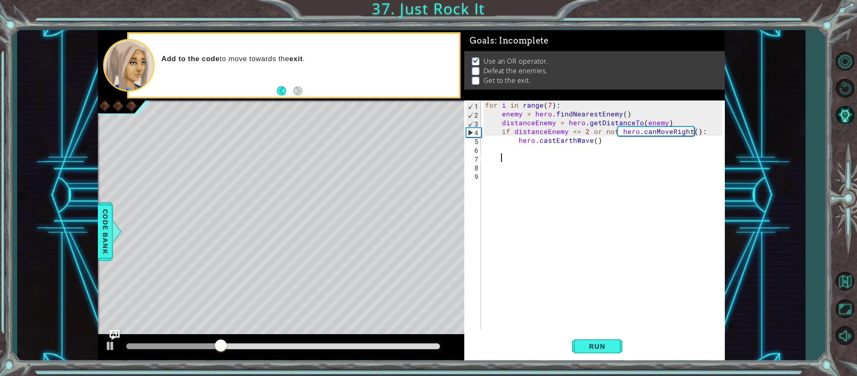
click at [571, 164] on div "for i in range ( 7 ) : enemy = hero . findNearestEnemy ( ) distanceEnemy = hero…" at bounding box center [604, 223] width 243 height 246
click at [571, 141] on div "for i in range ( 7 ) : enemy = hero . findNearestEnemy ( ) distanceEnemy = hero…" at bounding box center [604, 223] width 243 height 246
type textarea "hero.castEarthWave()"
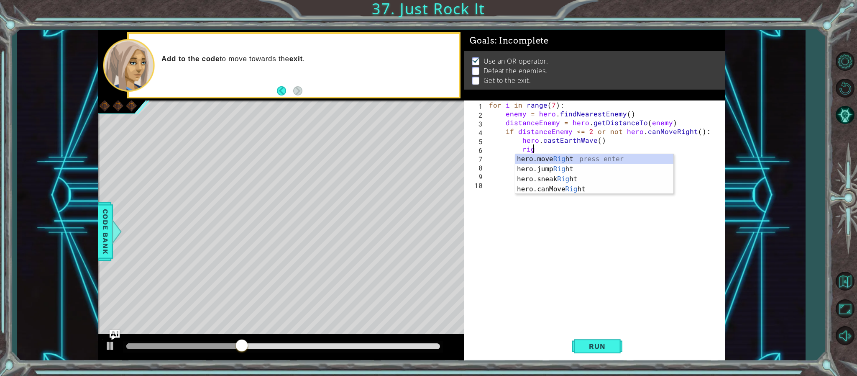
scroll to position [0, 3]
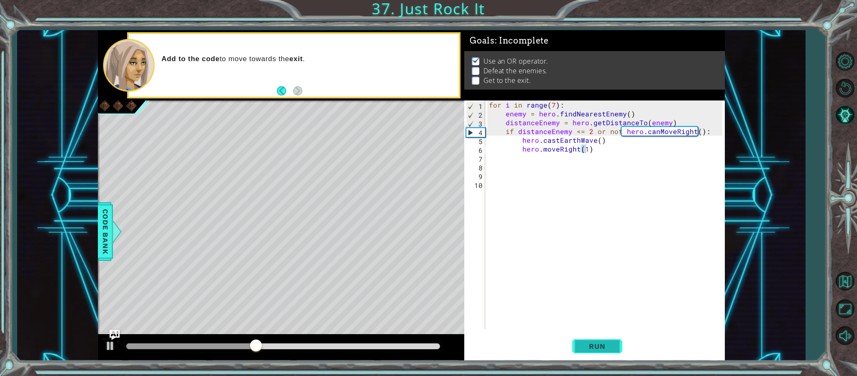
click at [571, 250] on button "Run" at bounding box center [597, 346] width 50 height 26
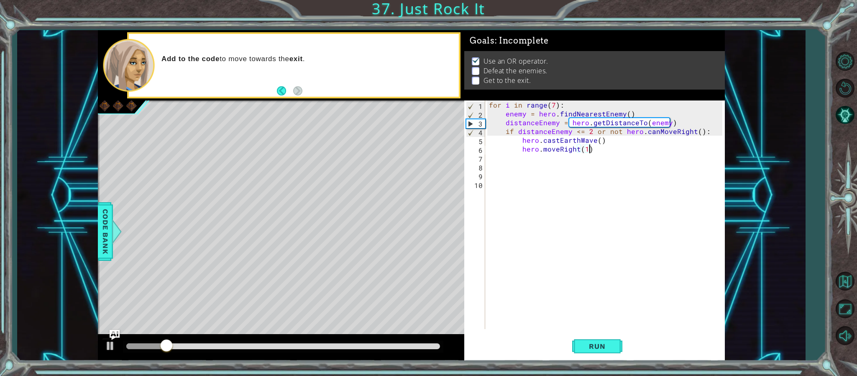
click at [571, 151] on div "for i in range ( 7 ) : enemy = hero . findNearestEnemy ( ) distanceEnemy = hero…" at bounding box center [606, 223] width 239 height 246
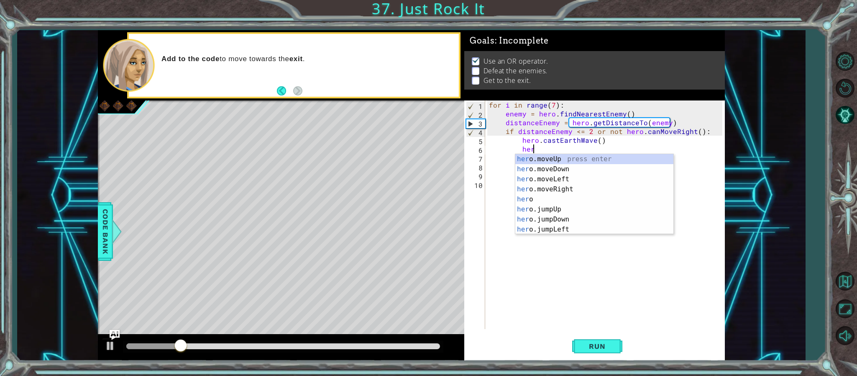
type textarea "h"
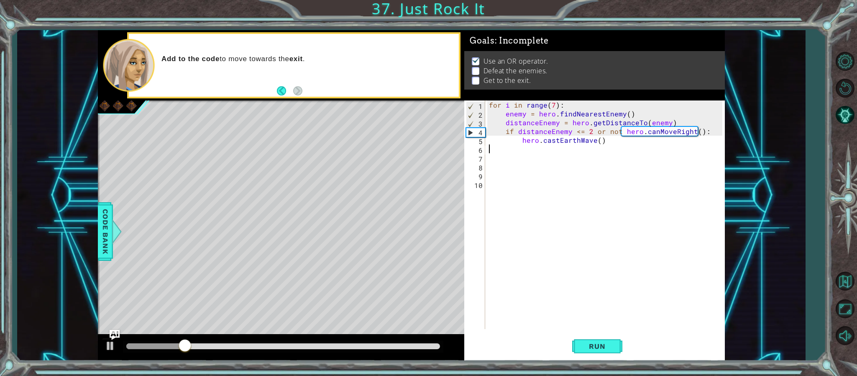
scroll to position [0, 0]
type textarea "hero.castEarthWave()"
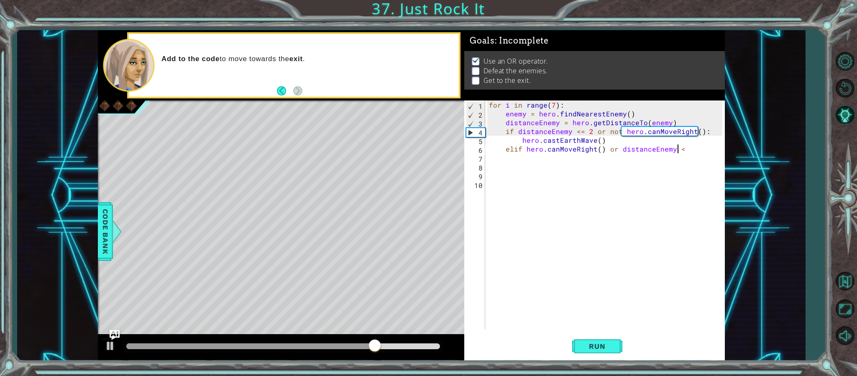
scroll to position [0, 10]
type textarea "elif hero.canMoveRight() or distanceEnemy >= 2"
click at [677, 151] on div "for i in range ( 7 ) : enemy = hero . findNearestEnemy ( ) distanceEnemy = hero…" at bounding box center [606, 223] width 239 height 246
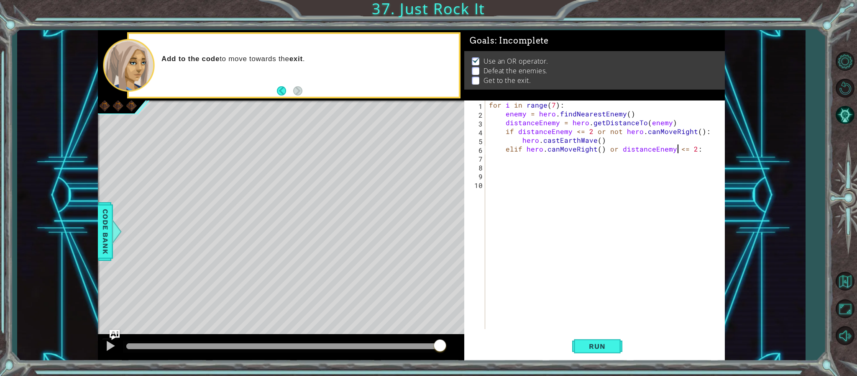
click at [623, 138] on div "for i in range ( 7 ) : enemy = hero . findNearestEnemy ( ) distanceEnemy = hero…" at bounding box center [606, 223] width 239 height 246
type textarea "hero.castEarthWave()"
click at [611, 348] on span "Run" at bounding box center [596, 346] width 33 height 8
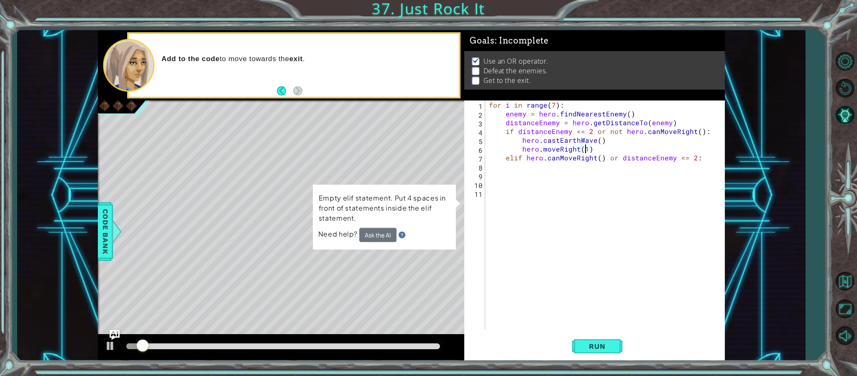
click at [711, 157] on div "for i in range ( 7 ) : enemy = hero . findNearestEnemy ( ) distanceEnemy = hero…" at bounding box center [606, 223] width 239 height 246
type textarea "elif hero.canMoveRight() or distanceEnemy <= 2:"
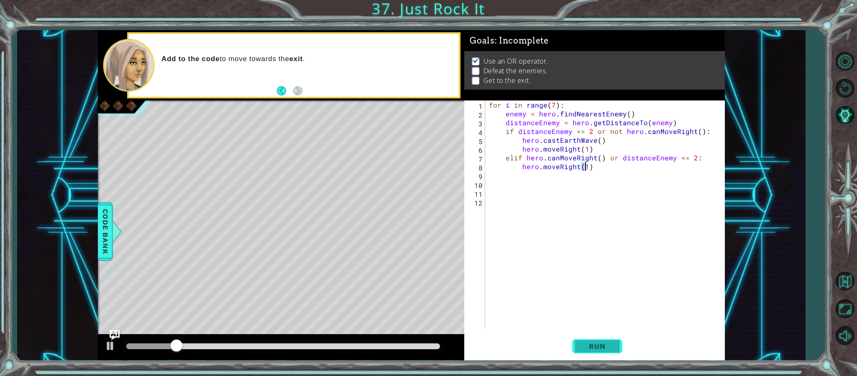
type textarea "hero.moveRight(1)"
click at [614, 342] on button "Run" at bounding box center [597, 346] width 50 height 26
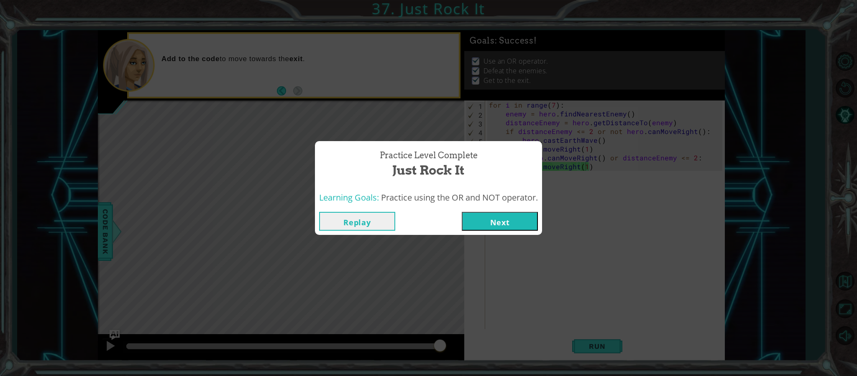
click at [383, 225] on button "Replay" at bounding box center [357, 221] width 76 height 19
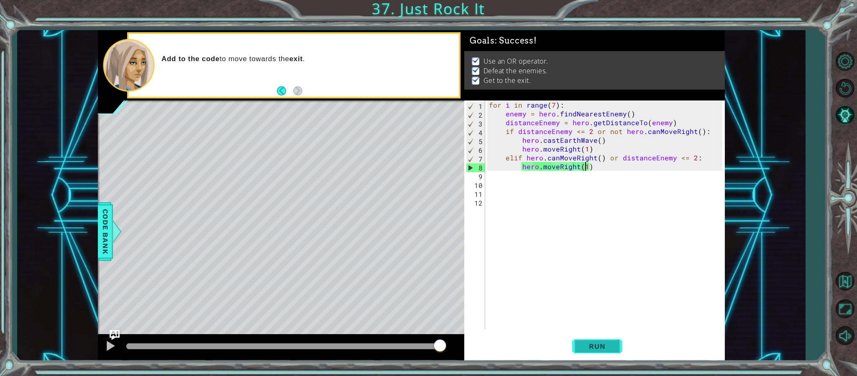
click at [601, 343] on span "Run" at bounding box center [596, 346] width 33 height 8
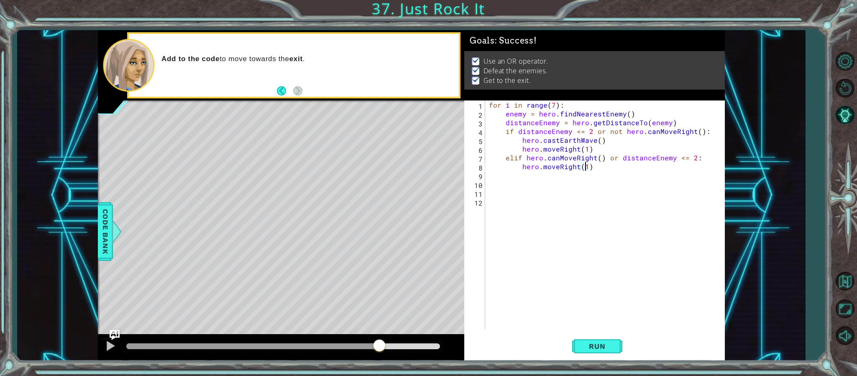
drag, startPoint x: 379, startPoint y: 348, endPoint x: 550, endPoint y: 339, distance: 171.7
click at [550, 339] on div "1 ההההההההההההההההההההההההההההההההההההההההההההההההההההההההההההההההההההההההההההה…" at bounding box center [411, 195] width 627 height 330
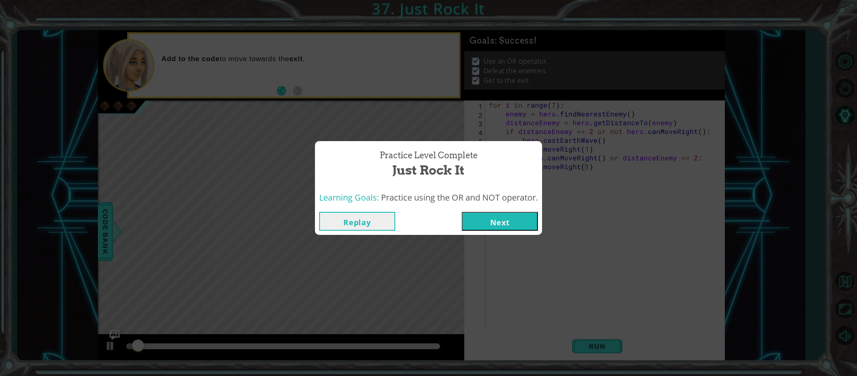
click at [504, 222] on button "Next" at bounding box center [500, 221] width 76 height 19
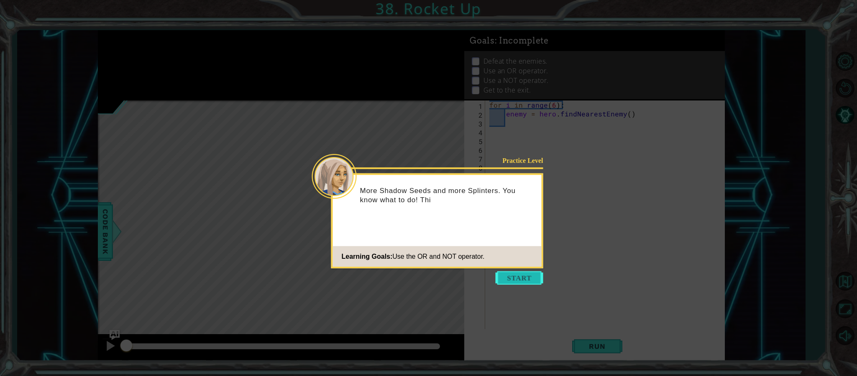
click at [524, 281] on button "Start" at bounding box center [520, 277] width 48 height 13
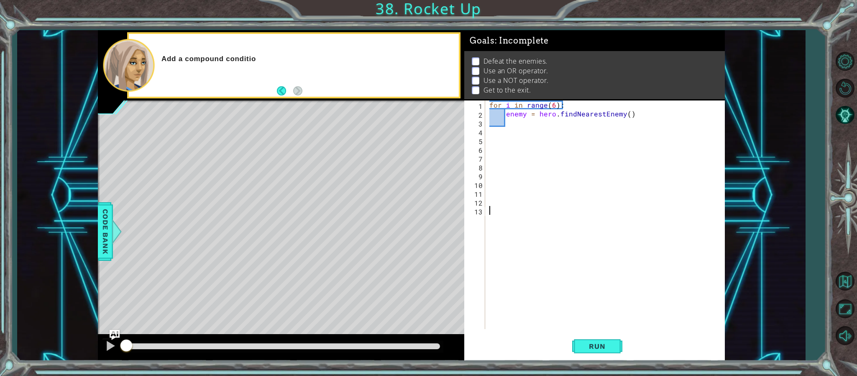
click at [531, 124] on div "for i in range ( 6 ) : enemy = hero . findNearestEnemy ( )" at bounding box center [607, 223] width 238 height 246
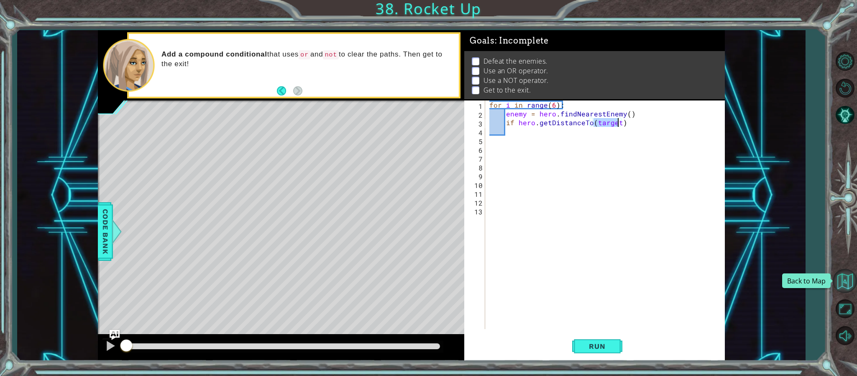
type textarea "if hero.getDistanceTo(target)"
click at [856, 276] on button "Back to Map" at bounding box center [845, 280] width 24 height 24
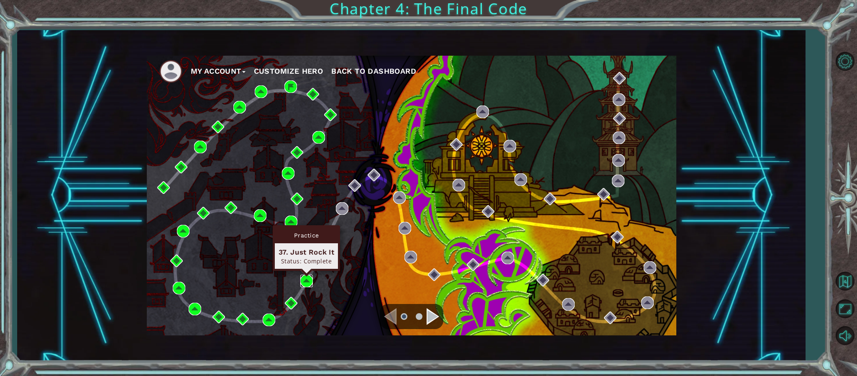
click at [306, 280] on img at bounding box center [306, 280] width 13 height 13
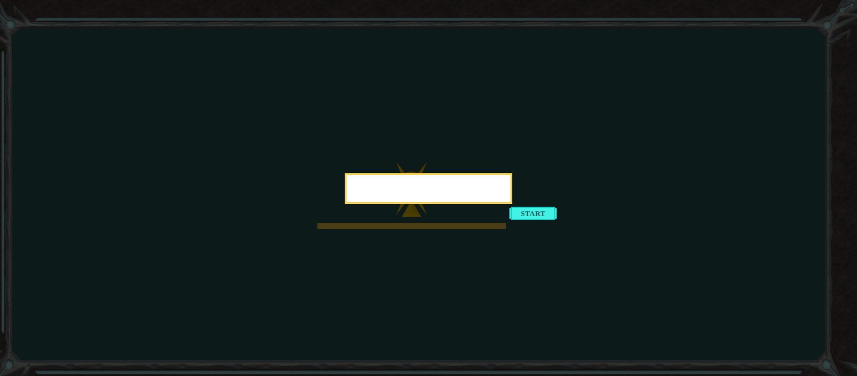
click at [512, 204] on div at bounding box center [428, 188] width 167 height 31
click at [511, 220] on button "Start" at bounding box center [533, 212] width 48 height 13
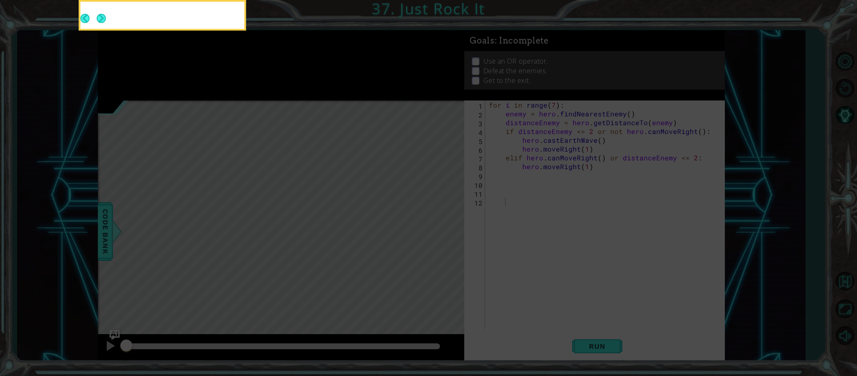
click at [511, 286] on icon at bounding box center [428, 56] width 857 height 639
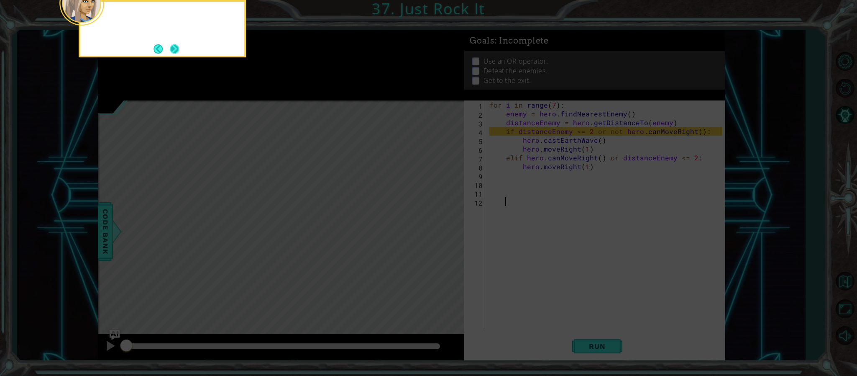
click at [174, 44] on button "Next" at bounding box center [174, 48] width 9 height 9
click at [174, 43] on icon at bounding box center [428, 56] width 857 height 639
click at [173, 44] on button "Next" at bounding box center [174, 48] width 9 height 9
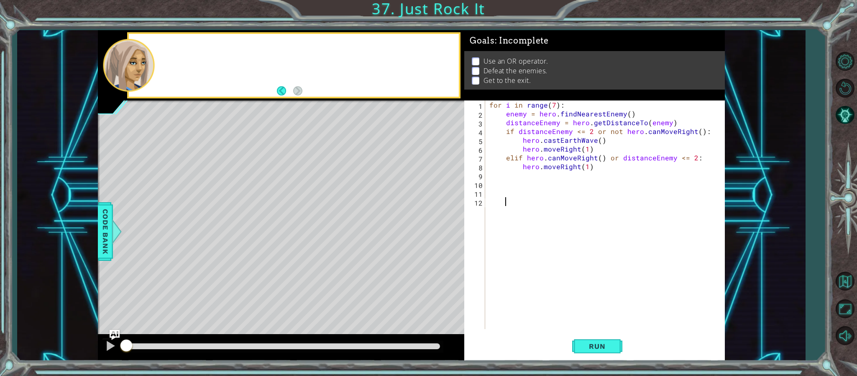
click at [173, 45] on div at bounding box center [294, 65] width 330 height 63
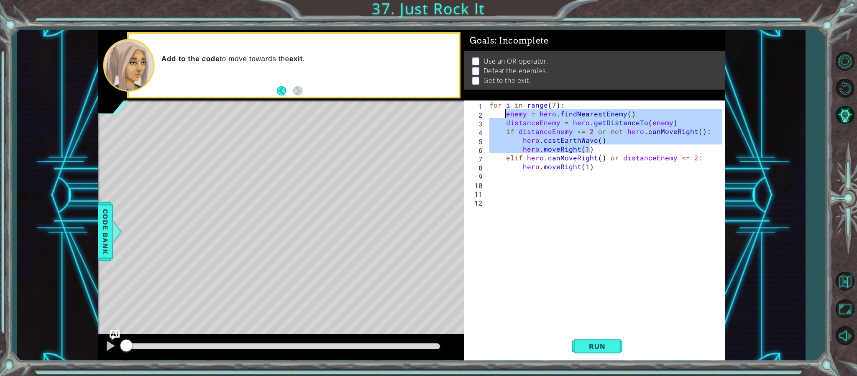
drag, startPoint x: 598, startPoint y: 148, endPoint x: 506, endPoint y: 118, distance: 96.0
click at [506, 118] on div "for i in range ( 7 ) : enemy = hero . findNearestEnemy ( ) distanceEnemy = hero…" at bounding box center [607, 223] width 238 height 246
click at [605, 145] on div "for i in range ( 7 ) : enemy = hero . findNearestEnemy ( ) distanceEnemy = hero…" at bounding box center [605, 214] width 234 height 228
drag, startPoint x: 602, startPoint y: 147, endPoint x: 486, endPoint y: 97, distance: 126.1
click at [486, 97] on div "Goals : Incomplete Use an OR operator. Defeat the enemies. Get to the exit. her…" at bounding box center [594, 195] width 261 height 330
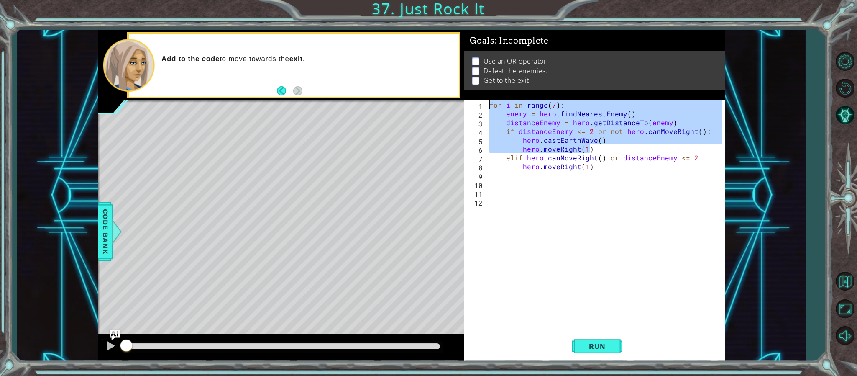
type textarea "for i in range(7): enemy = hero.findNearestEnemy()"
click at [841, 282] on button "Back to Map" at bounding box center [845, 280] width 24 height 24
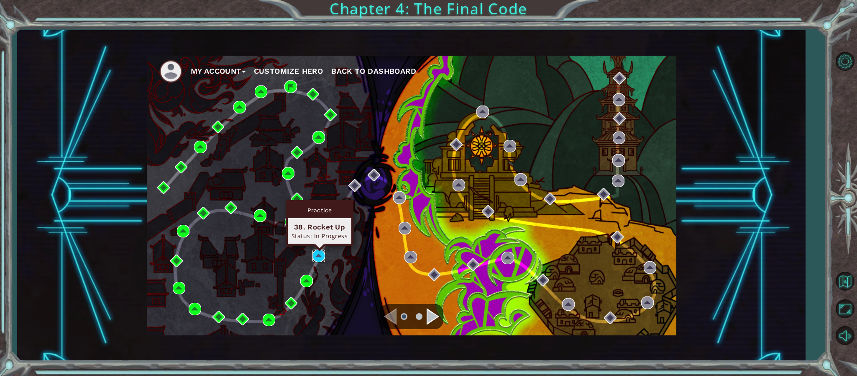
click at [321, 259] on img at bounding box center [318, 255] width 13 height 13
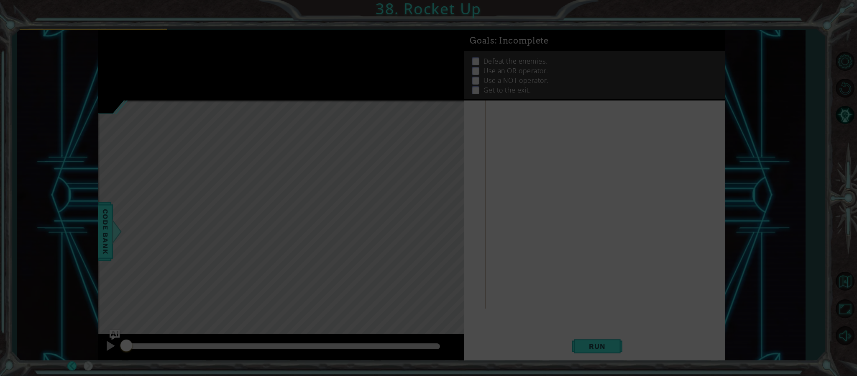
click at [541, 208] on icon at bounding box center [428, 188] width 857 height 376
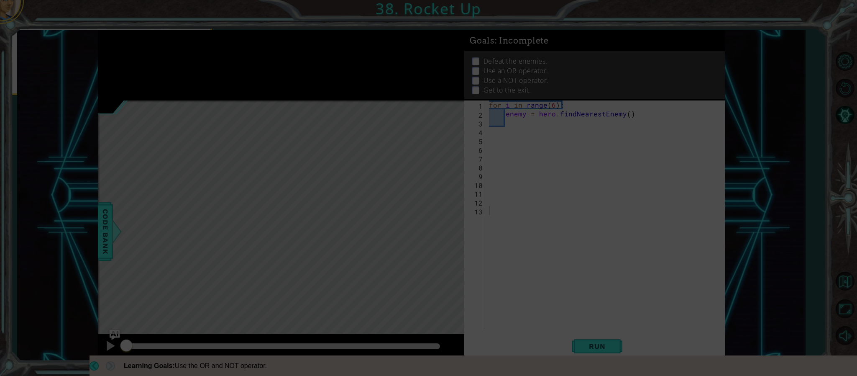
drag, startPoint x: 419, startPoint y: 219, endPoint x: 536, endPoint y: 188, distance: 121.2
click at [541, 208] on icon at bounding box center [428, 188] width 857 height 376
click at [534, 180] on icon at bounding box center [428, 188] width 857 height 376
click at [541, 176] on icon at bounding box center [428, 188] width 857 height 376
click at [596, 134] on icon at bounding box center [428, 188] width 857 height 376
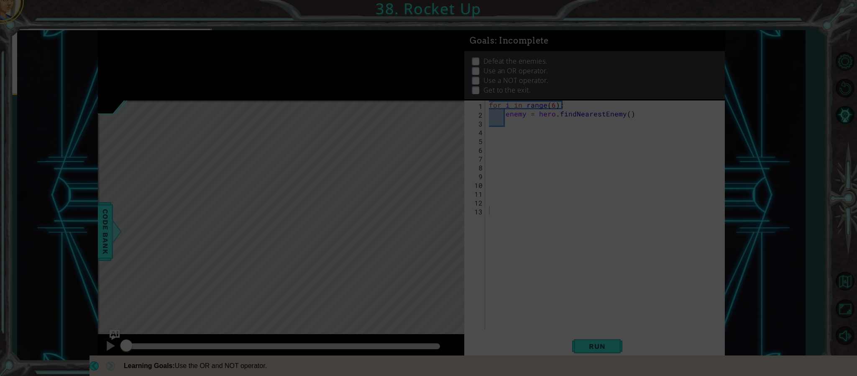
click at [596, 133] on icon at bounding box center [428, 188] width 857 height 376
click at [614, 144] on icon at bounding box center [428, 188] width 857 height 376
click at [578, 132] on icon at bounding box center [428, 188] width 857 height 376
drag, startPoint x: 578, startPoint y: 132, endPoint x: 514, endPoint y: 143, distance: 64.5
click at [565, 130] on icon at bounding box center [428, 188] width 857 height 376
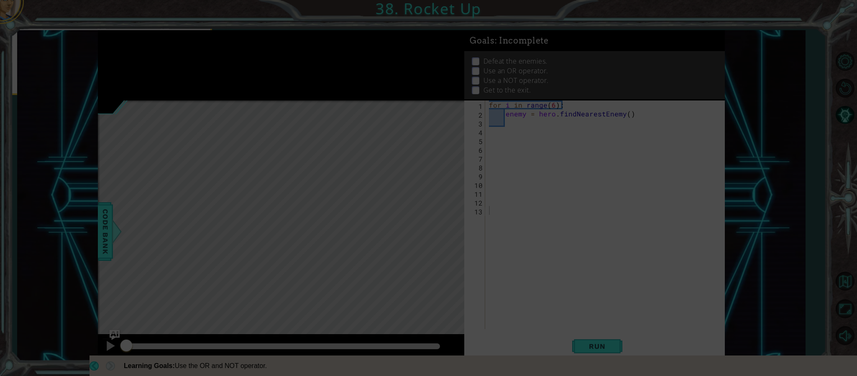
click at [554, 127] on icon at bounding box center [428, 188] width 857 height 376
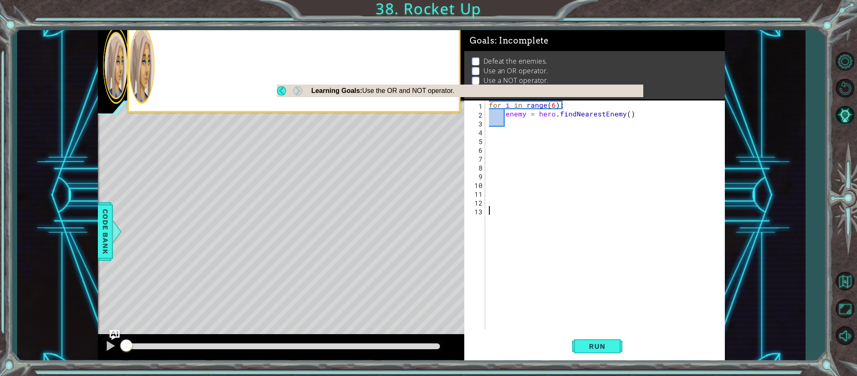
click at [513, 120] on div "for i in range ( 6 ) : enemy = hero . findNearestEnemy ( )" at bounding box center [606, 223] width 239 height 246
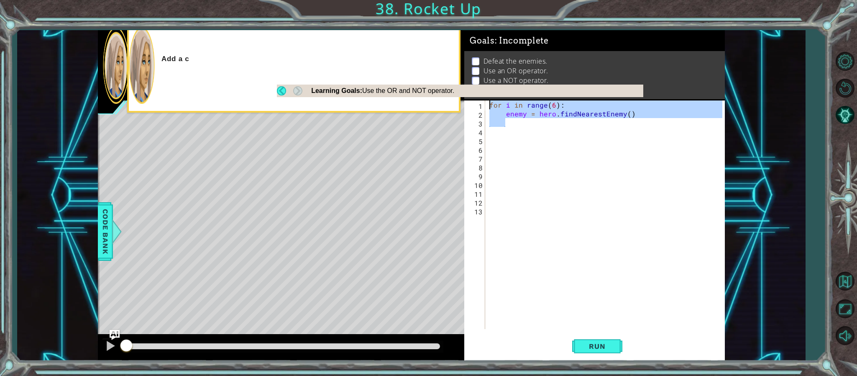
drag, startPoint x: 511, startPoint y: 119, endPoint x: 486, endPoint y: 101, distance: 30.9
click at [486, 101] on div "1 2 3 4 5 6 7 8 9 10 11 12 13 for i in range ( 6 ) : enemy = hero . findNearest…" at bounding box center [593, 214] width 258 height 228
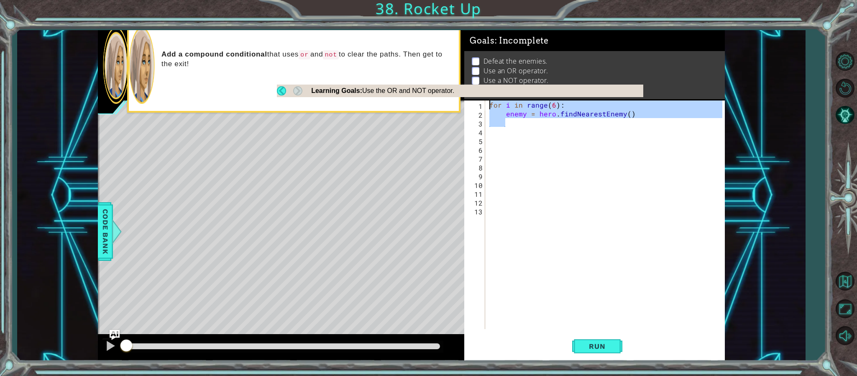
paste textarea "hero.moveRight(1"
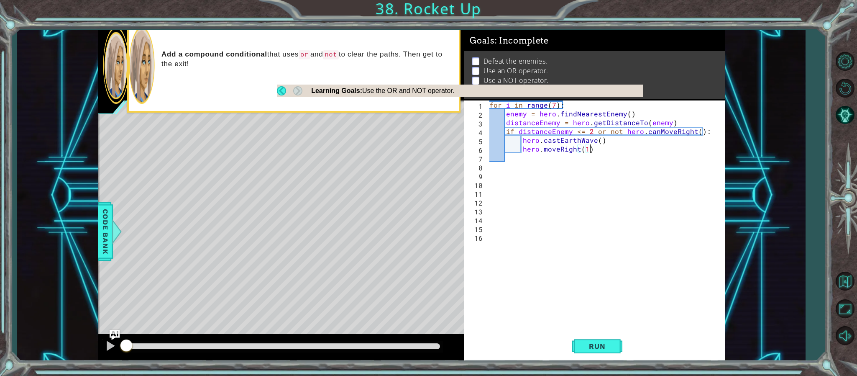
click at [551, 105] on div "for i in range ( 7 ) : enemy = hero . findNearestEnemy ( ) distanceEnemy = hero…" at bounding box center [607, 223] width 238 height 246
click at [553, 105] on div "for i in range ( 7 ) : enemy = hero . findNearestEnemy ( ) distanceEnemy = hero…" at bounding box center [607, 223] width 238 height 246
click at [578, 151] on div "for i in range ( 6 ) : enemy = hero . findNearestEnemy ( ) distanceEnemy = hero…" at bounding box center [607, 223] width 238 height 246
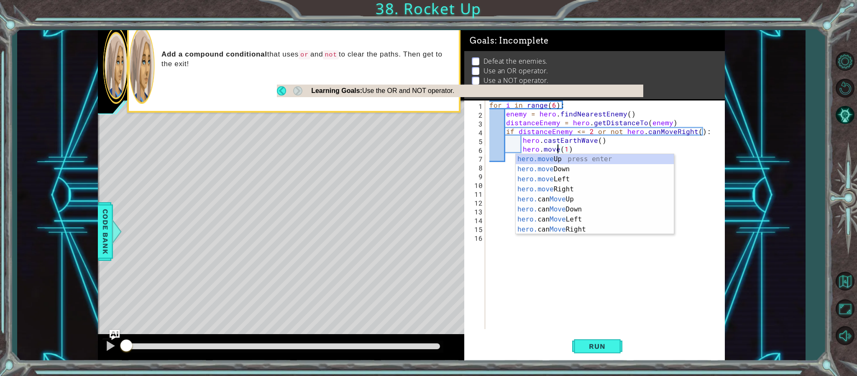
scroll to position [0, 5]
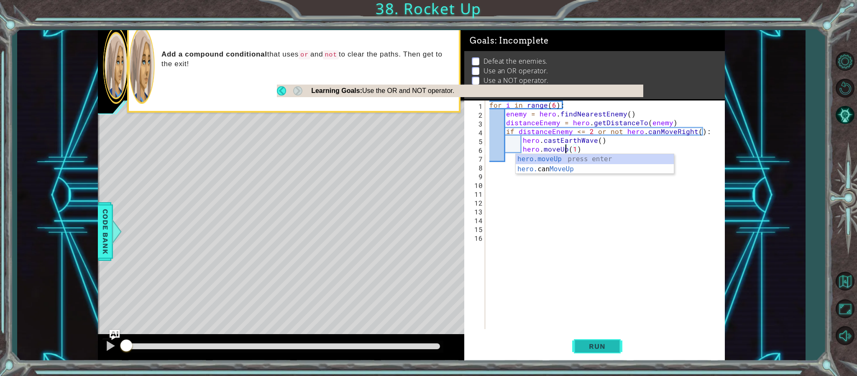
click at [609, 340] on button "Run" at bounding box center [597, 346] width 50 height 26
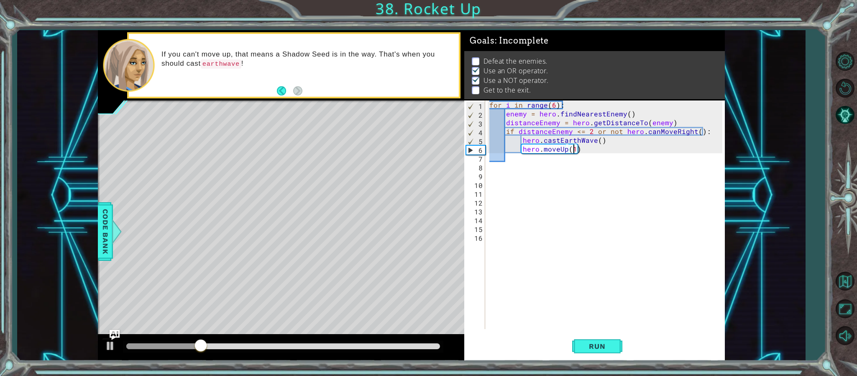
click at [575, 146] on div "for i in range ( 6 ) : enemy = hero . findNearestEnemy ( ) distanceEnemy = hero…" at bounding box center [607, 223] width 238 height 246
click at [586, 343] on span "Run" at bounding box center [596, 346] width 33 height 8
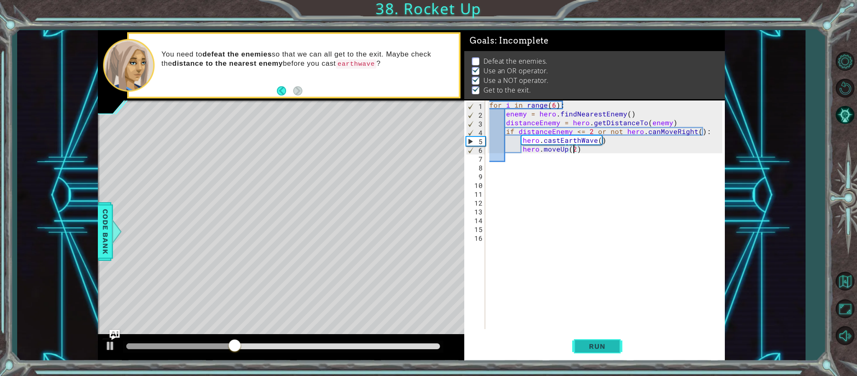
click at [597, 345] on span "Run" at bounding box center [596, 346] width 33 height 8
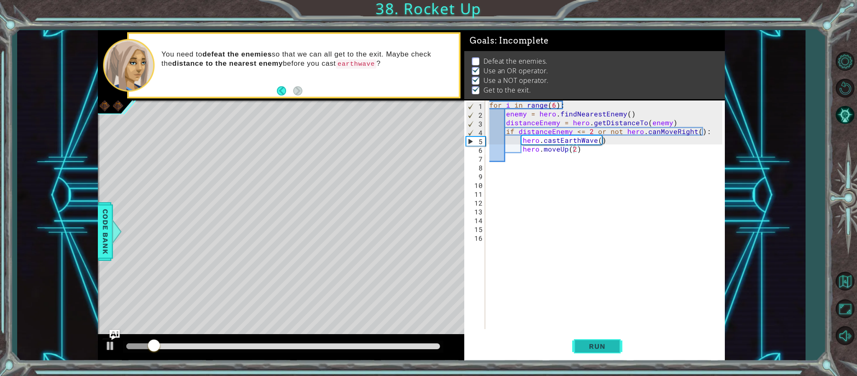
click at [597, 345] on span "Run" at bounding box center [596, 346] width 33 height 8
click at [615, 355] on button "Run" at bounding box center [597, 346] width 50 height 26
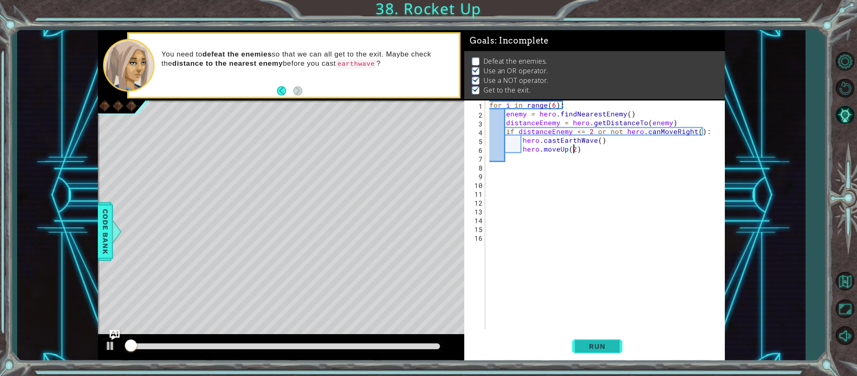
click at [615, 355] on button "Run" at bounding box center [597, 346] width 50 height 26
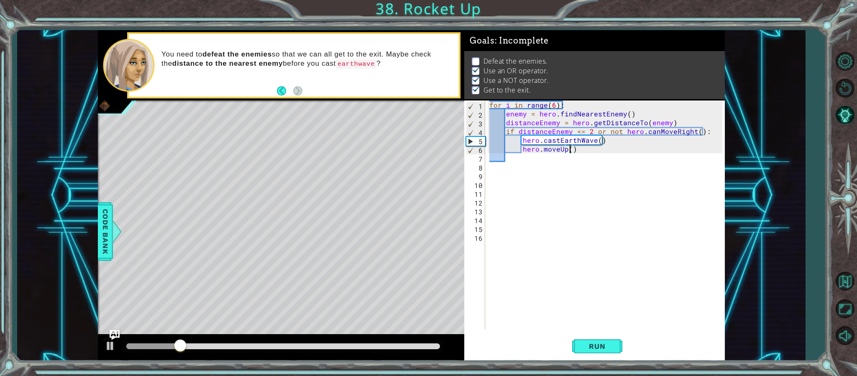
type textarea "hero.moveUp(1)"
click at [632, 155] on div "for i in range ( 6 ) : enemy = hero . findNearestEnemy ( ) distanceEnemy = hero…" at bounding box center [607, 223] width 238 height 246
click at [632, 149] on div "for i in range ( 6 ) : enemy = hero . findNearestEnemy ( ) distanceEnemy = hero…" at bounding box center [607, 223] width 238 height 246
type textarea "hero.moveUp(1)"
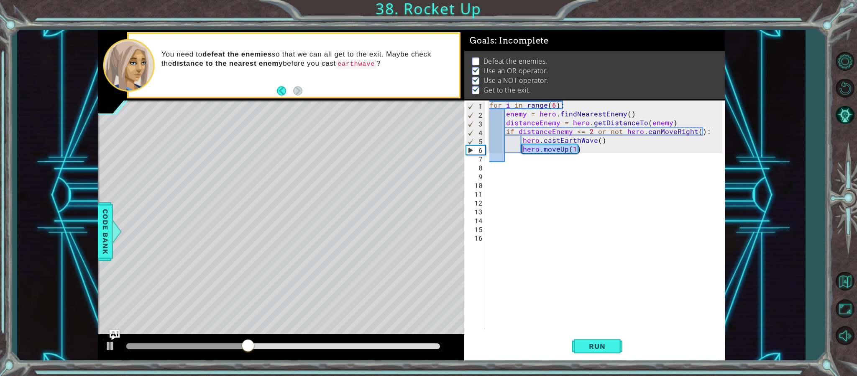
drag, startPoint x: 632, startPoint y: 149, endPoint x: 523, endPoint y: 145, distance: 108.4
click at [523, 145] on div "for i in range ( 6 ) : enemy = hero . findNearestEnemy ( ) distanceEnemy = hero…" at bounding box center [607, 223] width 238 height 246
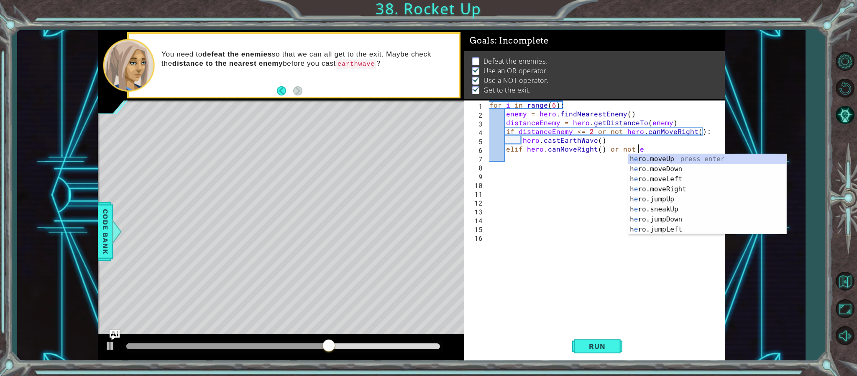
scroll to position [0, 9]
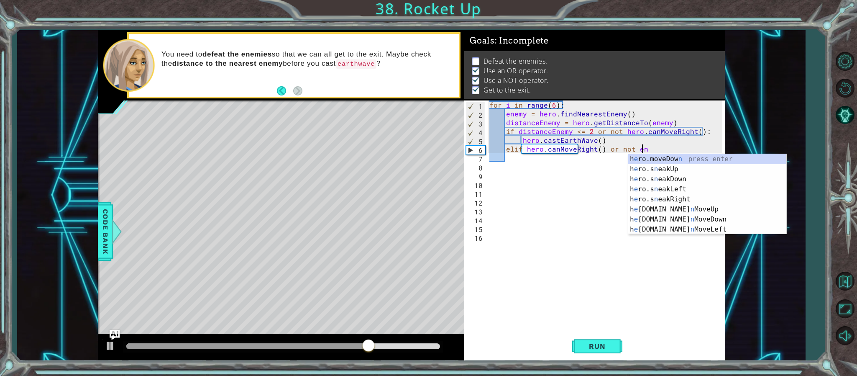
type textarea "elif hero.canMoveRight() or not enem"
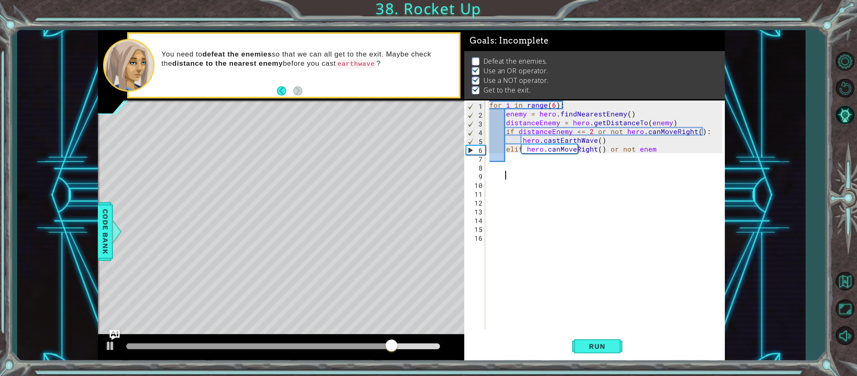
click at [541, 173] on div "for i in range ( 6 ) : enemy = hero . findNearestEnemy ( ) distanceEnemy = hero…" at bounding box center [607, 223] width 238 height 246
click at [592, 146] on div "for i in range ( 6 ) : enemy = hero . findNearestEnemy ( ) distanceEnemy = hero…" at bounding box center [607, 223] width 238 height 246
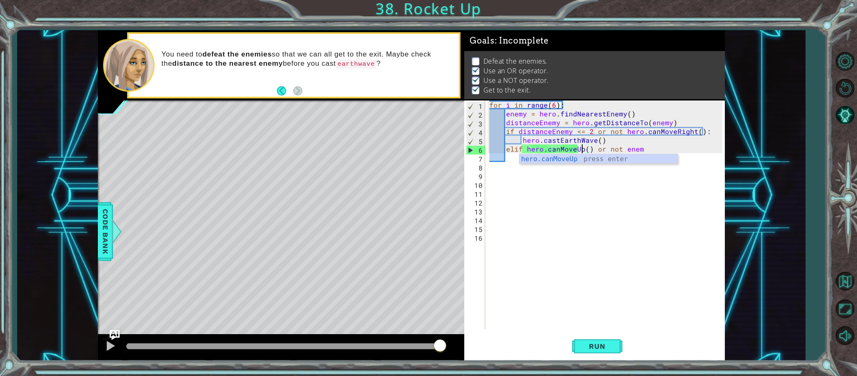
click at [690, 125] on div "for i in range ( 6 ) : enemy = hero . findNearestEnemy ( ) distanceEnemy = hero…" at bounding box center [607, 223] width 238 height 246
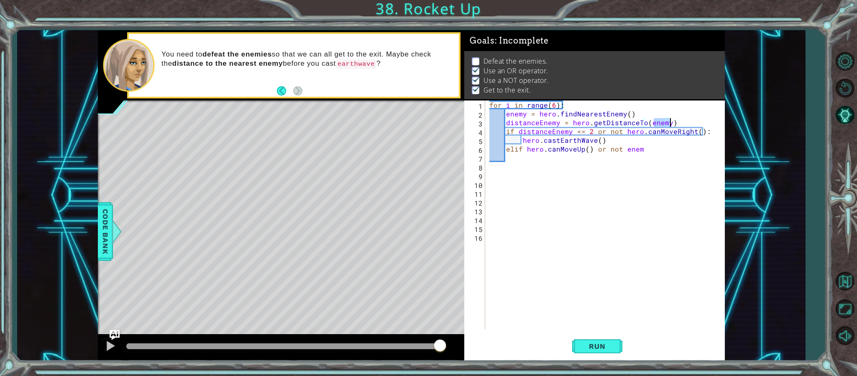
click at [692, 126] on div "for i in range ( 6 ) : enemy = hero . findNearestEnemy ( ) distanceEnemy = hero…" at bounding box center [605, 214] width 234 height 228
click at [690, 130] on div "for i in range ( 6 ) : enemy = hero . findNearestEnemy ( ) distanceEnemy = hero…" at bounding box center [607, 223] width 238 height 246
click at [662, 148] on div "for i in range ( 6 ) : enemy = hero . findNearestEnemy ( ) distanceEnemy = hero…" at bounding box center [607, 223] width 238 height 246
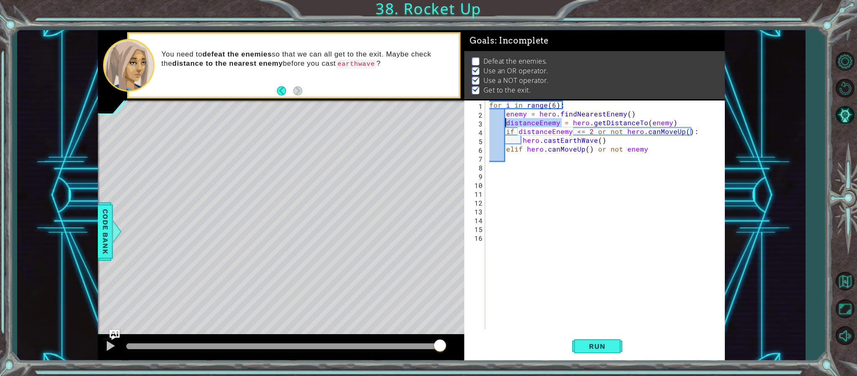
drag, startPoint x: 560, startPoint y: 121, endPoint x: 506, endPoint y: 119, distance: 54.4
click at [506, 119] on div "for i in range ( 6 ) : enemy = hero . findNearestEnemy ( ) distanceEnemy = hero…" at bounding box center [607, 223] width 238 height 246
drag, startPoint x: 644, startPoint y: 147, endPoint x: 621, endPoint y: 150, distance: 22.4
click at [621, 150] on div "for i in range ( 6 ) : enemy = hero . findNearestEnemy ( ) distanceEnemy = hero…" at bounding box center [607, 223] width 238 height 246
paste textarea "distanceEnemy"
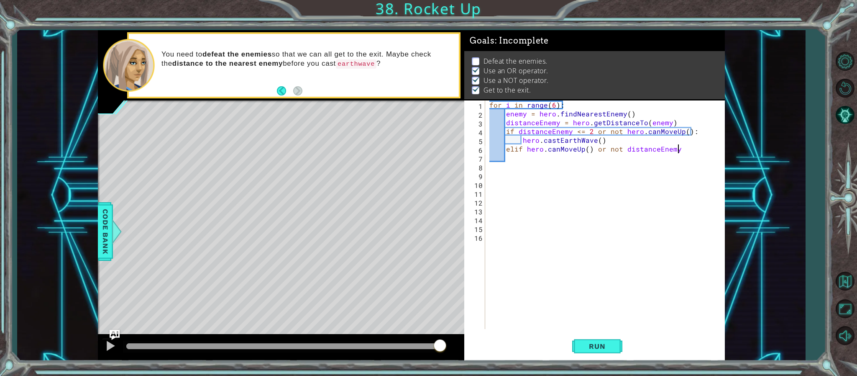
scroll to position [0, 11]
type textarea "elif hero.canMoveUp() or not distanceEnemy <=2:"
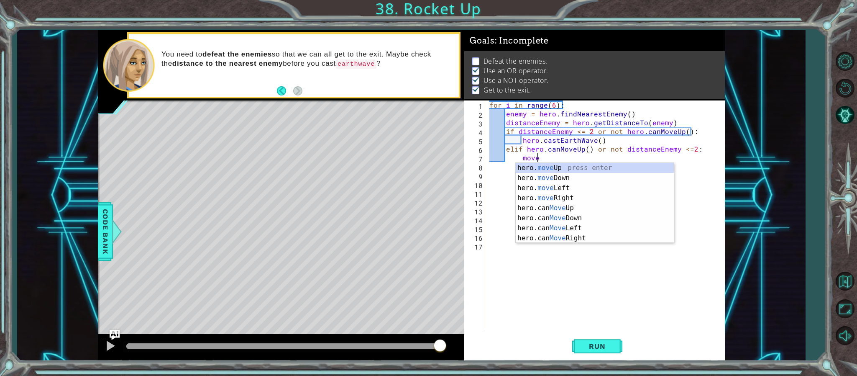
scroll to position [0, 3]
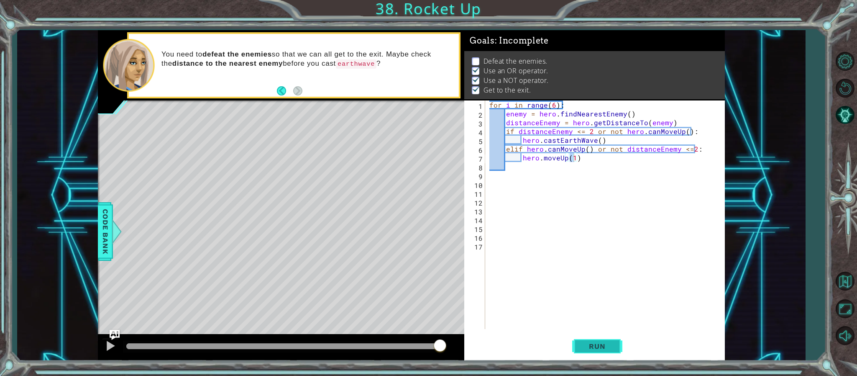
click at [600, 344] on span "Run" at bounding box center [596, 346] width 33 height 8
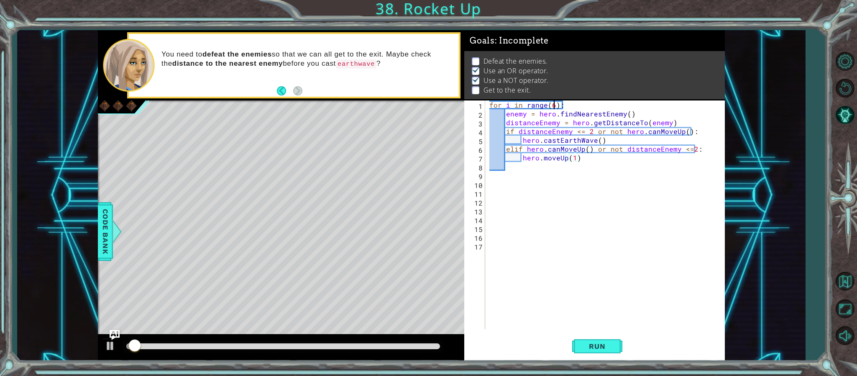
click at [555, 107] on div "for i in range ( 6 ) : enemy = hero . findNearestEnemy ( ) distanceEnemy = hero…" at bounding box center [607, 223] width 238 height 246
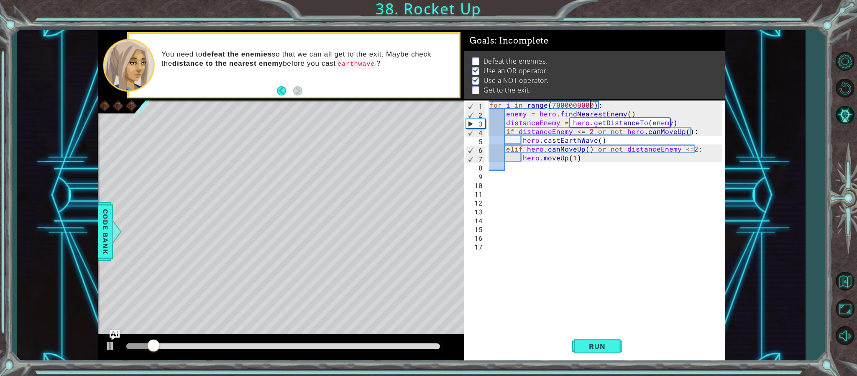
scroll to position [0, 6]
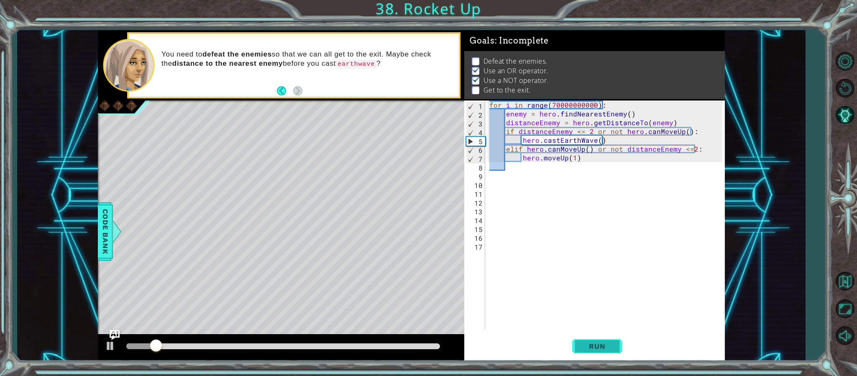
click at [596, 352] on button "Run" at bounding box center [597, 346] width 50 height 26
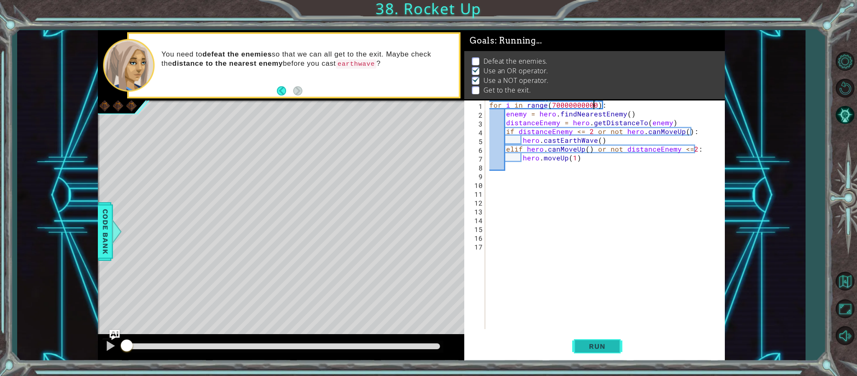
click at [620, 353] on button "Run" at bounding box center [597, 346] width 50 height 26
click at [605, 345] on span "Run" at bounding box center [596, 346] width 33 height 8
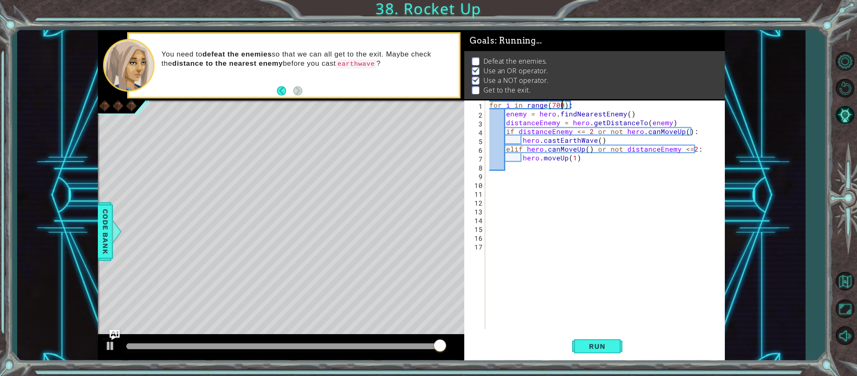
scroll to position [0, 4]
type textarea "for i in range(733):"
click at [599, 349] on span "Run" at bounding box center [596, 346] width 33 height 8
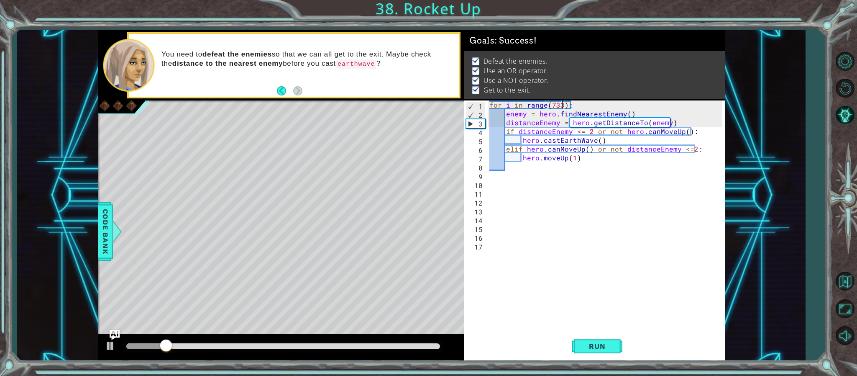
drag, startPoint x: 383, startPoint y: 348, endPoint x: 644, endPoint y: 312, distance: 263.4
click at [739, 342] on div "1 ההההההההההההההההההההההההההההההההההההההההההההההההההההההההההההההההההההההההההההה…" at bounding box center [411, 195] width 788 height 330
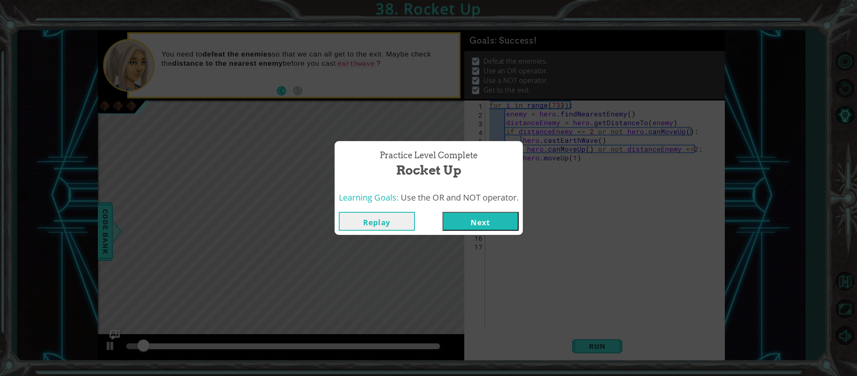
click at [498, 223] on button "Next" at bounding box center [480, 221] width 76 height 19
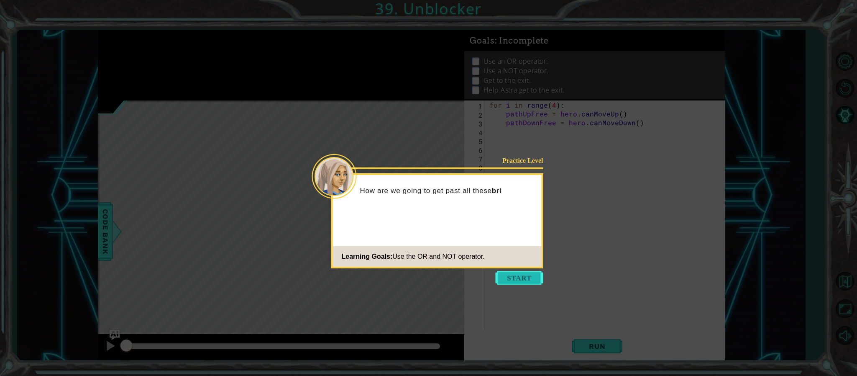
click at [527, 281] on button "Start" at bounding box center [520, 277] width 48 height 13
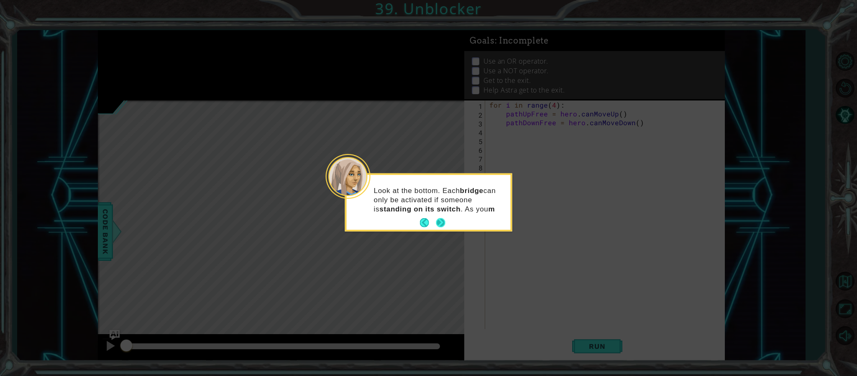
click at [445, 227] on button "Next" at bounding box center [440, 222] width 9 height 9
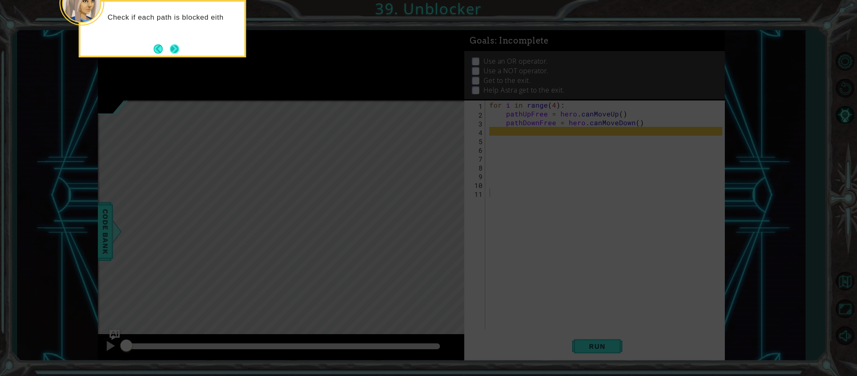
click at [174, 49] on button "Next" at bounding box center [174, 48] width 9 height 9
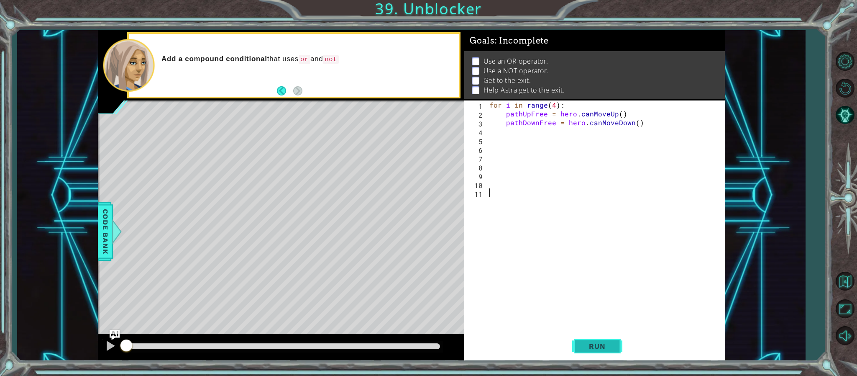
click at [591, 338] on button "Run" at bounding box center [597, 346] width 50 height 26
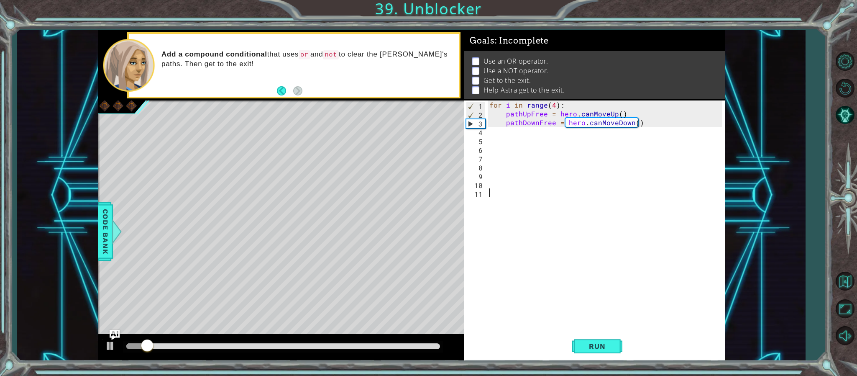
click at [655, 134] on div "for i in range ( 4 ) : pathUpFree = hero . canMoveUp ( ) pathDownFree = hero . …" at bounding box center [607, 223] width 238 height 246
click at [655, 128] on div "for i in range ( 4 ) : pathUpFree = hero . canMoveUp ( ) pathDownFree = hero . …" at bounding box center [607, 223] width 238 height 246
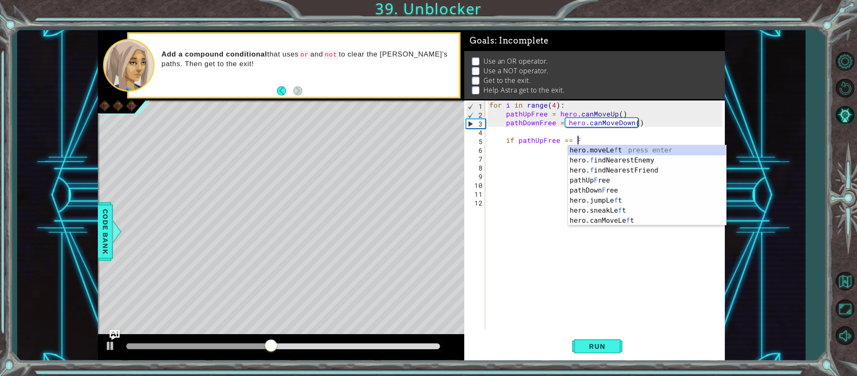
scroll to position [0, 5]
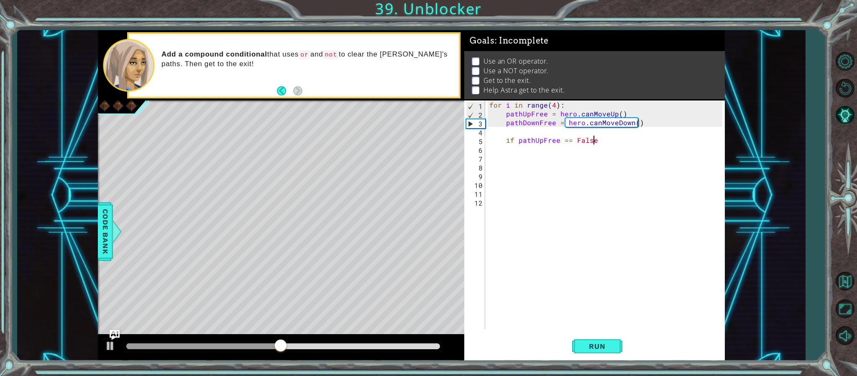
type textarea "if pathUpFree == False:"
type textarea "wave"
click at [610, 355] on button "Run" at bounding box center [597, 346] width 50 height 26
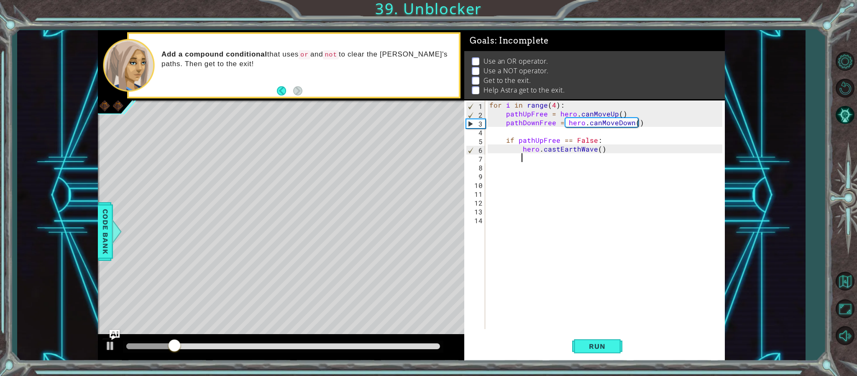
click at [640, 150] on div "for i in range ( 4 ) : pathUpFree = hero . canMoveUp ( ) pathDownFree = hero . …" at bounding box center [607, 223] width 238 height 246
type textarea "hero.castEarthWave()"
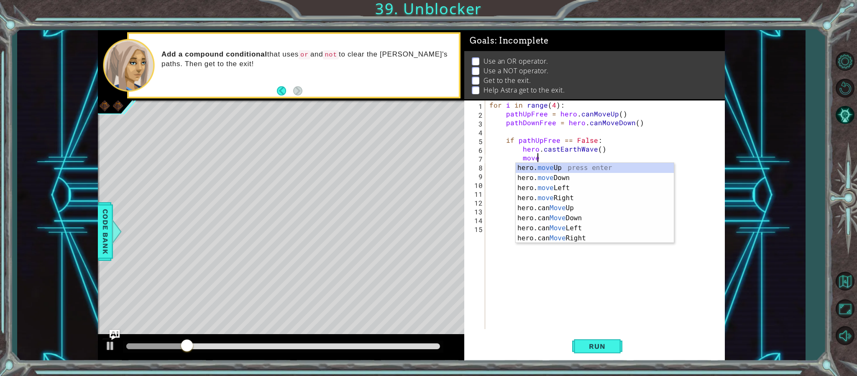
scroll to position [0, 3]
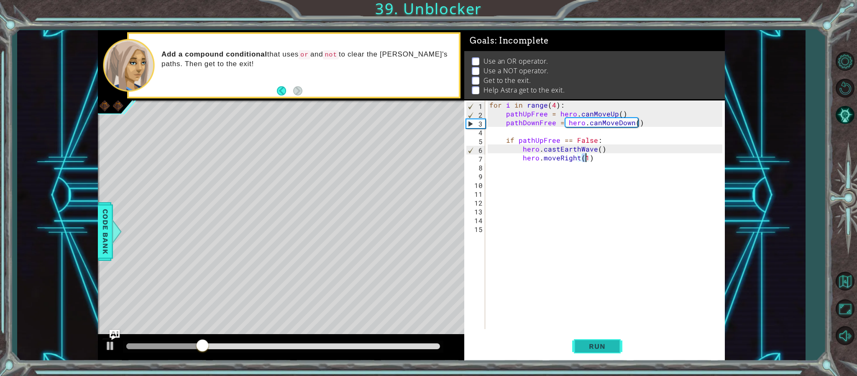
click at [605, 339] on button "Run" at bounding box center [597, 346] width 50 height 26
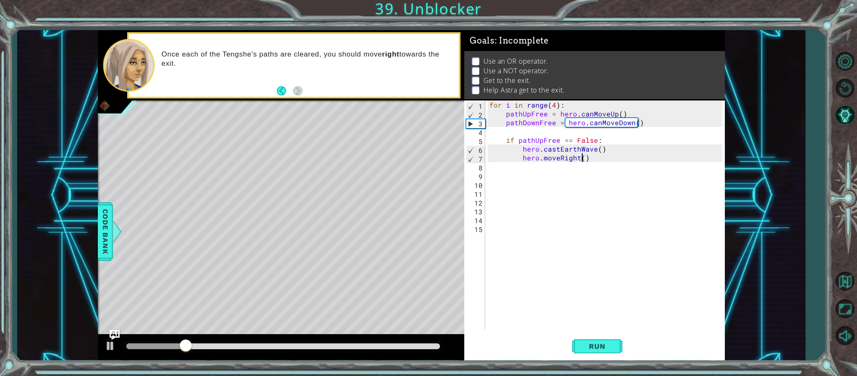
scroll to position [0, 5]
click at [613, 138] on div "for i in range ( 4 ) : pathUpFree = hero . canMoveUp ( ) pathDownFree = hero . …" at bounding box center [607, 223] width 238 height 246
click at [606, 348] on span "Run" at bounding box center [596, 346] width 33 height 8
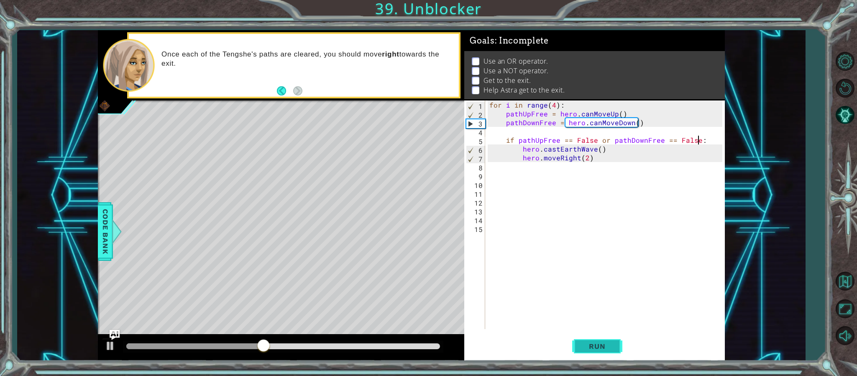
type textarea "if pathUpFree == False or pathDownFree == False:"
click at [588, 347] on span "Run" at bounding box center [596, 346] width 33 height 8
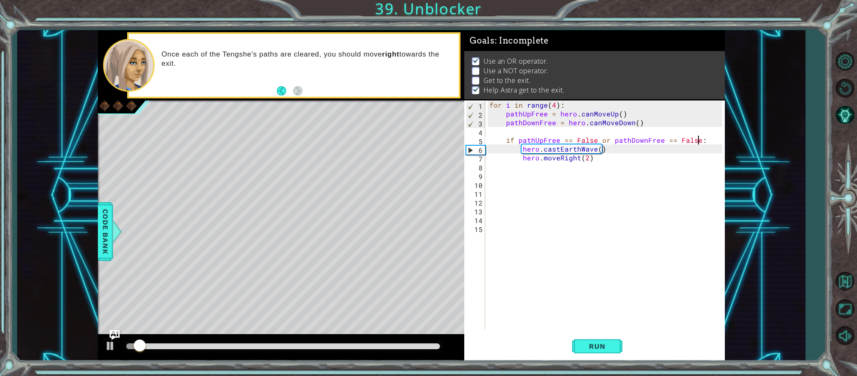
click at [619, 168] on div "for i in range ( 4 ) : pathUpFree = hero . canMoveUp ( ) pathDownFree = hero . …" at bounding box center [607, 223] width 238 height 246
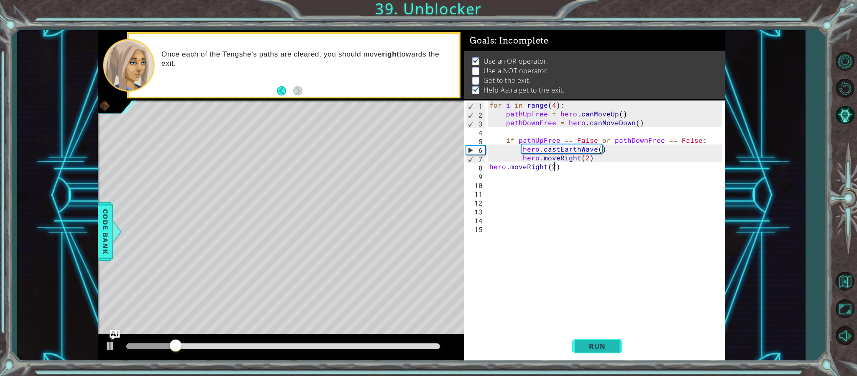
click at [582, 342] on span "Run" at bounding box center [596, 346] width 33 height 8
click at [609, 138] on div "for i in range ( 4 ) : pathUpFree = hero . canMoveUp ( ) pathDownFree = hero . …" at bounding box center [607, 223] width 238 height 246
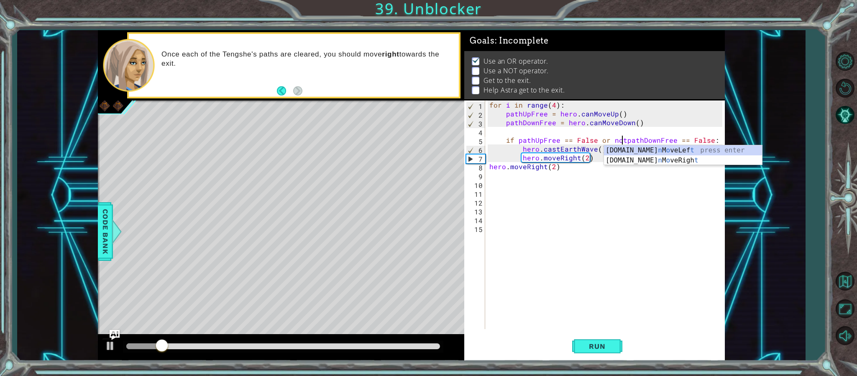
scroll to position [0, 9]
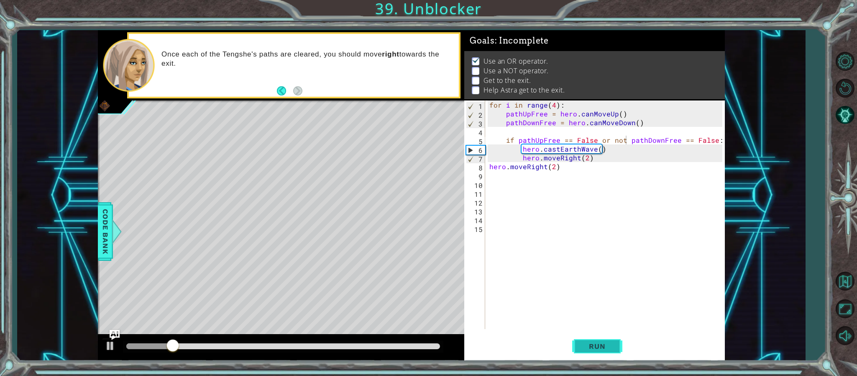
click at [590, 352] on button "Run" at bounding box center [597, 346] width 50 height 26
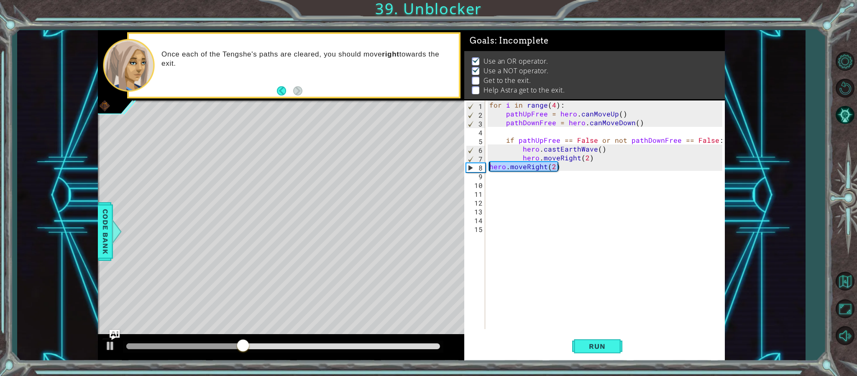
drag, startPoint x: 572, startPoint y: 162, endPoint x: 488, endPoint y: 165, distance: 83.7
click at [488, 165] on div "for i in range ( 4 ) : pathUpFree = hero . canMoveUp ( ) pathDownFree = hero . …" at bounding box center [607, 223] width 238 height 246
type textarea "hero.moveRight(2)"
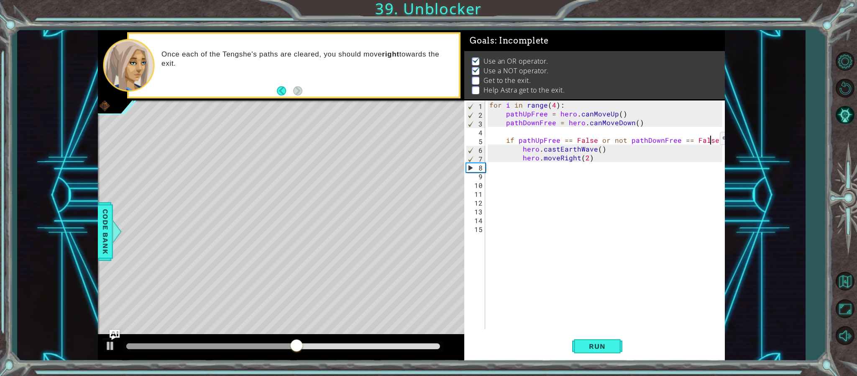
click at [710, 140] on div "for i in range ( 4 ) : pathUpFree = hero . canMoveUp ( ) pathDownFree = hero . …" at bounding box center [607, 223] width 238 height 246
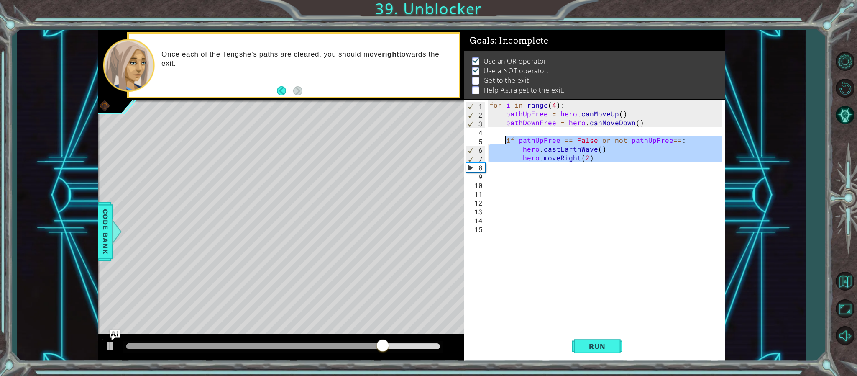
drag, startPoint x: 633, startPoint y: 162, endPoint x: 506, endPoint y: 141, distance: 128.6
click at [506, 141] on div "for i in range ( 4 ) : pathUpFree = hero . canMoveUp ( ) pathDownFree = hero . …" at bounding box center [607, 223] width 238 height 246
click at [591, 159] on div "for i in range ( 4 ) : pathUpFree = hero . canMoveUp ( ) pathDownFree = hero . …" at bounding box center [605, 214] width 234 height 228
type textarea "hero.moveRight(2)"
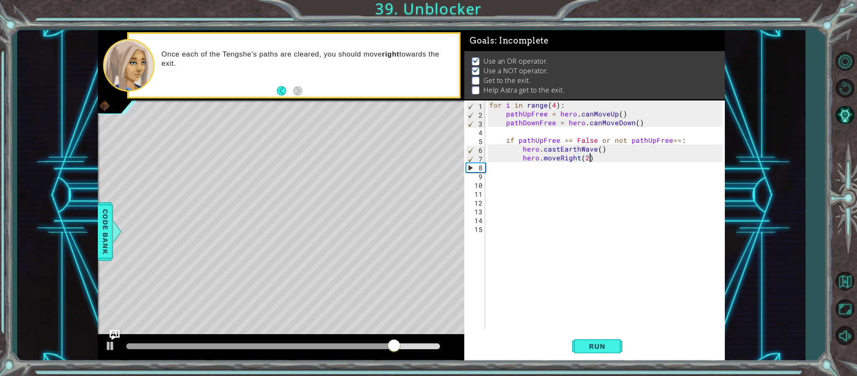
click at [591, 159] on div "for i in range ( 4 ) : pathUpFree = hero . canMoveUp ( ) pathDownFree = hero . …" at bounding box center [607, 223] width 238 height 246
click at [591, 159] on div "for i in range ( 4 ) : pathUpFree = hero . canMoveUp ( ) pathDownFree = hero . …" at bounding box center [605, 214] width 234 height 228
paste textarea "Code Area"
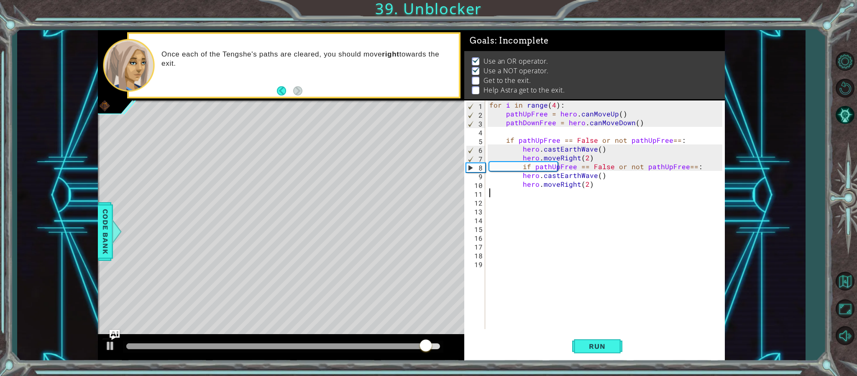
click at [521, 166] on div "for i in range ( 4 ) : pathUpFree = hero . canMoveUp ( ) pathDownFree = hero . …" at bounding box center [607, 223] width 238 height 246
click at [593, 165] on div "for i in range ( 4 ) : pathUpFree = hero . canMoveUp ( ) pathDownFree = hero . …" at bounding box center [607, 223] width 238 height 246
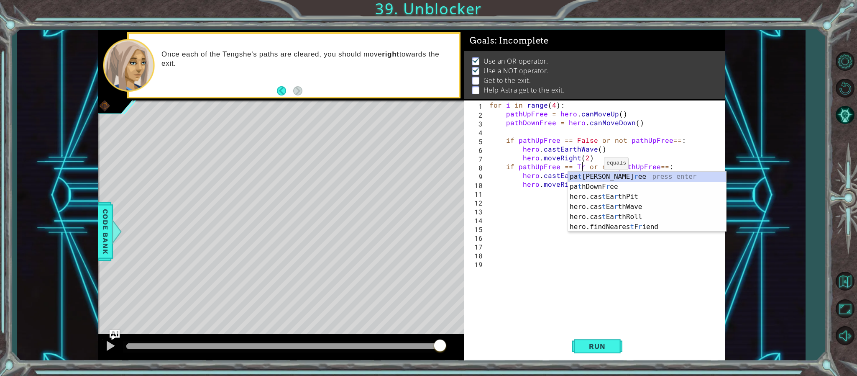
scroll to position [0, 6]
type textarea "if pathUpFree == True or not pathUpFree==:"
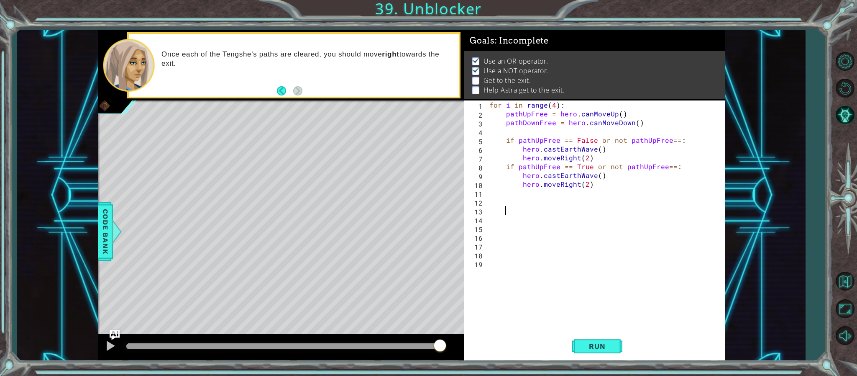
click at [634, 206] on div "for i in range ( 4 ) : pathUpFree = hero . canMoveUp ( ) pathDownFree = hero . …" at bounding box center [607, 223] width 238 height 246
click at [671, 165] on div "for i in range ( 4 ) : pathUpFree = hero . canMoveUp ( ) pathDownFree = hero . …" at bounding box center [607, 223] width 238 height 246
drag, startPoint x: 683, startPoint y: 169, endPoint x: 571, endPoint y: 194, distance: 114.0
click at [557, 191] on div "for i in range ( 4 ) : pathUpFree = hero . canMoveUp ( ) pathDownFree = hero . …" at bounding box center [607, 223] width 238 height 246
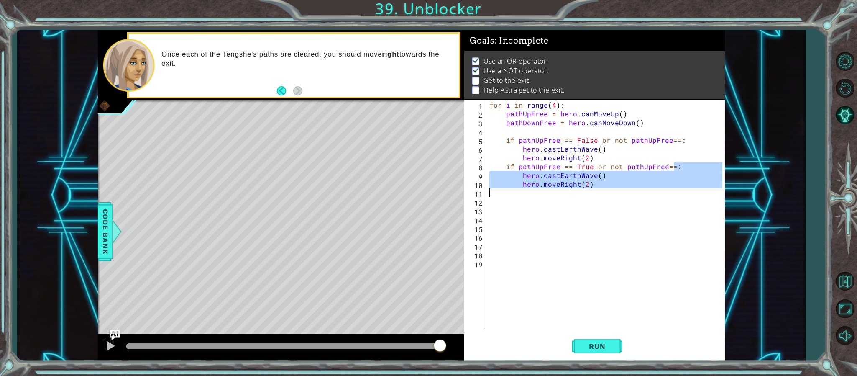
type textarea "hero.moveRight(2)"
click at [591, 194] on div "for i in range ( 4 ) : pathUpFree = hero . canMoveUp ( ) pathDownFree = hero . …" at bounding box center [605, 214] width 234 height 228
drag, startPoint x: 597, startPoint y: 187, endPoint x: 502, endPoint y: 165, distance: 97.1
click at [502, 165] on div "for i in range ( 4 ) : pathUpFree = hero . canMoveUp ( ) pathDownFree = hero . …" at bounding box center [607, 223] width 238 height 246
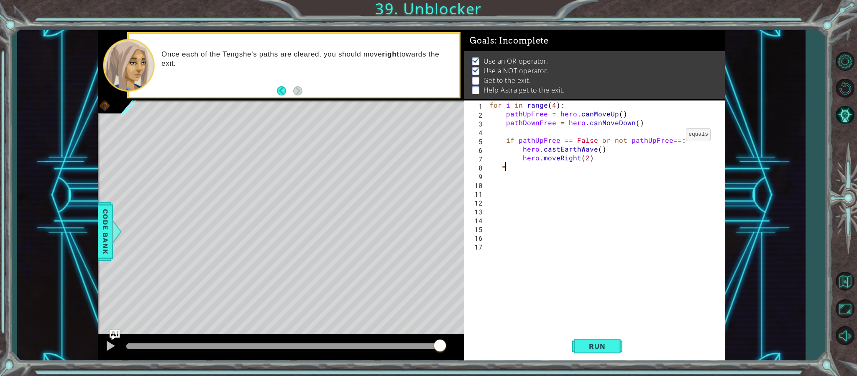
click at [675, 136] on div "for i in range ( 4 ) : pathUpFree = hero . canMoveUp ( ) pathDownFree = hero . …" at bounding box center [607, 223] width 238 height 246
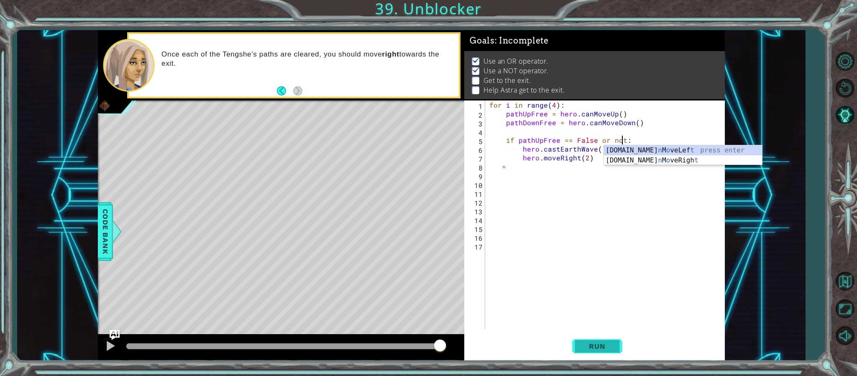
click at [615, 352] on button "Run" at bounding box center [597, 346] width 50 height 26
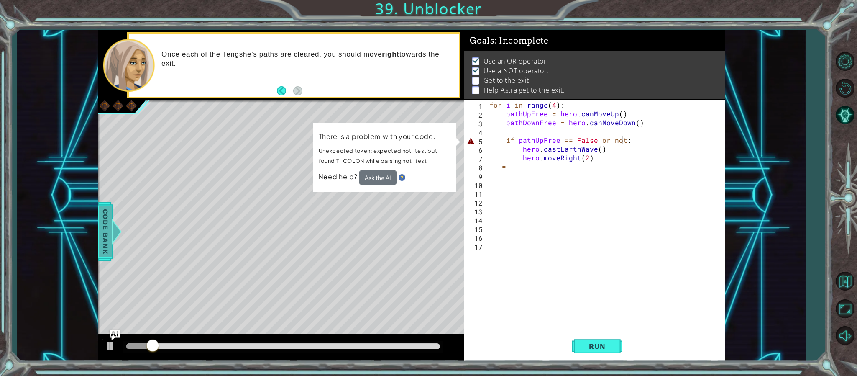
click at [109, 238] on span "Code Bank" at bounding box center [105, 231] width 13 height 51
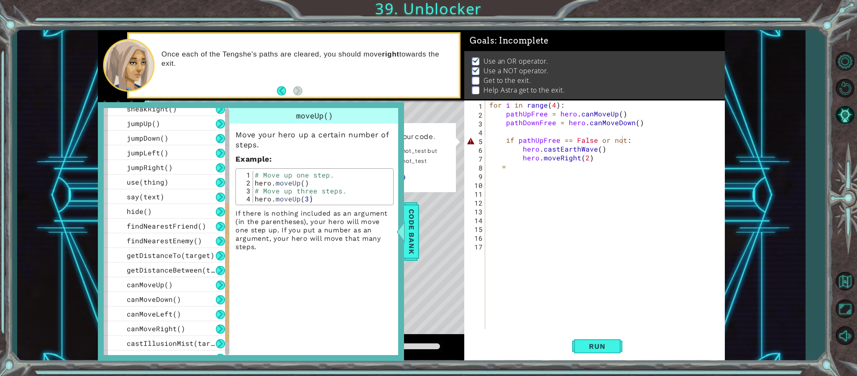
scroll to position [265, 0]
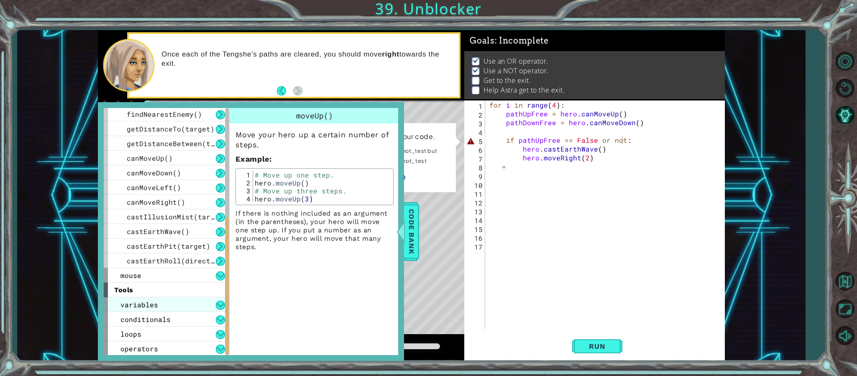
click at [187, 297] on div "variables" at bounding box center [166, 304] width 125 height 15
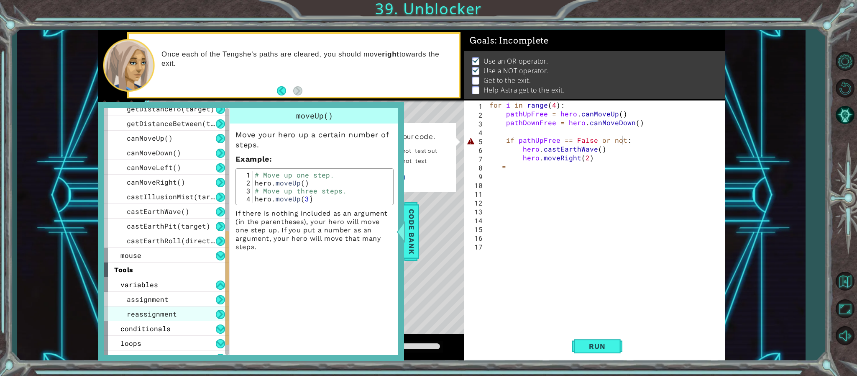
scroll to position [285, 0]
click at [183, 307] on div "reassignment" at bounding box center [166, 313] width 125 height 15
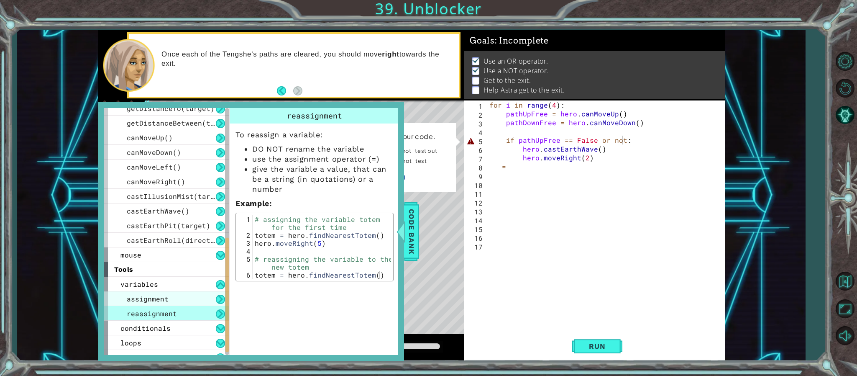
click at [181, 298] on div "assignment" at bounding box center [166, 298] width 125 height 15
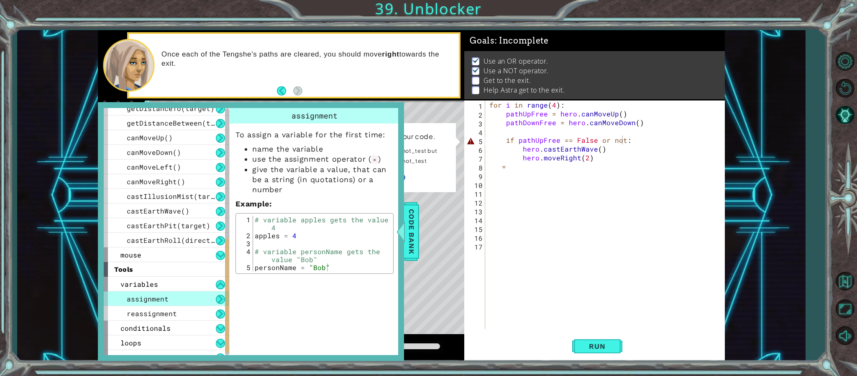
scroll to position [294, 0]
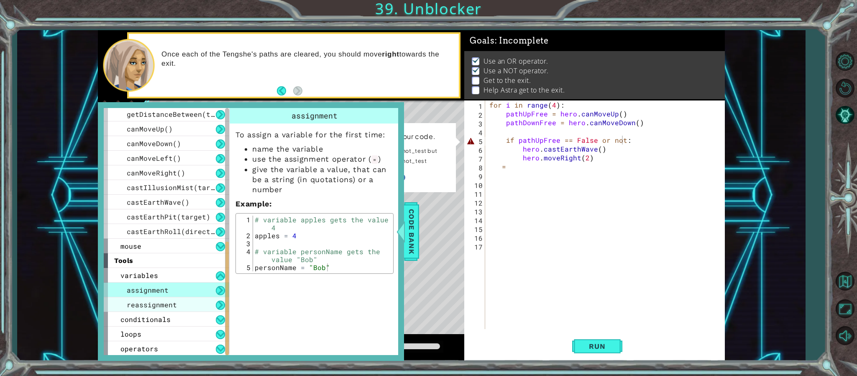
click at [180, 300] on div "reassignment" at bounding box center [166, 304] width 125 height 15
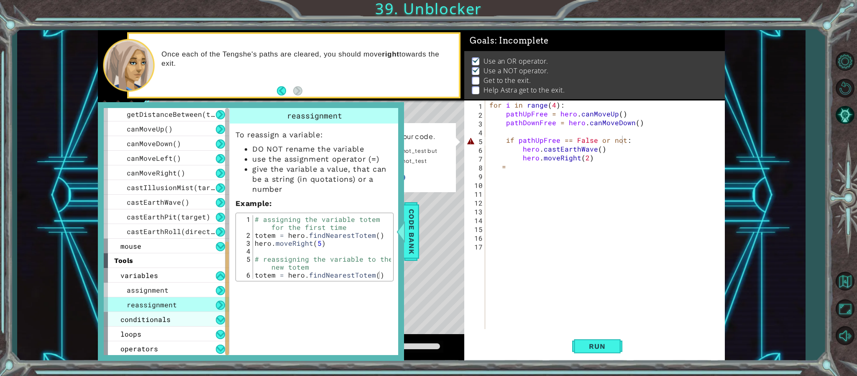
click at [173, 312] on div "conditionals" at bounding box center [166, 319] width 125 height 15
click at [172, 329] on span "if statement" at bounding box center [152, 333] width 50 height 9
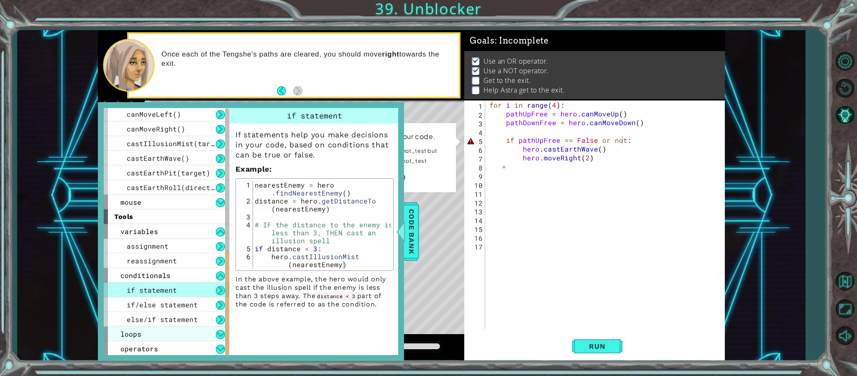
click at [172, 327] on div "loops" at bounding box center [166, 333] width 125 height 15
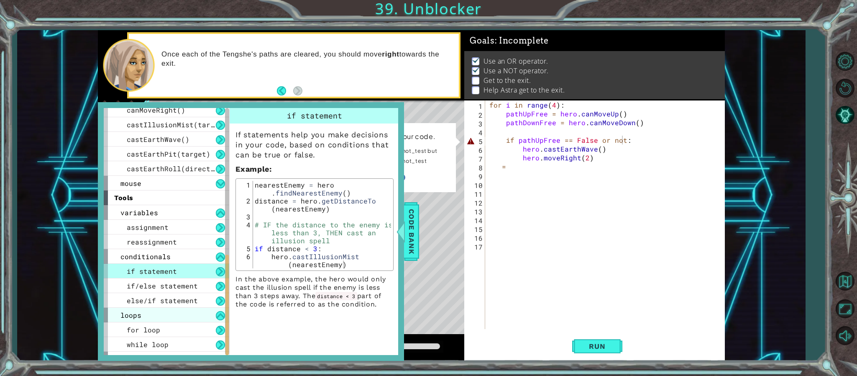
scroll to position [367, 0]
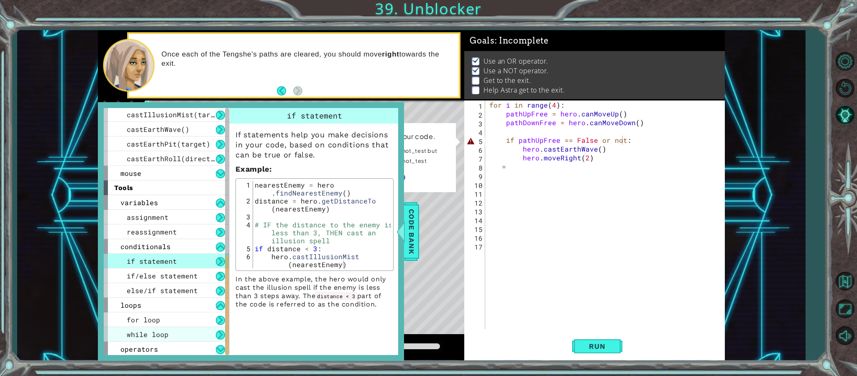
click at [170, 336] on div "while loop" at bounding box center [166, 334] width 125 height 15
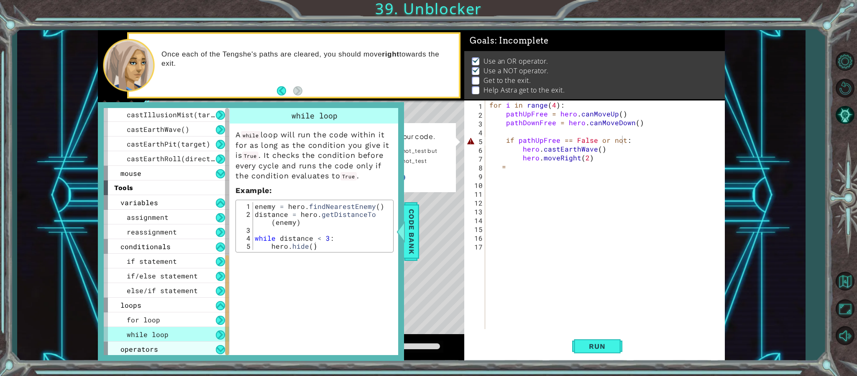
click at [172, 354] on div "operators" at bounding box center [166, 348] width 125 height 15
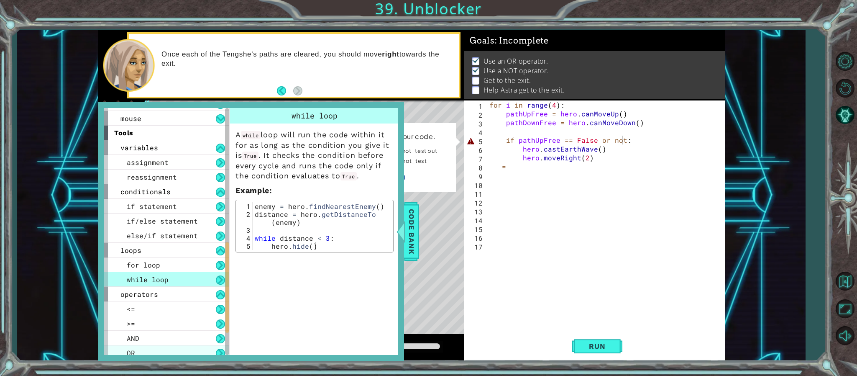
scroll to position [440, 0]
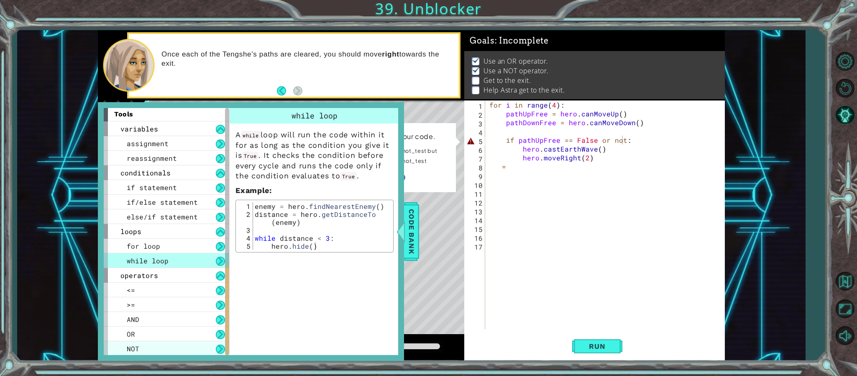
click at [178, 344] on div "NOT" at bounding box center [166, 348] width 125 height 15
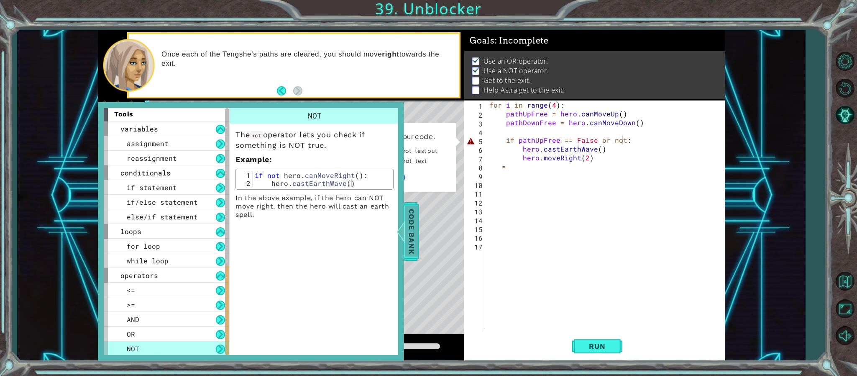
click at [403, 234] on div at bounding box center [401, 231] width 10 height 25
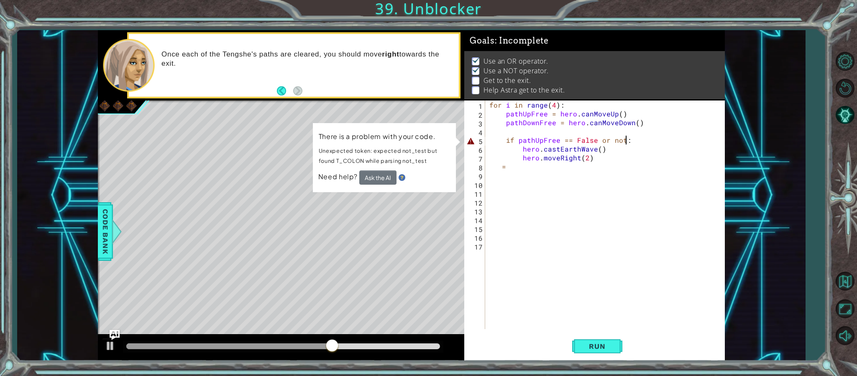
click at [625, 140] on div "for i in range ( 4 ) : pathUpFree = hero . canMoveUp ( ) pathDownFree = hero . …" at bounding box center [607, 223] width 238 height 246
click at [622, 139] on div "for i in range ( 4 ) : pathUpFree = hero . canMoveUp ( ) pathDownFree = hero . …" at bounding box center [607, 223] width 238 height 246
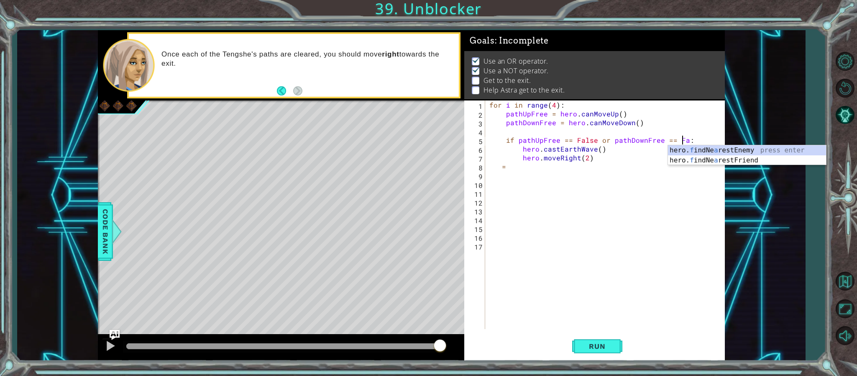
scroll to position [0, 12]
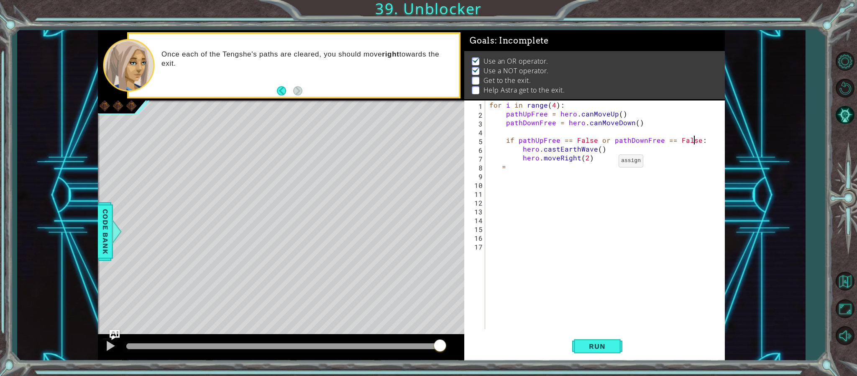
click at [608, 163] on div "for i in range ( 4 ) : pathUpFree = hero . canMoveUp ( ) pathDownFree = hero . …" at bounding box center [607, 223] width 238 height 246
type textarea "="
click at [111, 215] on span "Code Bank" at bounding box center [105, 231] width 13 height 51
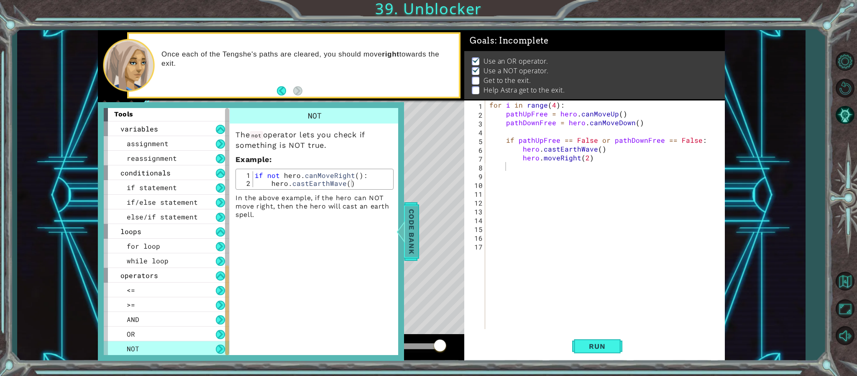
click at [404, 225] on div at bounding box center [401, 231] width 10 height 25
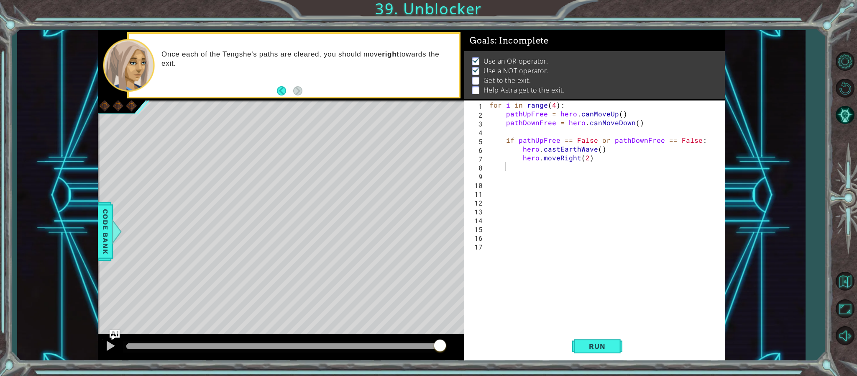
click at [529, 172] on div "for i in range ( 4 ) : pathUpFree = hero . canMoveUp ( ) pathDownFree = hero . …" at bounding box center [607, 223] width 238 height 246
click at [527, 166] on div "for i in range ( 4 ) : pathUpFree = hero . canMoveUp ( ) pathDownFree = hero . …" at bounding box center [607, 223] width 238 height 246
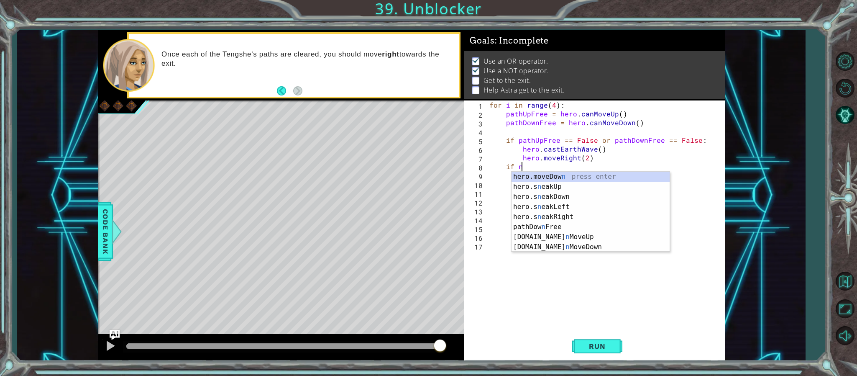
scroll to position [0, 2]
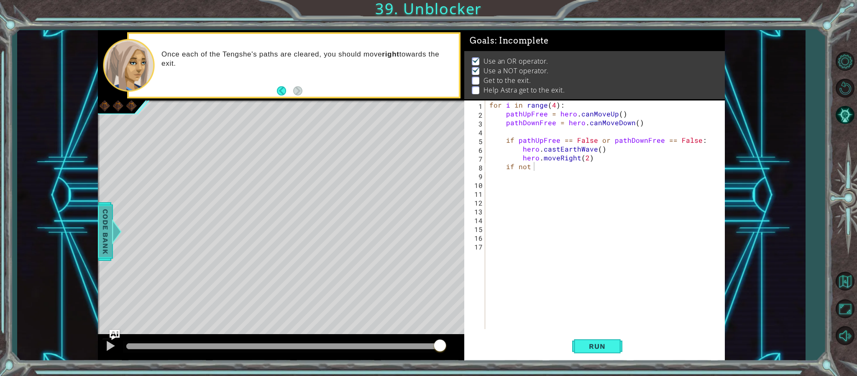
click at [109, 228] on span "Code Bank" at bounding box center [105, 231] width 13 height 51
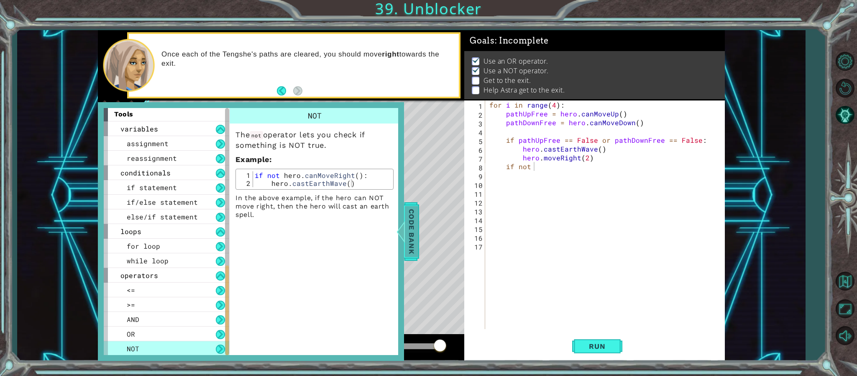
click at [408, 218] on span "Code Bank" at bounding box center [411, 231] width 13 height 51
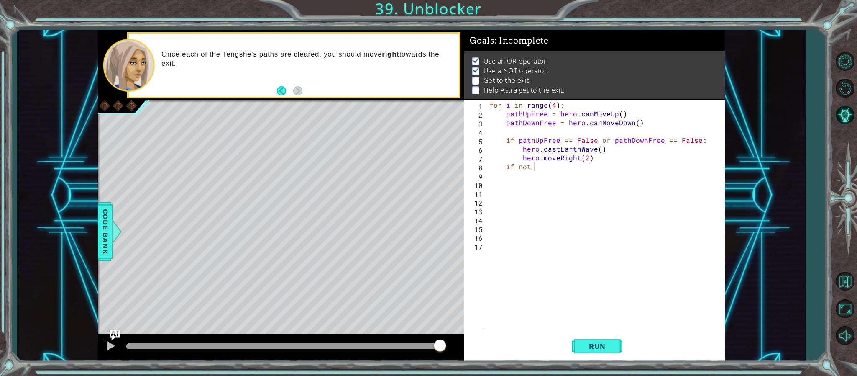
type textarea "hero.moveRight(2)"
click at [562, 161] on div "for i in range ( 4 ) : pathUpFree = hero . canMoveUp ( ) pathDownFree = hero . …" at bounding box center [607, 223] width 238 height 246
click at [561, 162] on div "for i in range ( 4 ) : pathUpFree = hero . canMoveUp ( ) pathDownFree = hero . …" at bounding box center [607, 223] width 238 height 246
click at [109, 223] on span "Code Bank" at bounding box center [105, 231] width 13 height 51
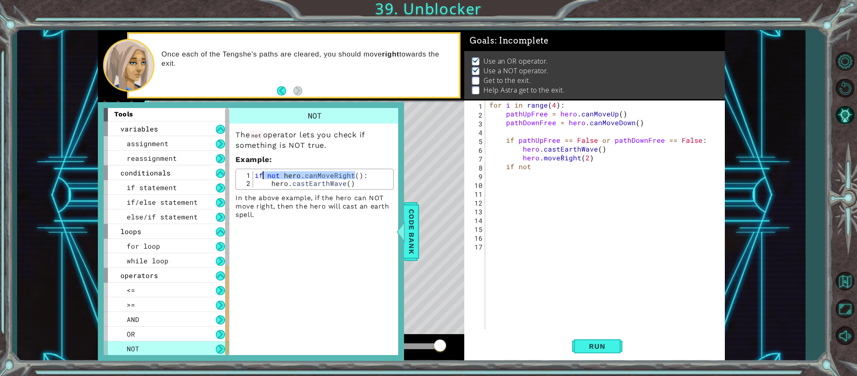
drag, startPoint x: 354, startPoint y: 177, endPoint x: 263, endPoint y: 176, distance: 90.8
click at [263, 176] on div "if not hero . canMoveRight ( ) : hero . castEarthWave ( )" at bounding box center [322, 187] width 138 height 32
click at [261, 176] on div "if not hero . canMoveRight ( ) : hero . castEarthWave ( )" at bounding box center [322, 179] width 138 height 16
drag, startPoint x: 256, startPoint y: 176, endPoint x: 359, endPoint y: 183, distance: 103.9
click at [359, 183] on div "if not hero . canMoveRight ( ) : hero . castEarthWave ( )" at bounding box center [322, 187] width 138 height 32
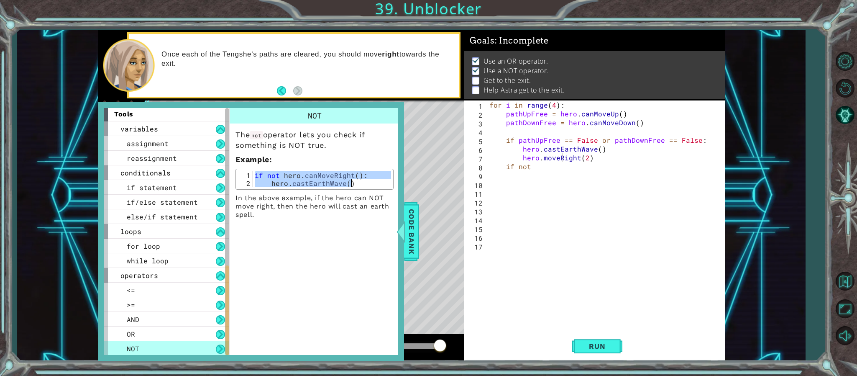
type textarea "if not hero.canMoveRight(): hero.castEarthWave()"
click at [411, 223] on span "Code Bank" at bounding box center [411, 231] width 13 height 51
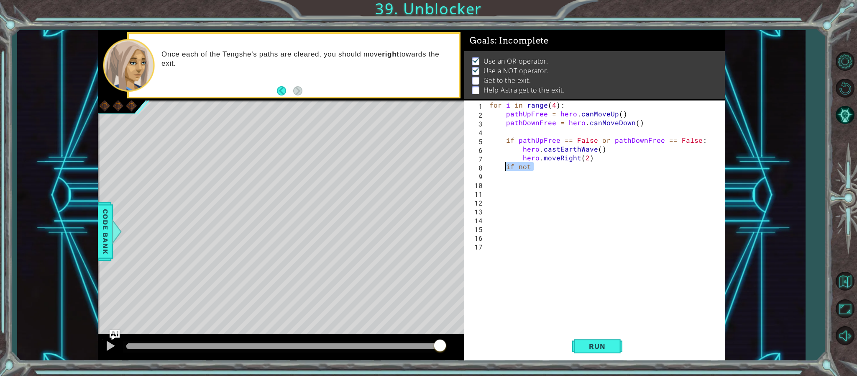
drag, startPoint x: 536, startPoint y: 168, endPoint x: 504, endPoint y: 166, distance: 31.4
click at [504, 166] on div "for i in range ( 4 ) : pathUpFree = hero . canMoveUp ( ) pathDownFree = hero . …" at bounding box center [607, 223] width 238 height 246
paste textarea "hero.castEarthWave()"
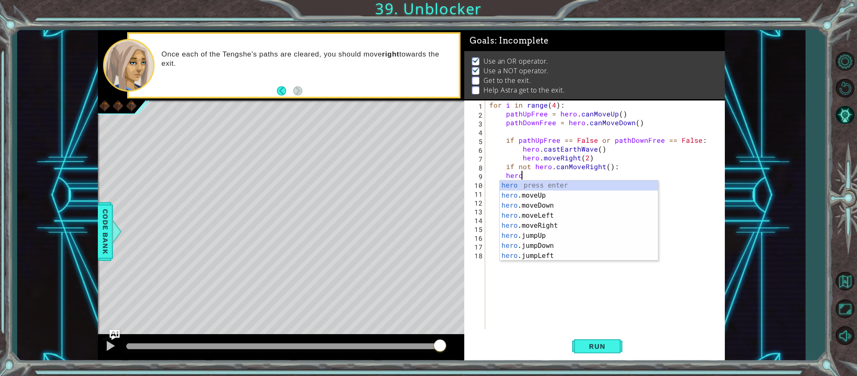
scroll to position [0, 1]
type textarea "h"
click at [588, 213] on div "hero. move Up press enter hero. move Down press enter hero. move Left press ent…" at bounding box center [579, 230] width 158 height 100
type textarea "hero.moveRight(1)"
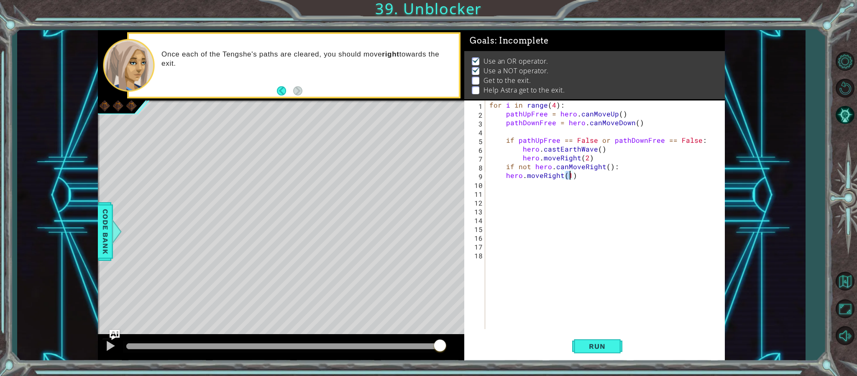
drag, startPoint x: 592, startPoint y: 322, endPoint x: 596, endPoint y: 327, distance: 7.2
click at [592, 322] on div "for i in range ( 4 ) : pathUpFree = hero . canMoveUp ( ) pathDownFree = hero . …" at bounding box center [607, 223] width 238 height 246
click at [604, 342] on span "Run" at bounding box center [596, 346] width 33 height 8
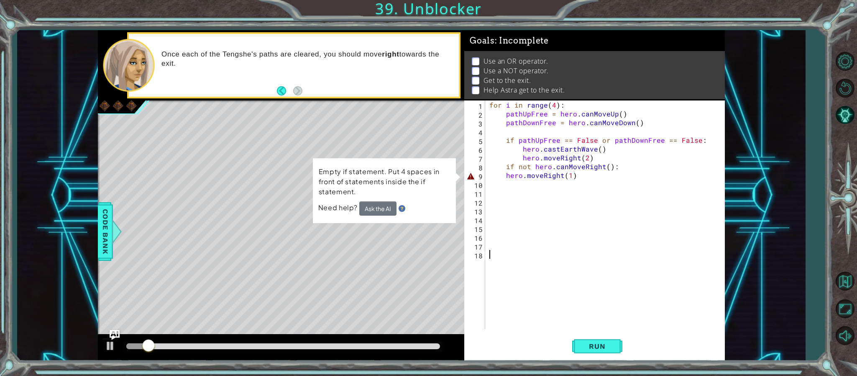
click at [504, 178] on div "for i in range ( 4 ) : pathUpFree = hero . canMoveUp ( ) pathDownFree = hero . …" at bounding box center [607, 223] width 238 height 246
type textarea "hero.moveRight(1)"
click at [547, 237] on div "for i in range ( 4 ) : pathUpFree = hero . canMoveUp ( ) pathDownFree = hero . …" at bounding box center [607, 223] width 238 height 246
click at [505, 176] on div "for i in range ( 4 ) : pathUpFree = hero . canMoveUp ( ) pathDownFree = hero . …" at bounding box center [607, 223] width 238 height 246
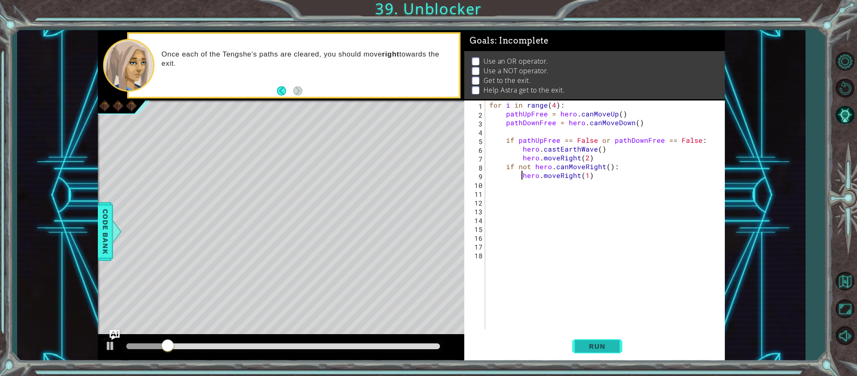
drag, startPoint x: 586, startPoint y: 354, endPoint x: 584, endPoint y: 343, distance: 11.6
click at [587, 355] on button "Run" at bounding box center [597, 346] width 50 height 26
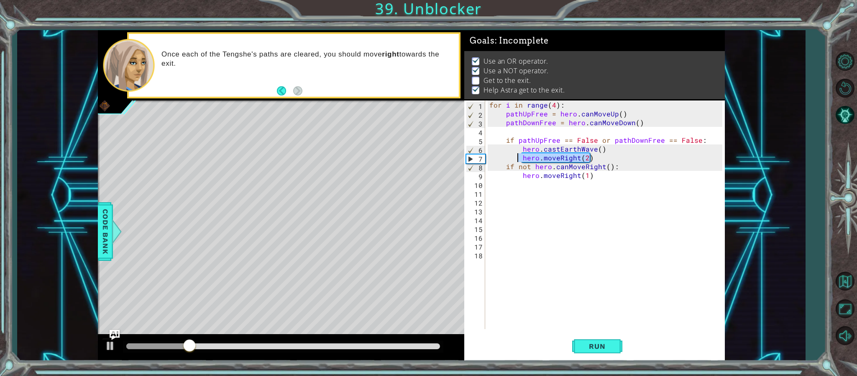
drag, startPoint x: 592, startPoint y: 157, endPoint x: 516, endPoint y: 156, distance: 76.1
click at [516, 156] on div "for i in range ( 4 ) : pathUpFree = hero . canMoveUp ( ) pathDownFree = hero . …" at bounding box center [607, 223] width 238 height 246
type textarea "hero.moveRight(2)"
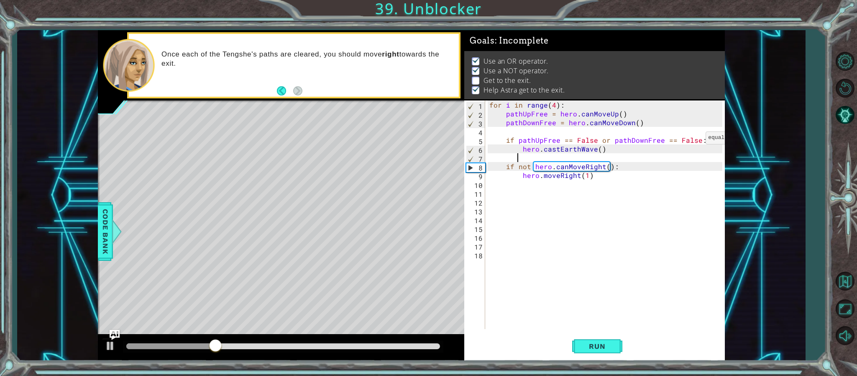
click at [695, 139] on div "for i in range ( 4 ) : pathUpFree = hero . canMoveUp ( ) pathDownFree = hero . …" at bounding box center [607, 223] width 238 height 246
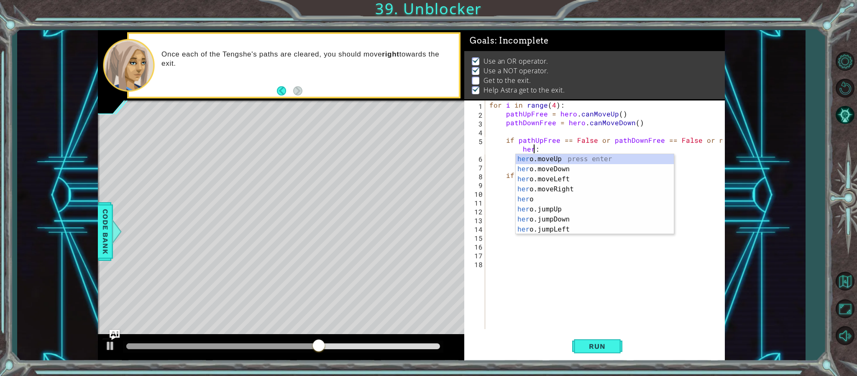
scroll to position [0, 15]
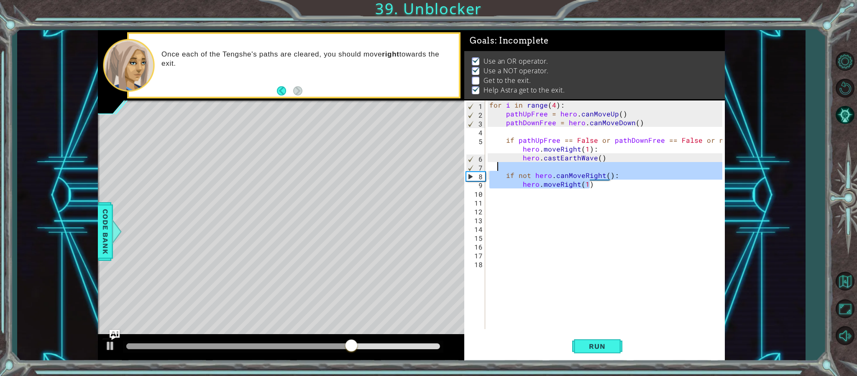
drag, startPoint x: 592, startPoint y: 187, endPoint x: 499, endPoint y: 168, distance: 94.5
click at [499, 168] on div "for i in range ( 4 ) : pathUpFree = hero . canMoveUp ( ) pathDownFree = hero . …" at bounding box center [607, 223] width 238 height 246
type textarea "if not hero.canMoveRight():"
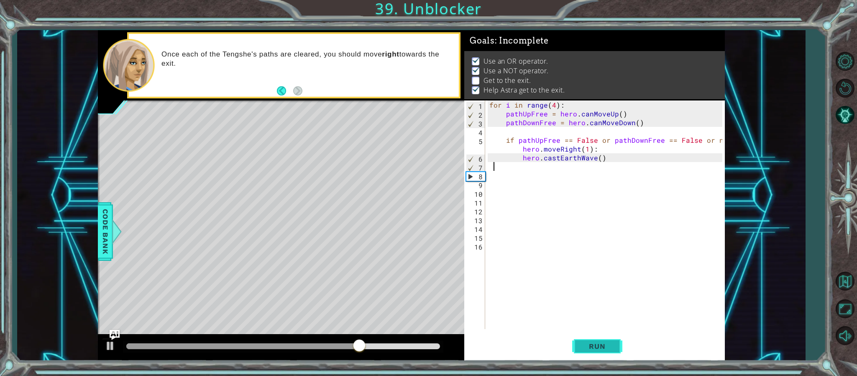
click at [599, 345] on span "Run" at bounding box center [596, 346] width 33 height 8
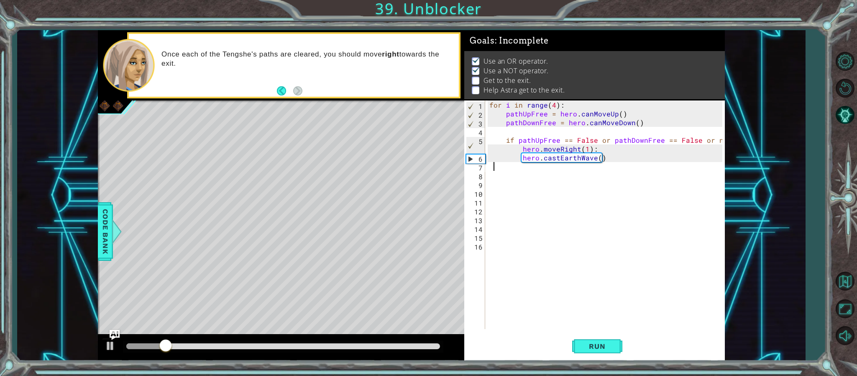
click at [589, 148] on div "for i in range ( 4 ) : pathUpFree = hero . canMoveUp ( ) pathDownFree = hero . …" at bounding box center [607, 223] width 238 height 246
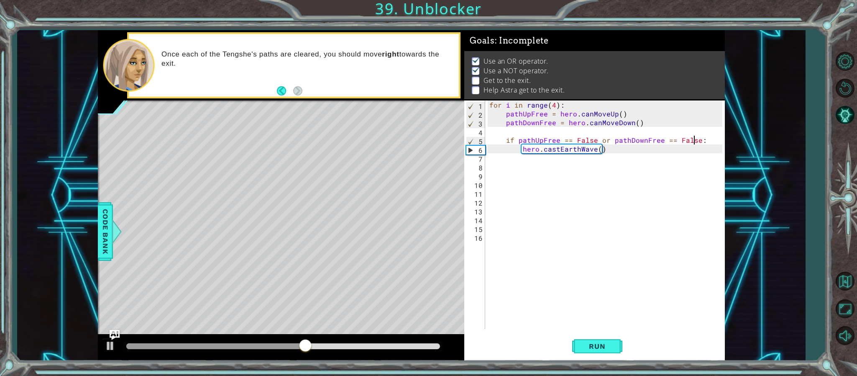
click at [517, 137] on div "for i in range ( 4 ) : pathUpFree = hero . canMoveUp ( ) pathDownFree = hero . …" at bounding box center [607, 223] width 238 height 246
click at [610, 142] on div "for i in range ( 4 ) : pathUpFree = hero . canMoveUp ( ) pathDownFree = hero . …" at bounding box center [607, 223] width 238 height 246
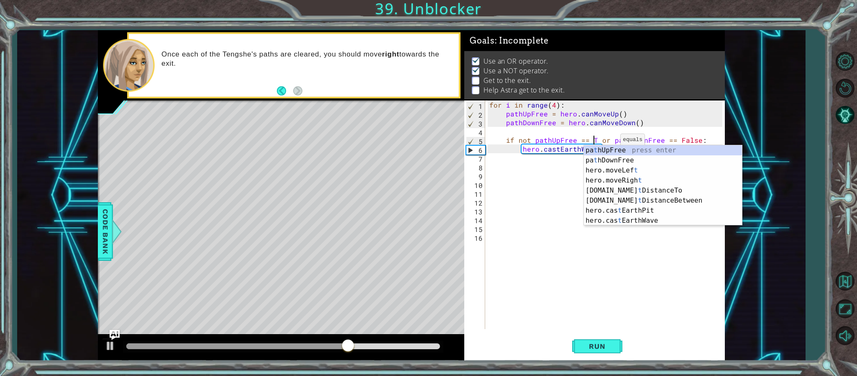
scroll to position [0, 8]
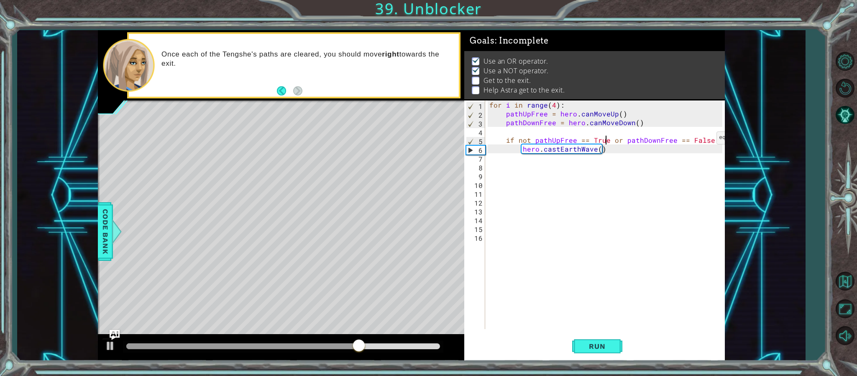
click at [707, 140] on div "for i in range ( 4 ) : pathUpFree = hero . canMoveUp ( ) pathDownFree = hero . …" at bounding box center [607, 223] width 238 height 246
click at [609, 347] on span "Run" at bounding box center [596, 346] width 33 height 8
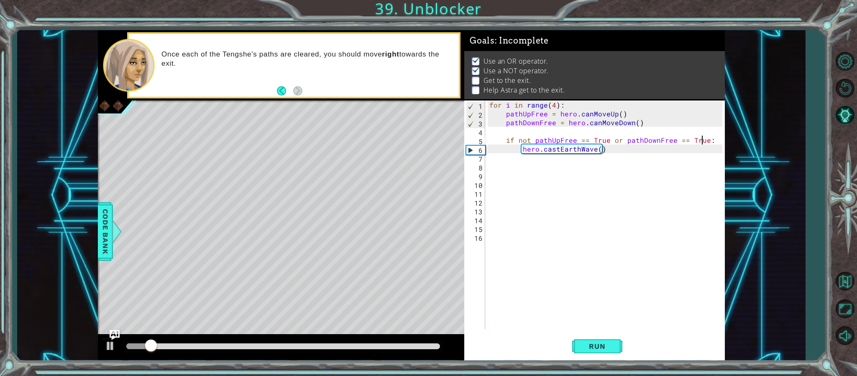
click at [617, 152] on div "for i in range ( 4 ) : pathUpFree = hero . canMoveUp ( ) pathDownFree = hero . …" at bounding box center [607, 223] width 238 height 246
type textarea "hero.castEarthWave()"
type textarea "hero.moveRight(2)"
click at [582, 343] on span "Run" at bounding box center [596, 346] width 33 height 8
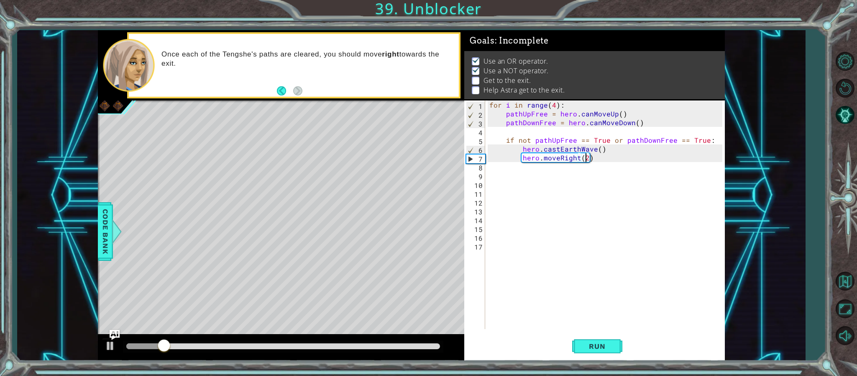
click at [605, 158] on div "for i in range ( 4 ) : pathUpFree = hero . canMoveUp ( ) pathDownFree = hero . …" at bounding box center [607, 223] width 238 height 246
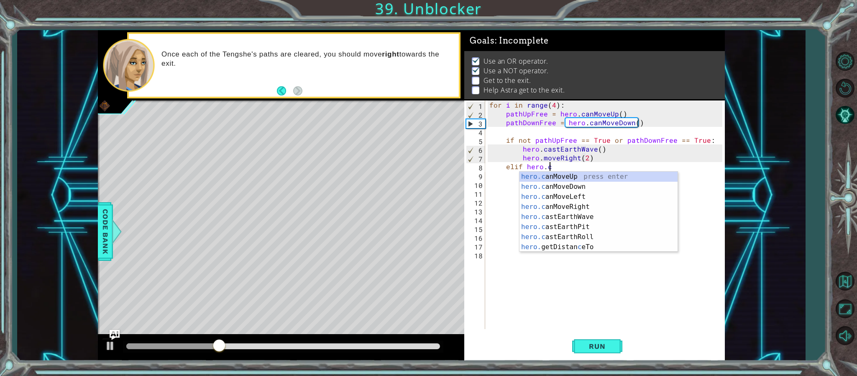
scroll to position [0, 4]
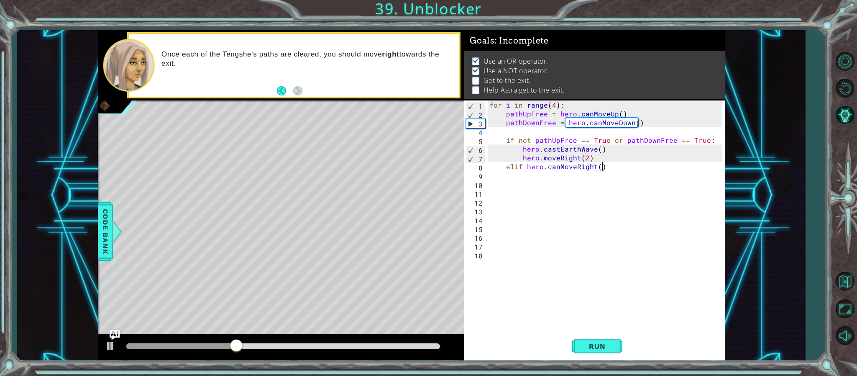
type textarea "elif hero.canMoveRight():"
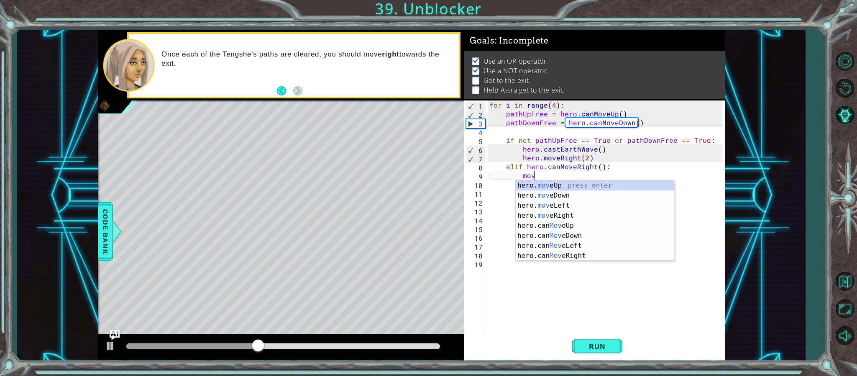
scroll to position [0, 3]
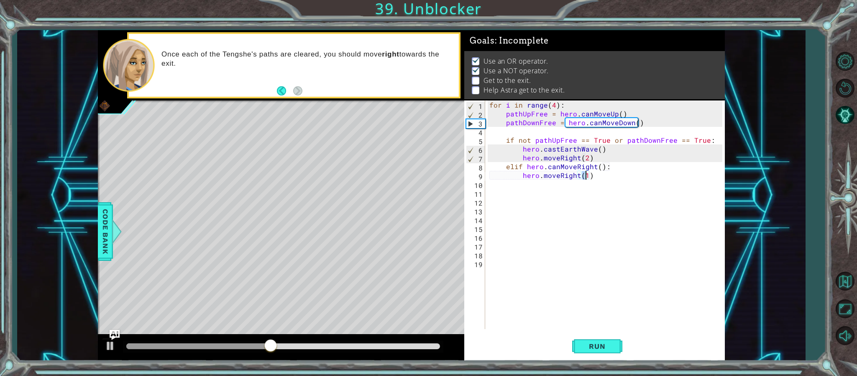
type textarea "hero.moveRight(2)"
drag, startPoint x: 596, startPoint y: 158, endPoint x: 522, endPoint y: 158, distance: 74.0
click at [522, 158] on div "for i in range ( 4 ) : pathUpFree = hero . canMoveUp ( ) pathDownFree = hero . …" at bounding box center [607, 223] width 238 height 246
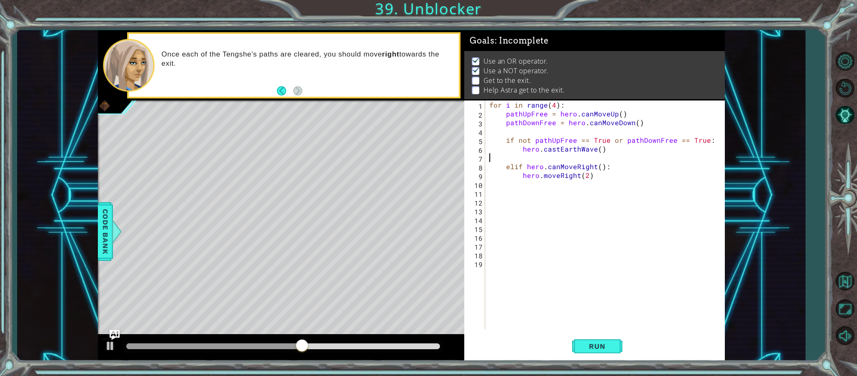
scroll to position [0, 0]
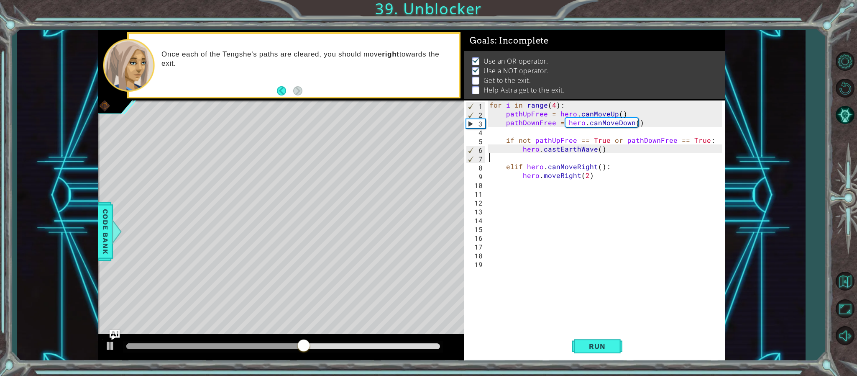
type textarea "hero.castEarthWave()"
click at [600, 166] on div "for i in range ( 4 ) : pathUpFree = hero . canMoveUp ( ) pathDownFree = hero . …" at bounding box center [607, 223] width 238 height 246
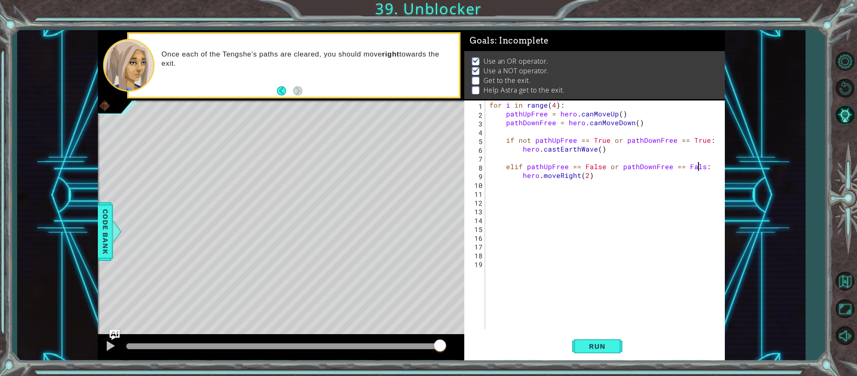
scroll to position [0, 13]
click at [595, 340] on button "Run" at bounding box center [597, 346] width 50 height 26
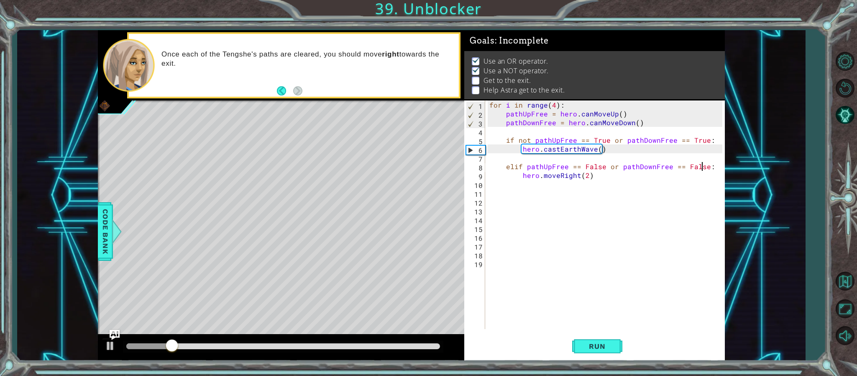
click at [659, 175] on div "for i in range ( 4 ) : pathUpFree = hero . canMoveUp ( ) pathDownFree = hero . …" at bounding box center [607, 223] width 238 height 246
click at [602, 168] on div "for i in range ( 4 ) : pathUpFree = hero . canMoveUp ( ) pathDownFree = hero . …" at bounding box center [607, 223] width 238 height 246
click at [700, 169] on div "for i in range ( 4 ) : pathUpFree = hero . canMoveUp ( ) pathDownFree = hero . …" at bounding box center [607, 223] width 238 height 246
click at [697, 167] on div "for i in range ( 4 ) : pathUpFree = hero . canMoveUp ( ) pathDownFree = hero . …" at bounding box center [607, 223] width 238 height 246
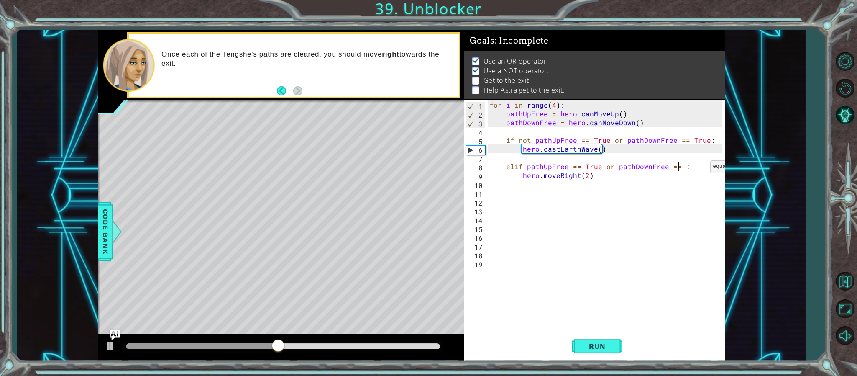
scroll to position [0, 12]
click at [602, 353] on button "Run" at bounding box center [597, 346] width 50 height 26
click at [604, 141] on div "for i in range ( 4 ) : pathUpFree = hero . canMoveUp ( ) pathDownFree = hero . …" at bounding box center [607, 223] width 238 height 246
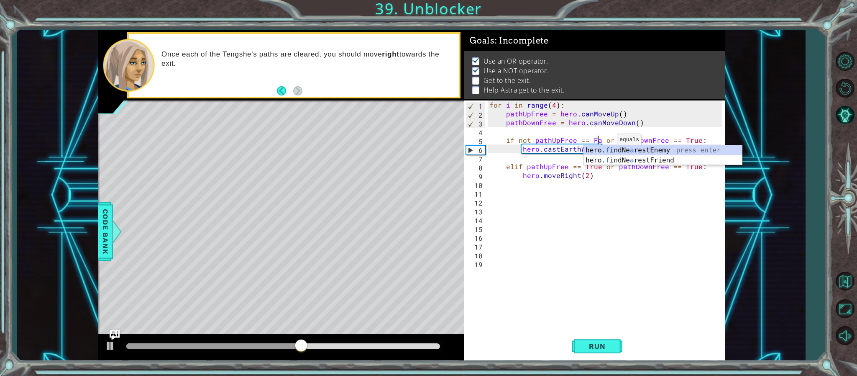
scroll to position [0, 8]
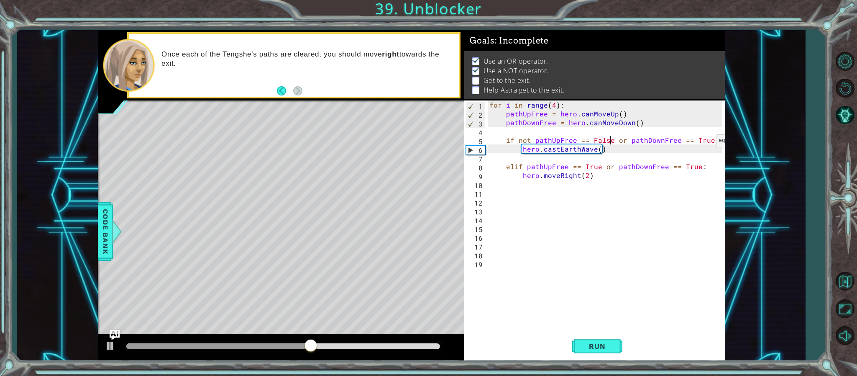
click at [706, 142] on div "for i in range ( 4 ) : pathUpFree = hero . canMoveUp ( ) pathDownFree = hero . …" at bounding box center [607, 223] width 238 height 246
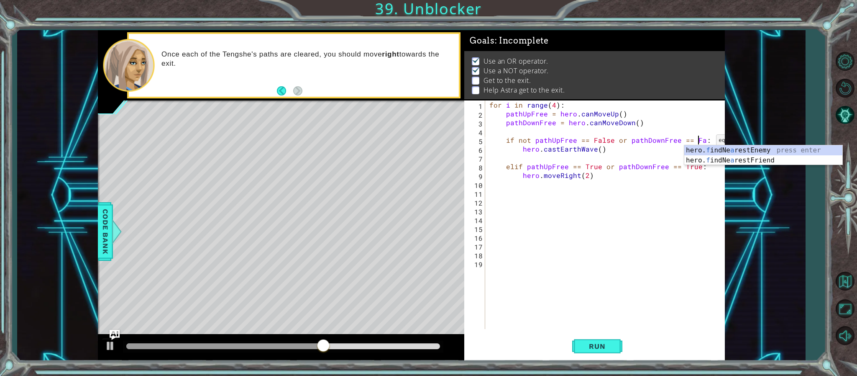
scroll to position [0, 13]
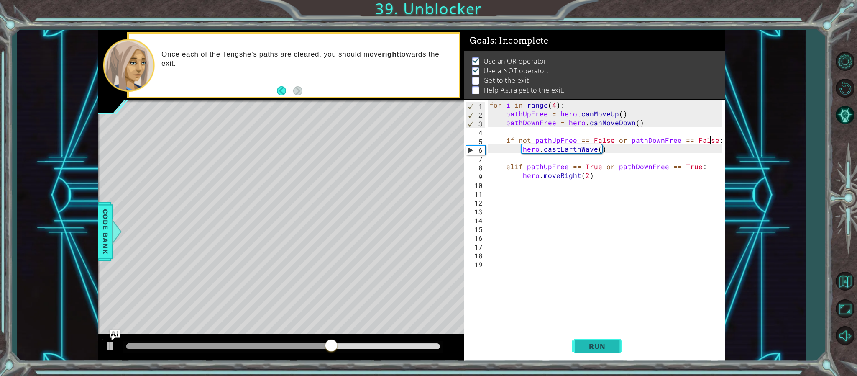
click at [614, 343] on button "Run" at bounding box center [597, 346] width 50 height 26
click at [610, 137] on div "for i in range ( 4 ) : pathUpFree = hero . canMoveUp ( ) pathDownFree = hero . …" at bounding box center [607, 223] width 238 height 246
type textarea "if not pathUpFree == 0 or pathDownFree == False:"
click at [610, 135] on div "for i in range ( 4 ) : pathUpFree = hero . canMoveUp ( ) pathDownFree = hero . …" at bounding box center [607, 223] width 238 height 246
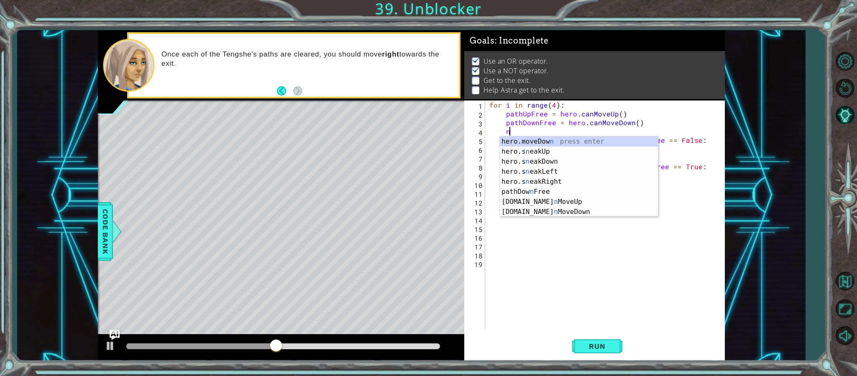
scroll to position [0, 1]
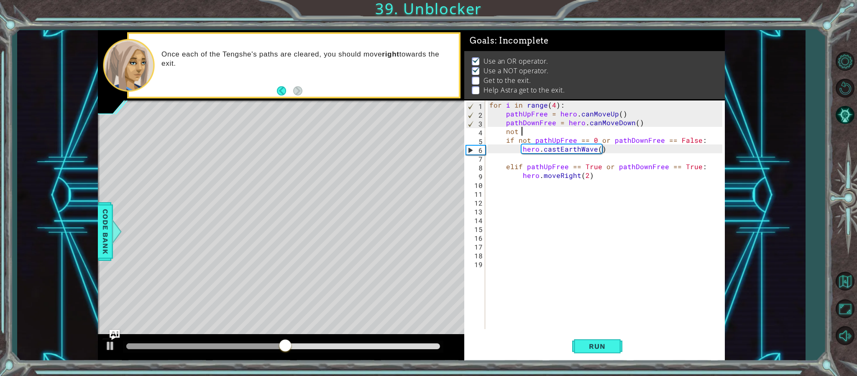
type textarea "not"
click at [607, 139] on div "for i in range ( 4 ) : pathUpFree = hero . canMoveUp ( ) pathDownFree = hero . …" at bounding box center [607, 223] width 238 height 246
click at [611, 140] on div "for i in range ( 4 ) : pathUpFree = hero . canMoveUp ( ) pathDownFree = hero . …" at bounding box center [607, 223] width 238 height 246
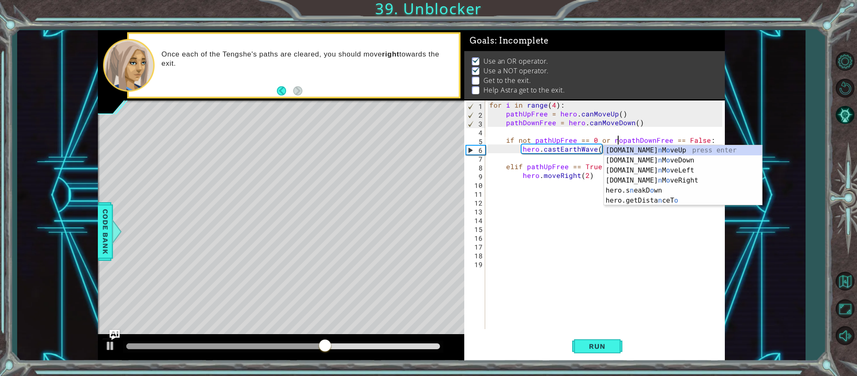
scroll to position [0, 9]
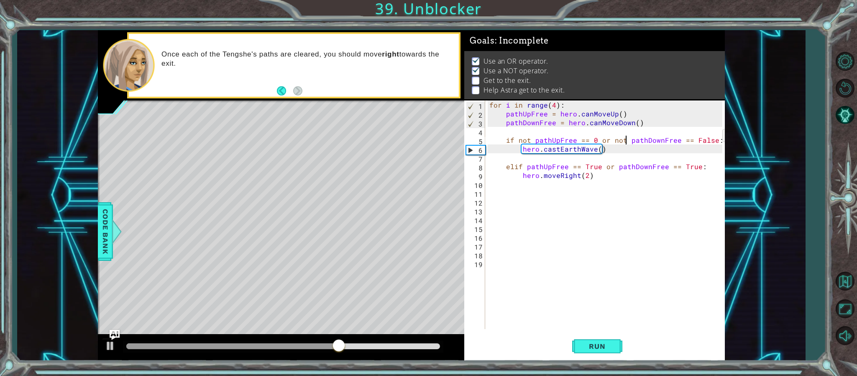
click at [712, 137] on div "for i in range ( 4 ) : pathUpFree = hero . canMoveUp ( ) pathDownFree = hero . …" at bounding box center [607, 223] width 238 height 246
drag, startPoint x: 617, startPoint y: 171, endPoint x: 522, endPoint y: 176, distance: 95.5
click at [522, 176] on div "for i in range ( 4 ) : pathUpFree = hero . canMoveUp ( ) pathDownFree = hero . …" at bounding box center [607, 223] width 238 height 246
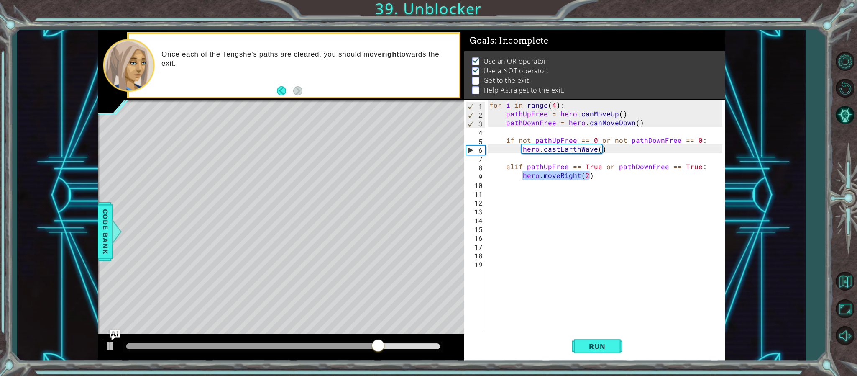
click at [613, 147] on div "for i in range ( 4 ) : pathUpFree = hero . canMoveUp ( ) pathDownFree = hero . …" at bounding box center [607, 223] width 238 height 246
type textarea "hero.castEarthWave()"
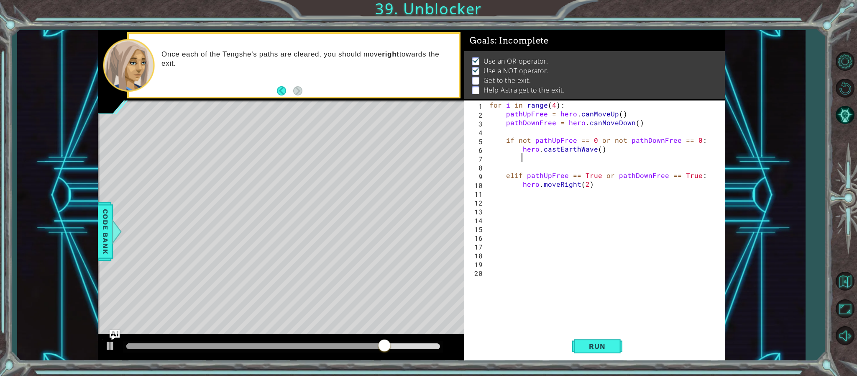
scroll to position [0, 2]
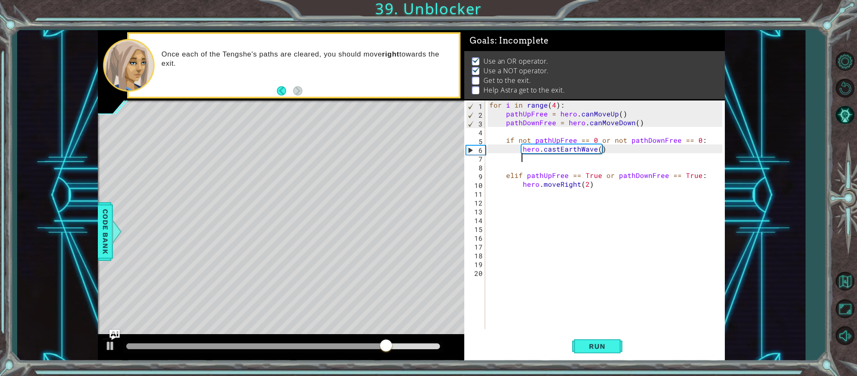
paste textarea "hero.moveRight(2)"
click at [598, 175] on div "for i in range ( 4 ) : pathUpFree = hero . canMoveUp ( ) pathDownFree = hero . …" at bounding box center [607, 223] width 238 height 246
click at [681, 176] on div "for i in range ( 4 ) : pathUpFree = hero . canMoveUp ( ) pathDownFree = hero . …" at bounding box center [607, 223] width 238 height 246
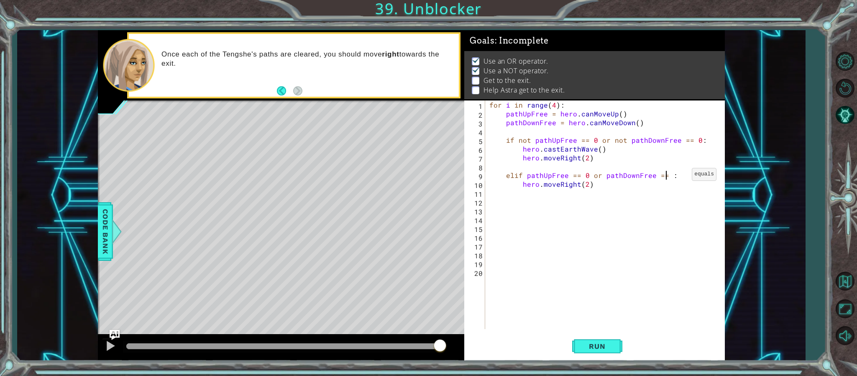
scroll to position [0, 10]
click at [602, 350] on span "Run" at bounding box center [596, 346] width 33 height 8
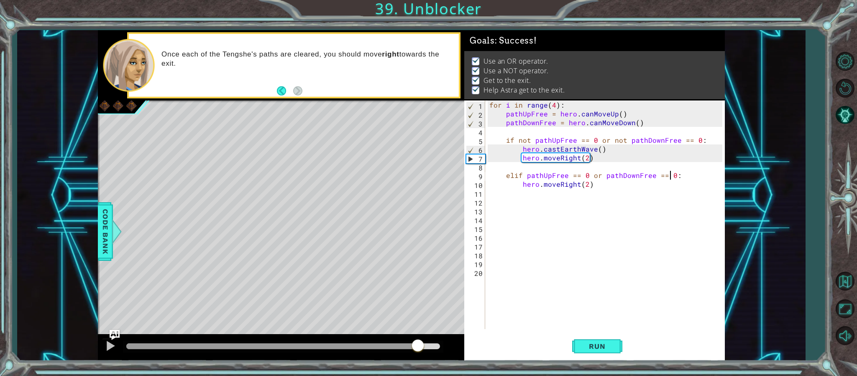
drag, startPoint x: 417, startPoint y: 348, endPoint x: 636, endPoint y: 308, distance: 221.8
click at [627, 313] on div "1 ההההההההההההההההההההההההההההההההההההההההההההההההההההההההההההההההההההההההההההה…" at bounding box center [411, 195] width 627 height 330
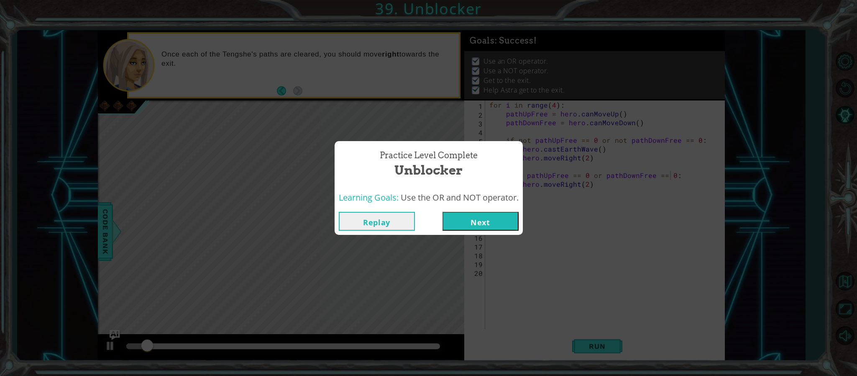
click at [407, 227] on button "Replay" at bounding box center [377, 221] width 76 height 19
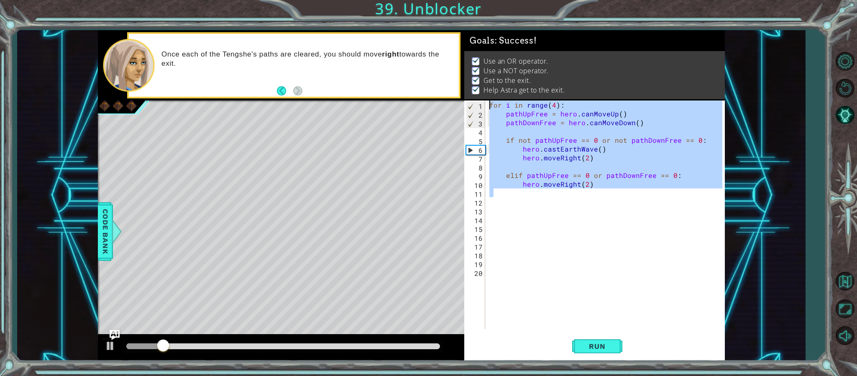
drag, startPoint x: 596, startPoint y: 196, endPoint x: 490, endPoint y: 96, distance: 146.5
click at [490, 96] on div "Goals : Success! Use an OR operator. Use a NOT operator. Get to the exit. Help …" at bounding box center [594, 195] width 261 height 330
click at [600, 350] on button "Run" at bounding box center [597, 346] width 50 height 26
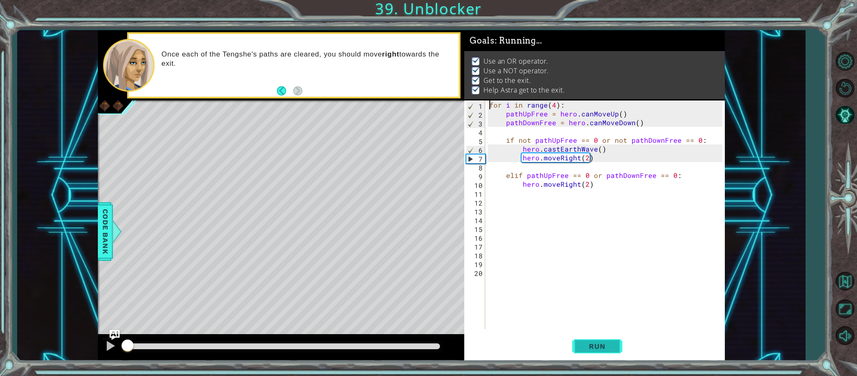
type textarea "for i in range(4):"
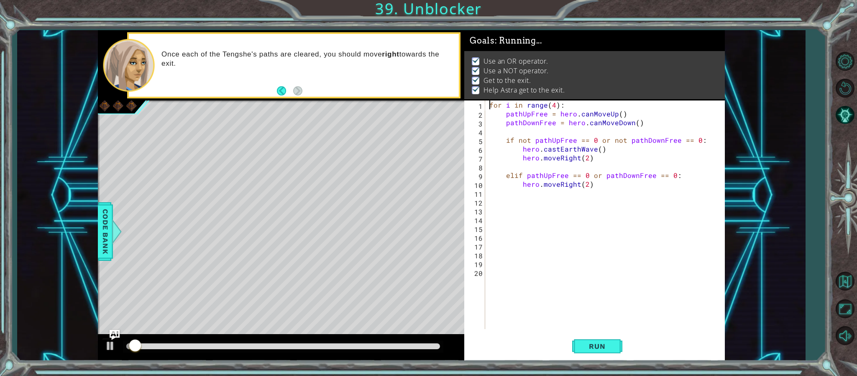
click at [422, 340] on div at bounding box center [281, 347] width 366 height 27
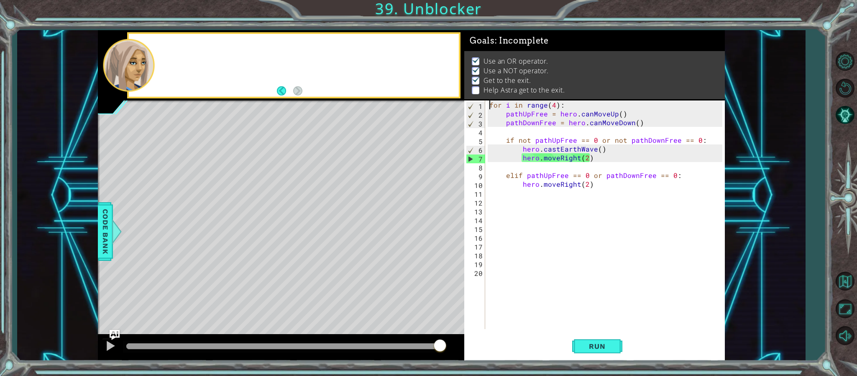
drag, startPoint x: 419, startPoint y: 347, endPoint x: 524, endPoint y: 322, distance: 107.4
click at [512, 332] on div "1 ההההההההההההההההההההההההההההההההההההההההההההההההההההההההההההההההההההההההההההה…" at bounding box center [411, 195] width 627 height 330
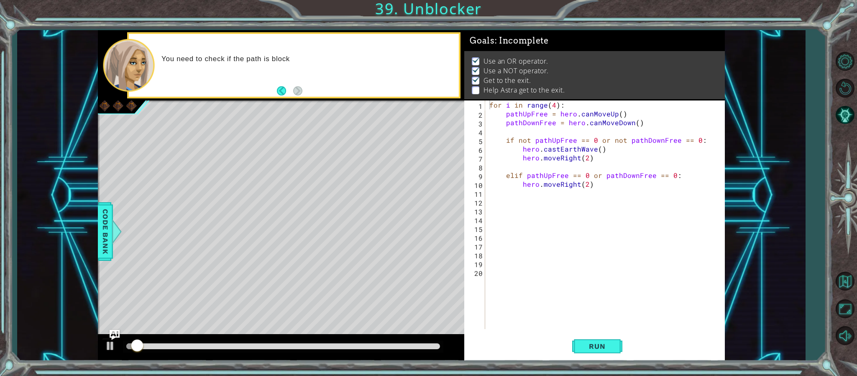
click at [399, 351] on div at bounding box center [283, 346] width 320 height 12
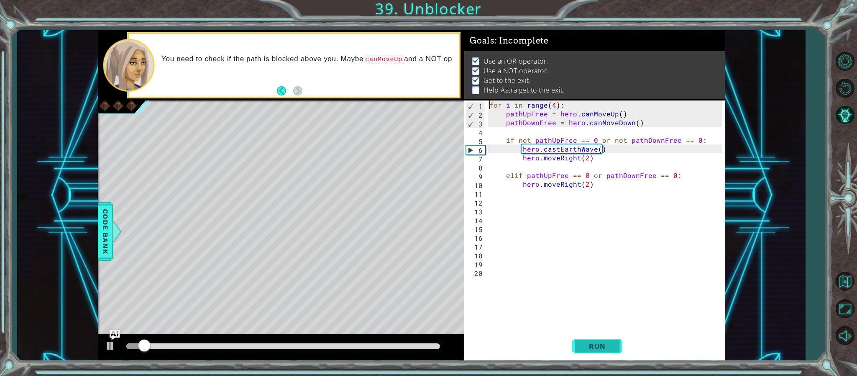
click at [577, 344] on button "Run" at bounding box center [597, 346] width 50 height 26
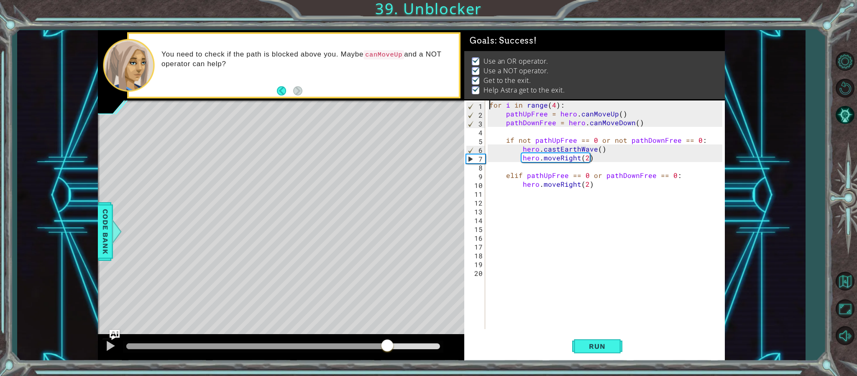
drag, startPoint x: 388, startPoint y: 345, endPoint x: 537, endPoint y: 333, distance: 149.8
click at [537, 333] on div "1 ההההההההההההההההההההההההההההההההההההההההההההההההההההההההההההההההההההההההההההה…" at bounding box center [411, 195] width 627 height 330
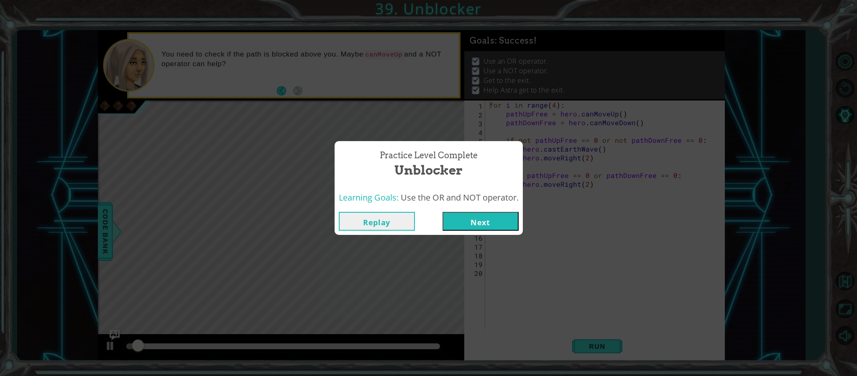
click at [481, 229] on button "Next" at bounding box center [480, 221] width 76 height 19
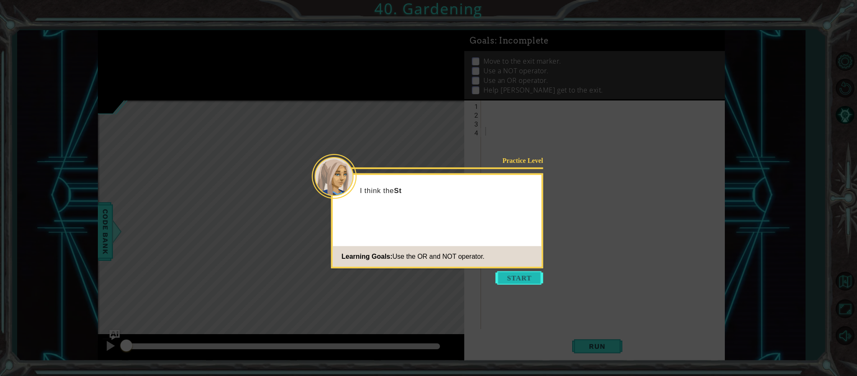
click at [511, 278] on button "Start" at bounding box center [520, 277] width 48 height 13
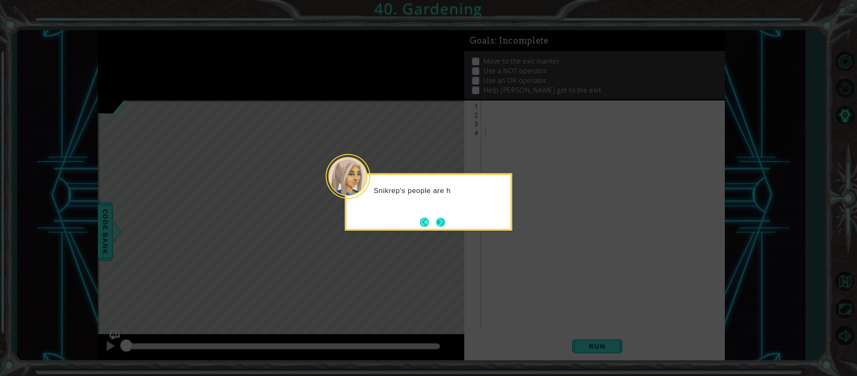
click at [445, 218] on button "Next" at bounding box center [440, 221] width 9 height 9
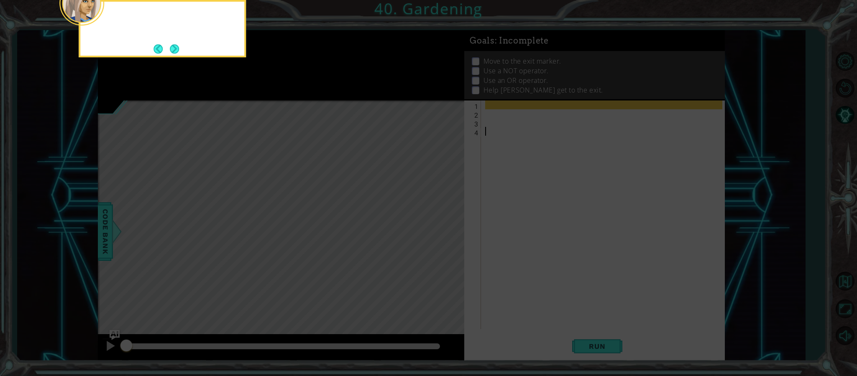
click at [445, 218] on icon at bounding box center [428, 56] width 857 height 639
click at [171, 41] on div "This time, you'll need to start" at bounding box center [162, 28] width 167 height 57
click at [171, 44] on button "Next" at bounding box center [174, 48] width 9 height 9
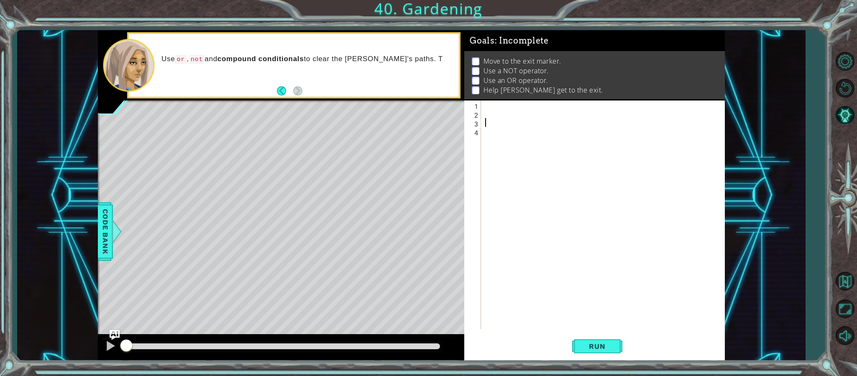
click at [503, 125] on div at bounding box center [604, 223] width 243 height 246
click at [499, 116] on div at bounding box center [604, 223] width 243 height 246
click at [495, 107] on div at bounding box center [604, 223] width 243 height 246
paste textarea "Code Area"
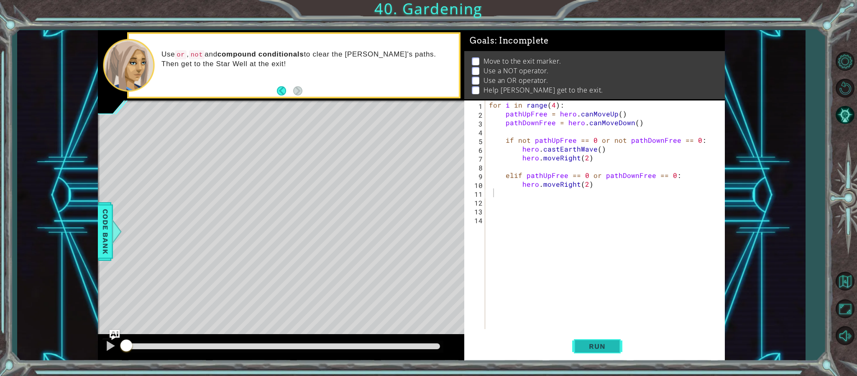
click at [609, 347] on span "Run" at bounding box center [596, 346] width 33 height 8
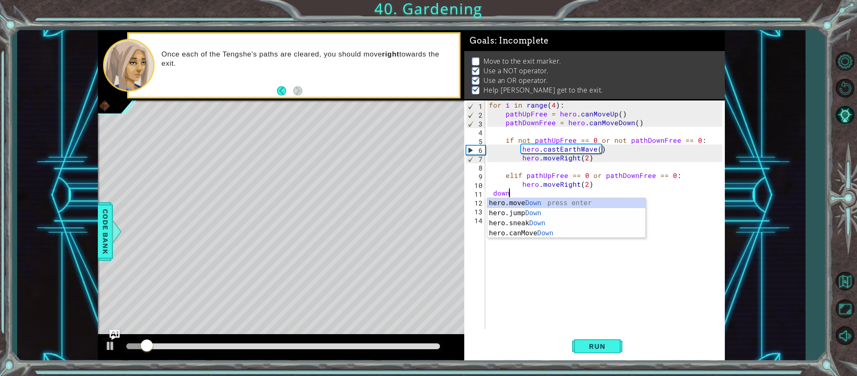
scroll to position [0, 0]
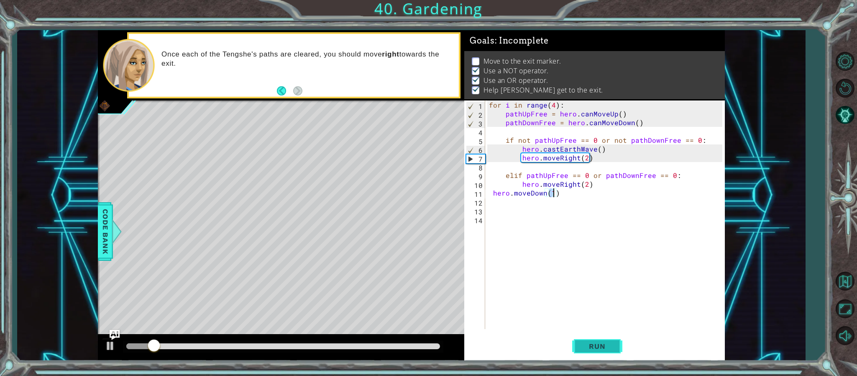
type textarea "hero.moveDown(1)"
click at [591, 340] on button "Run" at bounding box center [597, 346] width 50 height 26
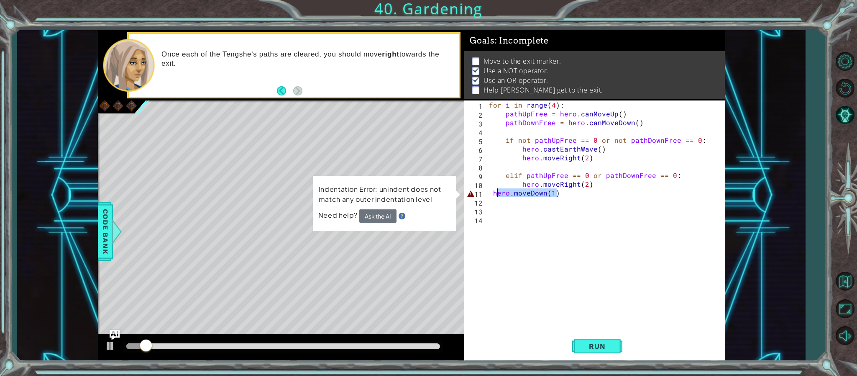
drag, startPoint x: 569, startPoint y: 196, endPoint x: 493, endPoint y: 192, distance: 76.7
click at [493, 192] on div "for i in range ( 4 ) : pathUpFree = hero . canMoveUp ( ) pathDownFree = hero . …" at bounding box center [606, 223] width 239 height 246
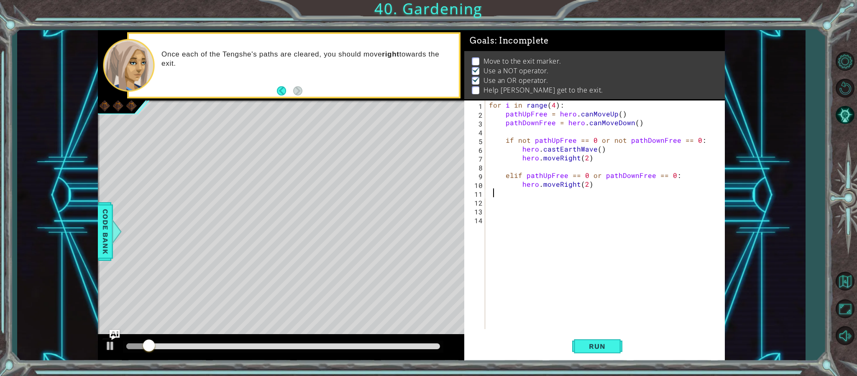
scroll to position [0, 0]
type textarea "hero.moveRight(2)"
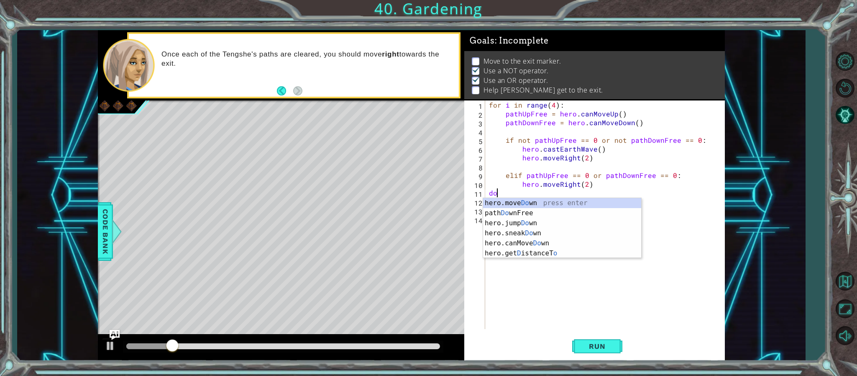
scroll to position [0, 0]
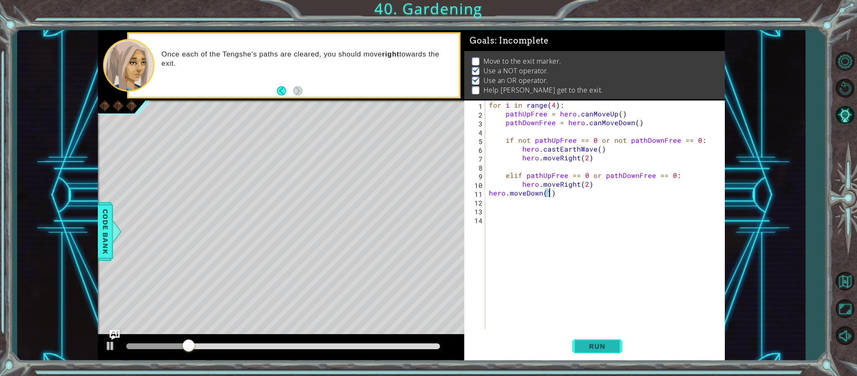
type textarea "hero.moveDown(1)"
click at [591, 340] on button "Run" at bounding box center [597, 346] width 50 height 26
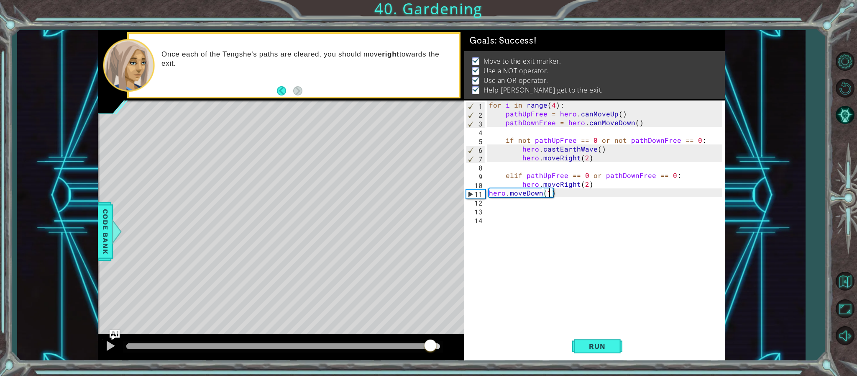
drag, startPoint x: 430, startPoint y: 346, endPoint x: 505, endPoint y: 343, distance: 74.5
click at [505, 343] on div "1 ההההההההההההההההההההההההההההההההההההההההההההההההההההההההההההההההההההההההההההה…" at bounding box center [411, 195] width 627 height 330
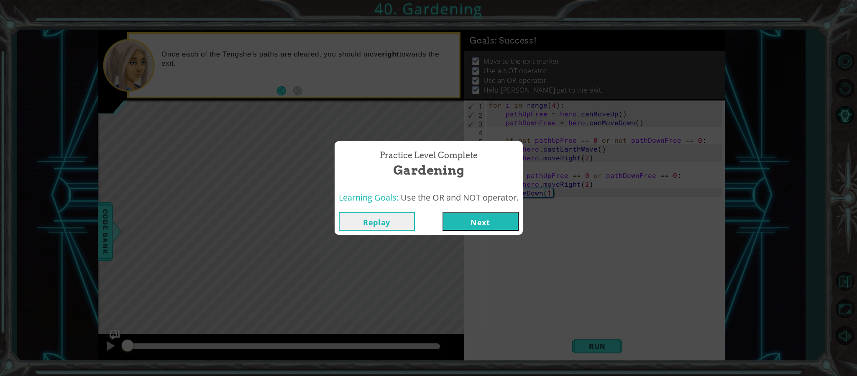
click at [486, 224] on button "Next" at bounding box center [480, 221] width 76 height 19
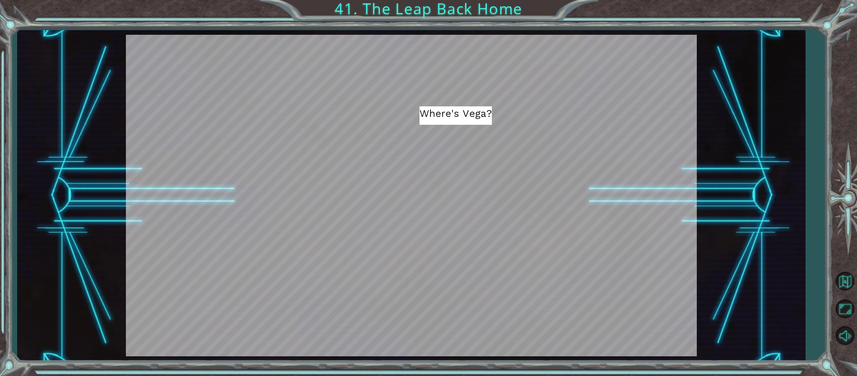
click at [442, 335] on div at bounding box center [440, 342] width 19 height 17
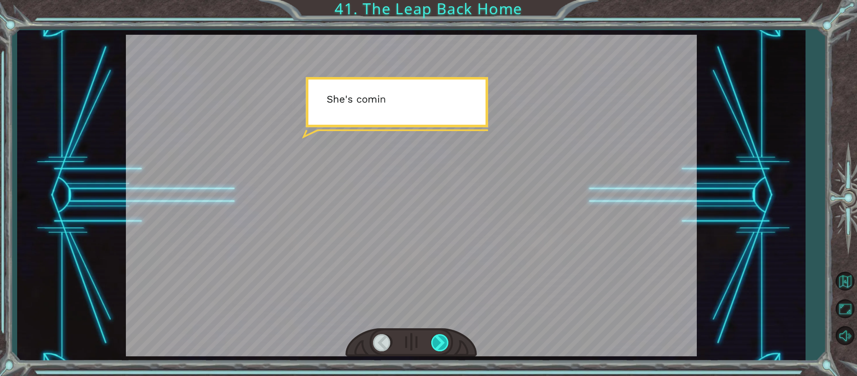
click at [443, 341] on div at bounding box center [440, 342] width 19 height 17
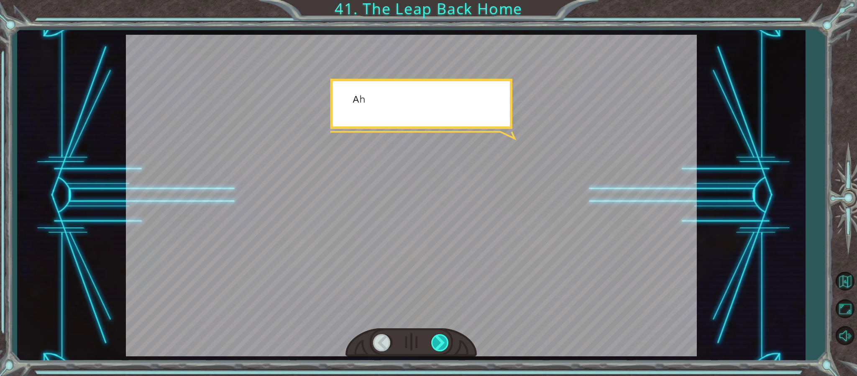
click at [443, 341] on div at bounding box center [440, 342] width 19 height 17
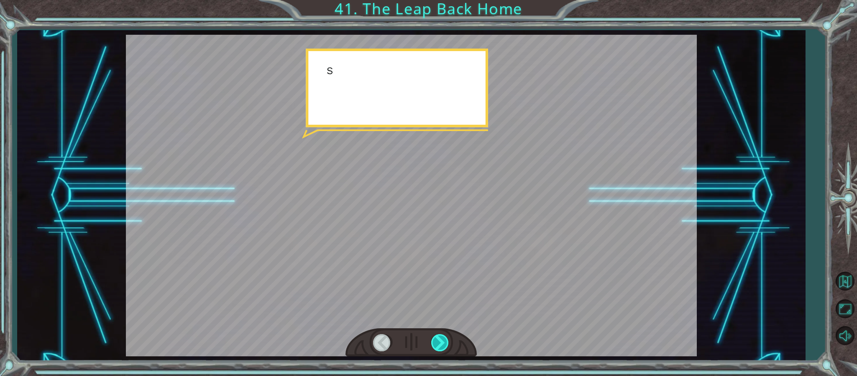
click at [443, 341] on div at bounding box center [440, 342] width 19 height 17
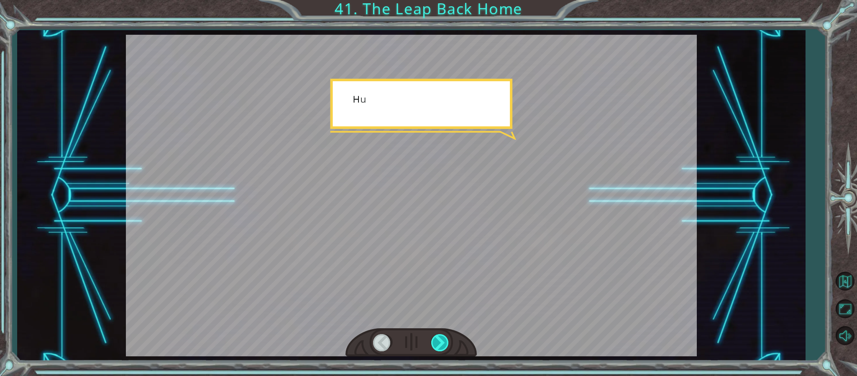
click at [444, 341] on div at bounding box center [440, 342] width 19 height 17
click at [445, 340] on div at bounding box center [440, 342] width 19 height 17
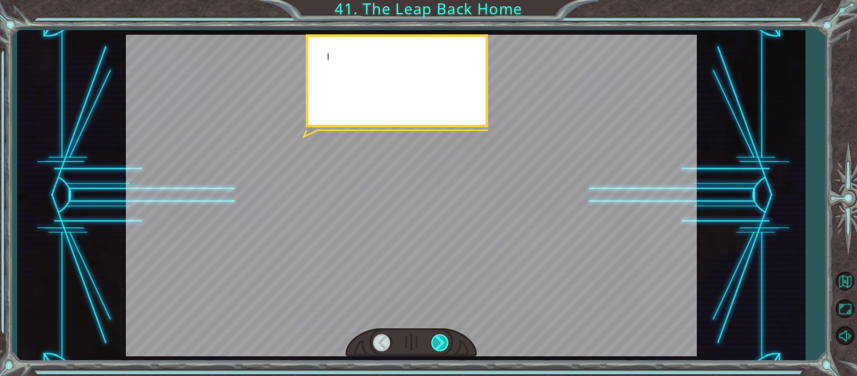
click at [445, 340] on div at bounding box center [440, 342] width 19 height 17
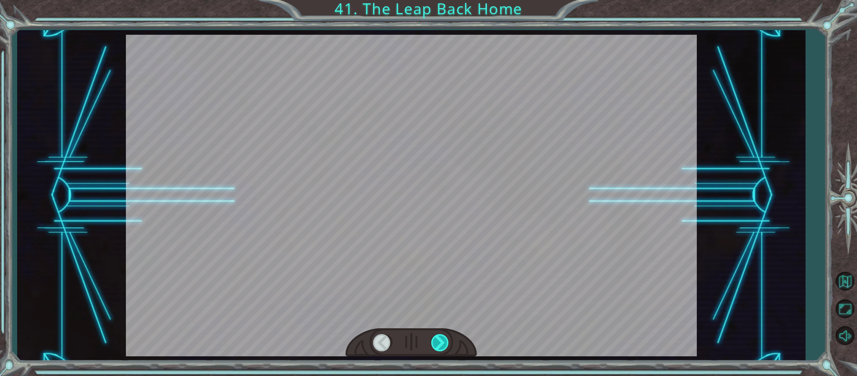
click at [445, 340] on div at bounding box center [440, 342] width 19 height 17
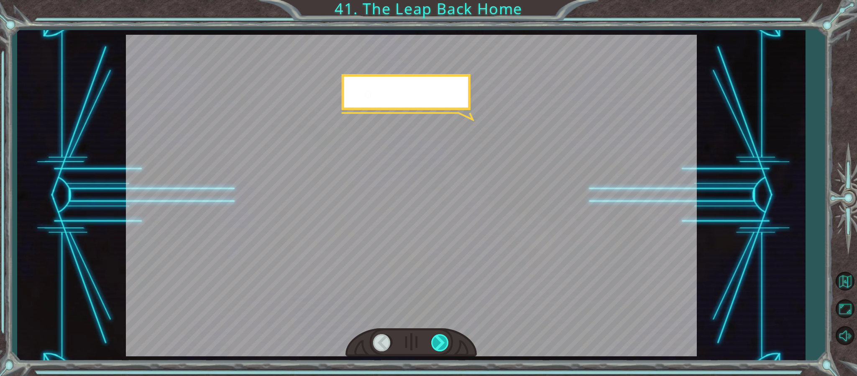
click at [445, 340] on div at bounding box center [440, 342] width 19 height 17
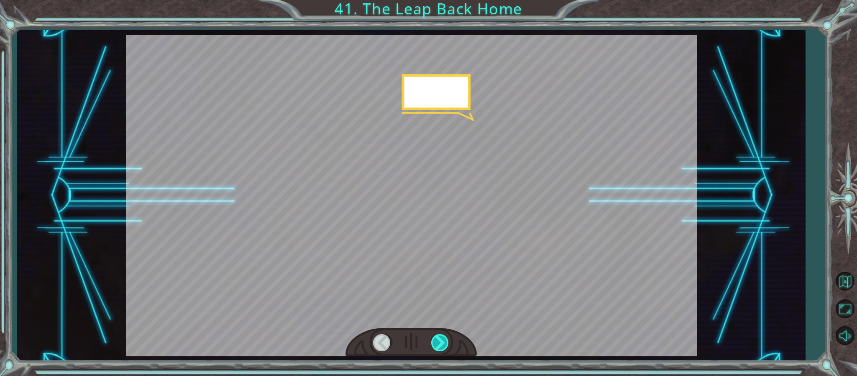
click at [445, 340] on div at bounding box center [440, 342] width 19 height 17
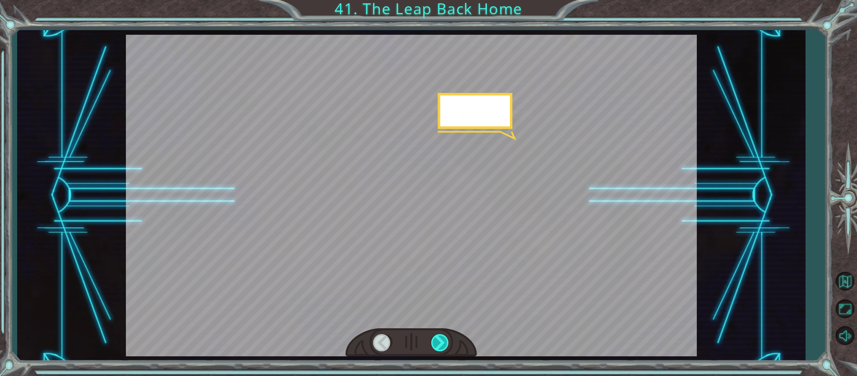
click at [445, 340] on div at bounding box center [440, 342] width 19 height 17
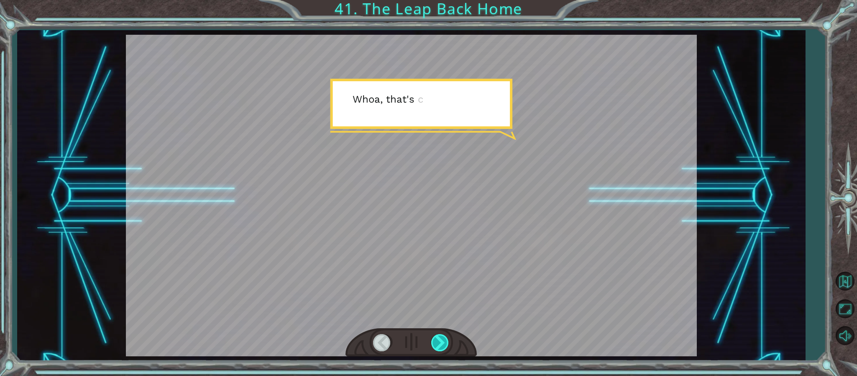
click at [445, 340] on div at bounding box center [440, 342] width 19 height 17
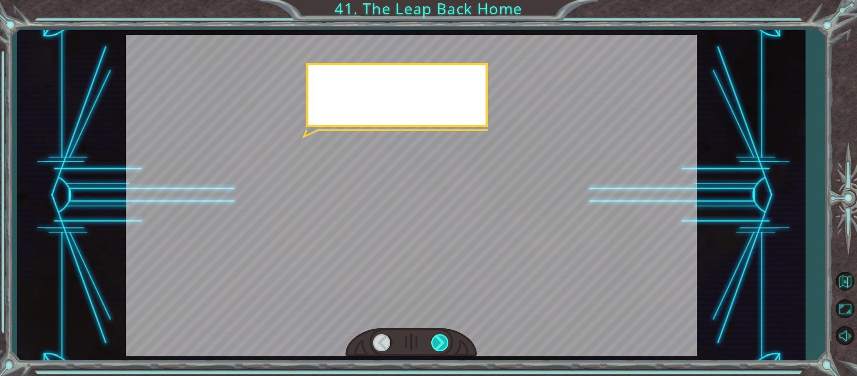
click at [445, 340] on div at bounding box center [440, 342] width 19 height 17
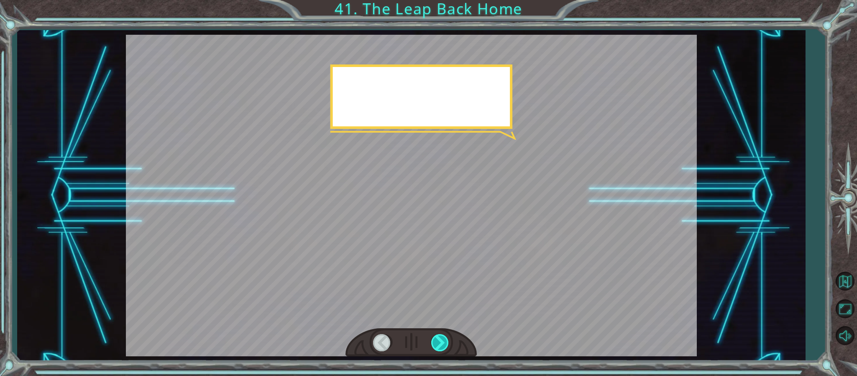
click at [445, 340] on div at bounding box center [440, 342] width 19 height 17
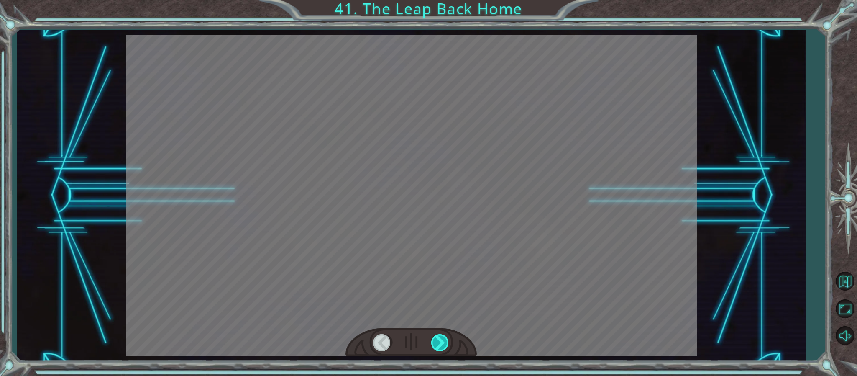
click at [445, 340] on div at bounding box center [440, 342] width 19 height 17
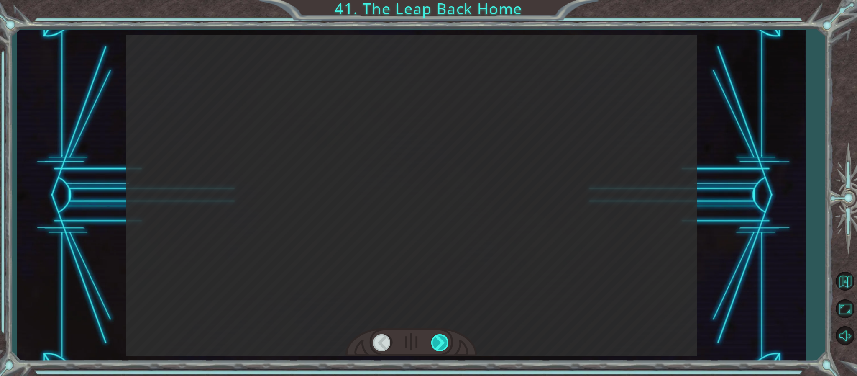
click at [445, 340] on div at bounding box center [440, 342] width 19 height 17
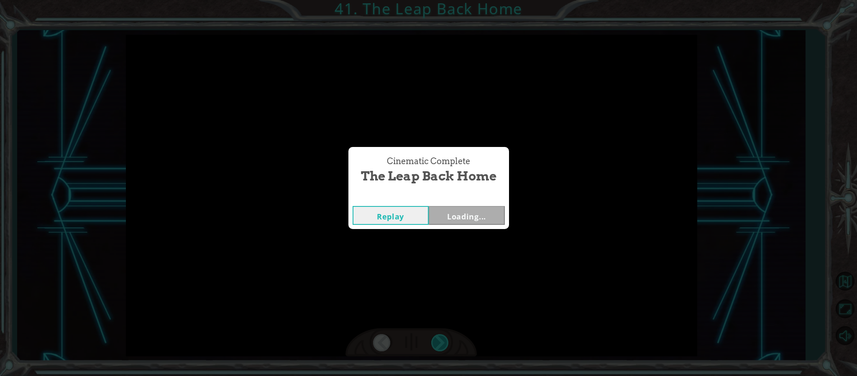
click at [445, 340] on div "Cinematic Complete The Leap Back Home Replay Loading..." at bounding box center [428, 188] width 857 height 376
click at [445, 340] on div "Cinematic Complete The Leap Back Home Replay Locked" at bounding box center [428, 188] width 857 height 376
